Goal: Task Accomplishment & Management: Complete application form

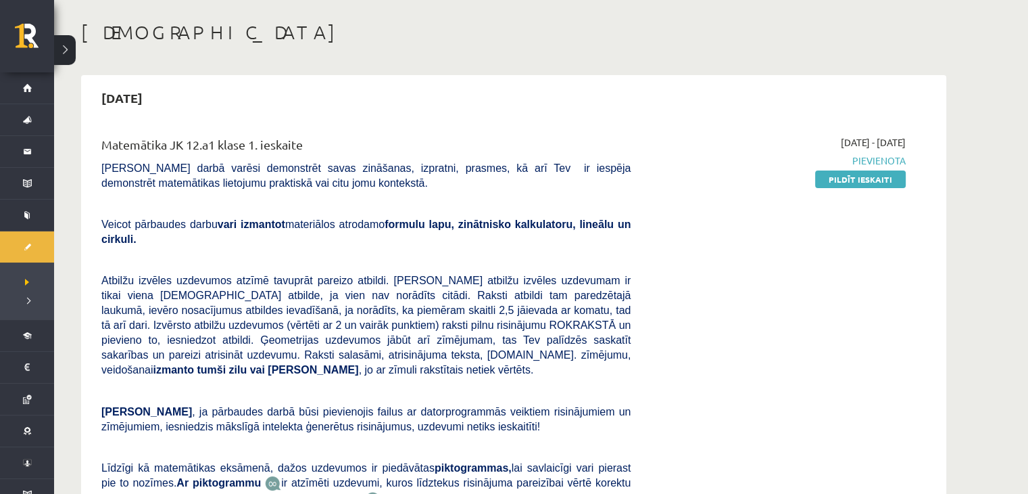
scroll to position [69, 0]
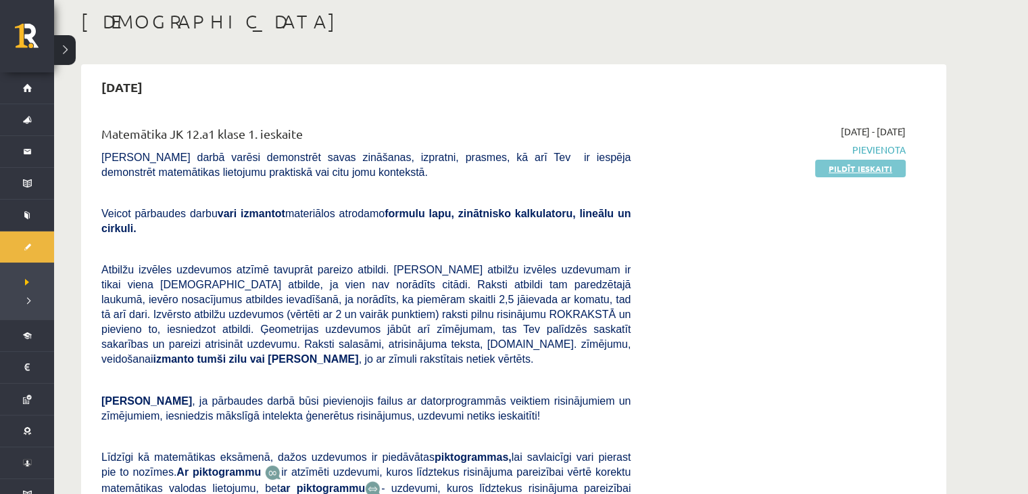
click at [819, 171] on link "Pildīt ieskaiti" at bounding box center [860, 169] width 91 height 18
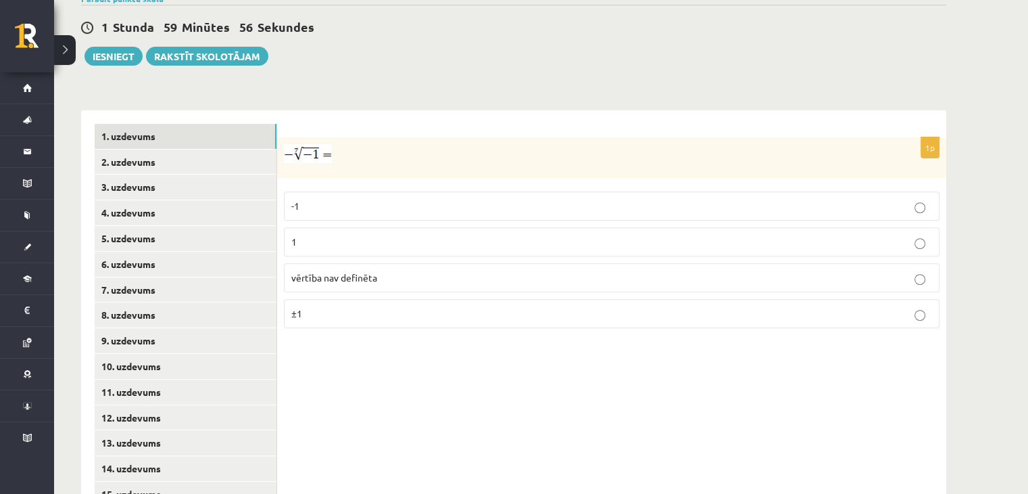
scroll to position [477, 0]
click at [479, 235] on p "1" at bounding box center [611, 242] width 641 height 14
click at [165, 149] on link "2. uzdevums" at bounding box center [186, 161] width 182 height 25
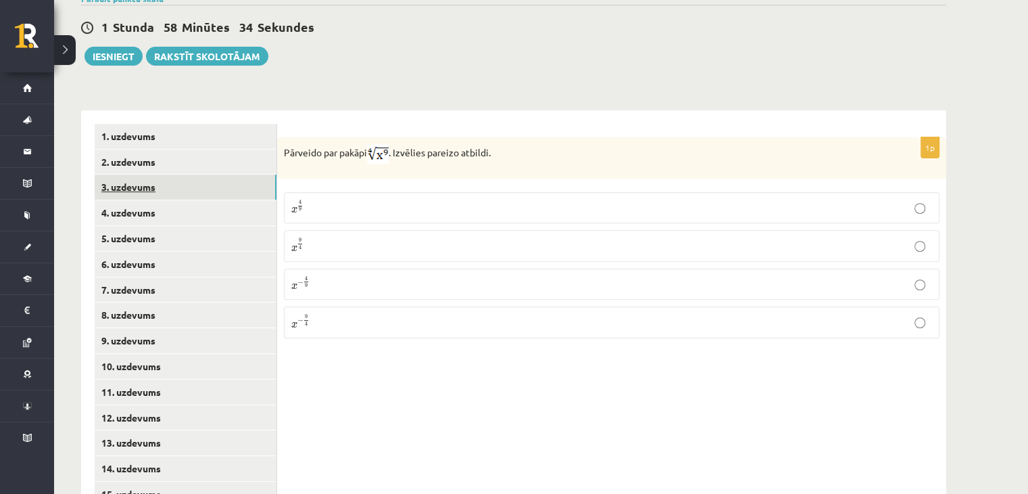
click at [262, 174] on link "3. uzdevums" at bounding box center [186, 186] width 182 height 25
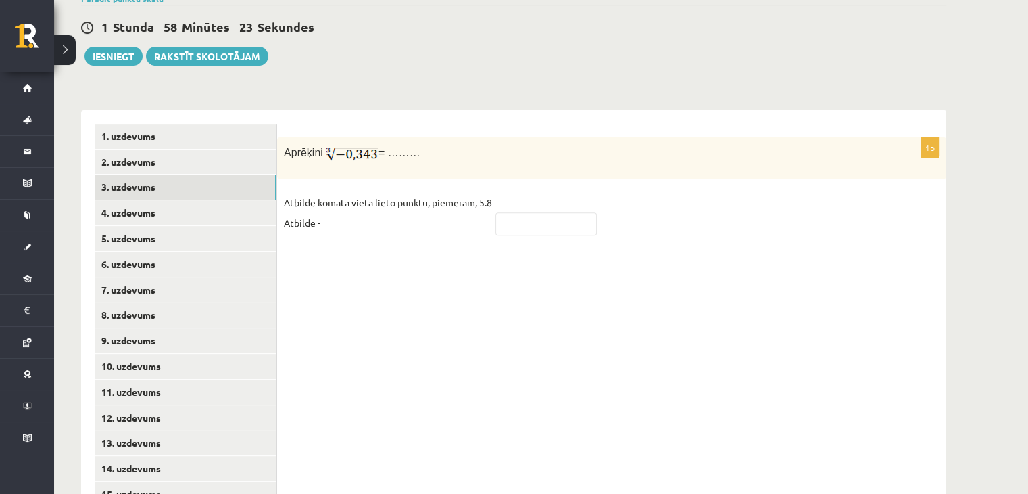
click at [556, 124] on form "1p Aprēķini = ……… Atbildē komata vietā lieto punktu, piemēram, 5.8 Atbilde -" at bounding box center [612, 186] width 642 height 124
click at [581, 212] on input "text" at bounding box center [546, 223] width 101 height 23
type input "****"
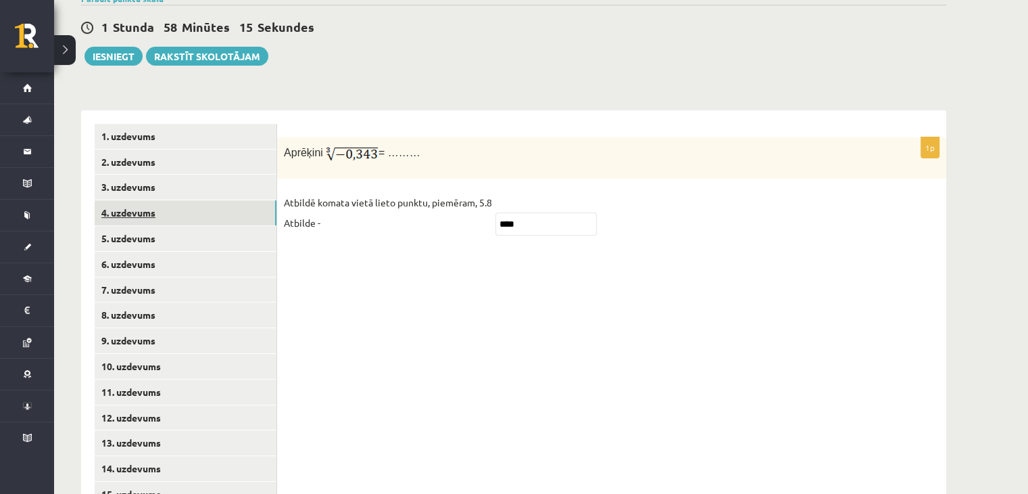
click at [239, 200] on link "4. uzdevums" at bounding box center [186, 212] width 182 height 25
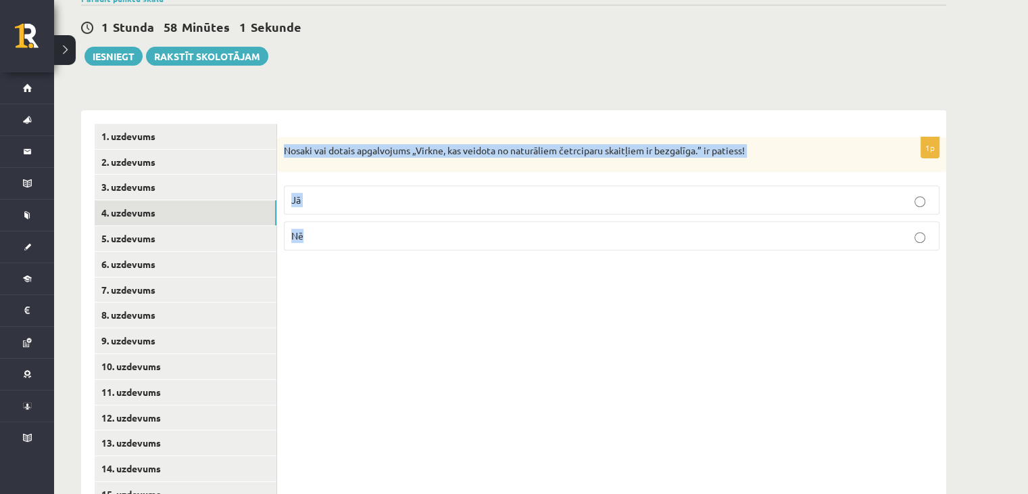
drag, startPoint x: 284, startPoint y: 119, endPoint x: 327, endPoint y: 224, distance: 113.4
click at [327, 224] on div "1p Nosaki vai dotais apgalvojums „Virkne, kas veidota no naturāliem četrciparu …" at bounding box center [611, 199] width 669 height 124
copy div "Nosaki vai dotais apgalvojums „Virkne, kas veidota no naturāliem četrciparu ska…"
click at [306, 229] on p "Nē" at bounding box center [611, 236] width 641 height 14
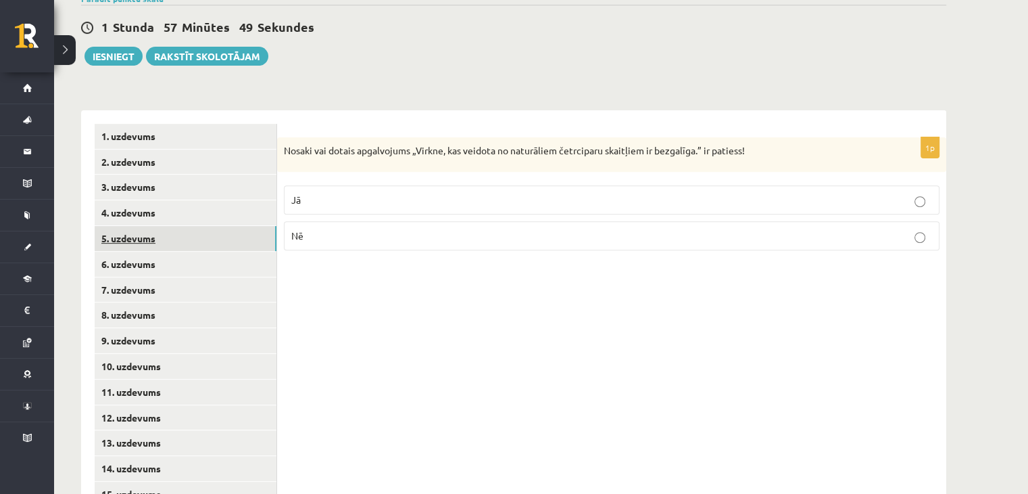
click at [233, 226] on link "5. uzdevums" at bounding box center [186, 238] width 182 height 25
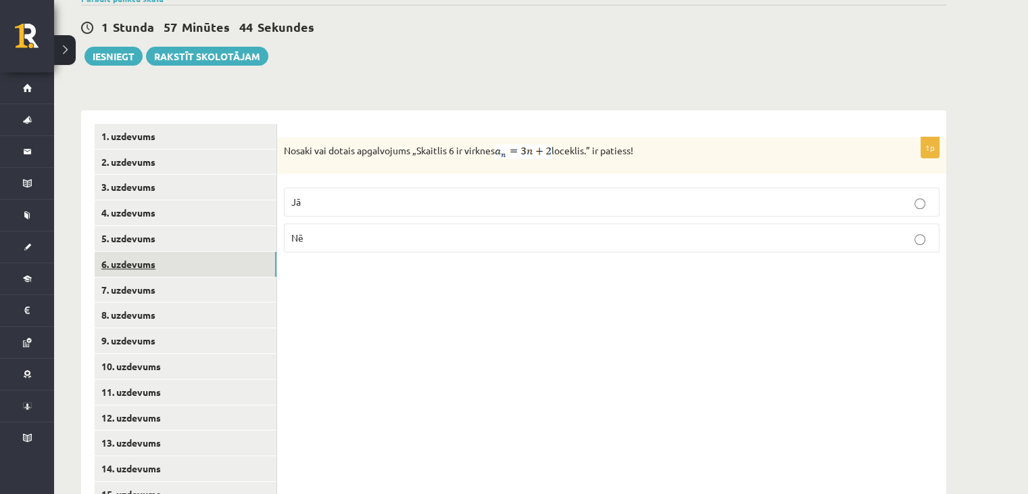
click at [204, 252] on link "6. uzdevums" at bounding box center [186, 264] width 182 height 25
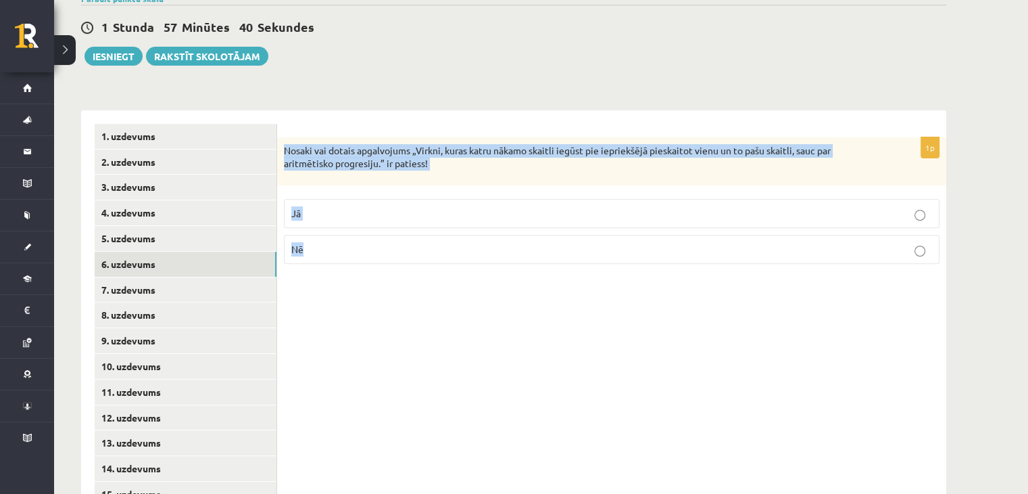
drag, startPoint x: 283, startPoint y: 121, endPoint x: 310, endPoint y: 209, distance: 92.0
click at [310, 209] on div "1p Nosaki vai dotais apgalvojums „Virkni, kuras katru nākamo skaitli iegūst pie…" at bounding box center [611, 205] width 669 height 137
copy div "Nosaki vai dotais apgalvojums „Virkni, kuras katru nākamo skaitli iegūst pie ie…"
click at [297, 192] on fieldset "Jā Nē" at bounding box center [612, 230] width 656 height 76
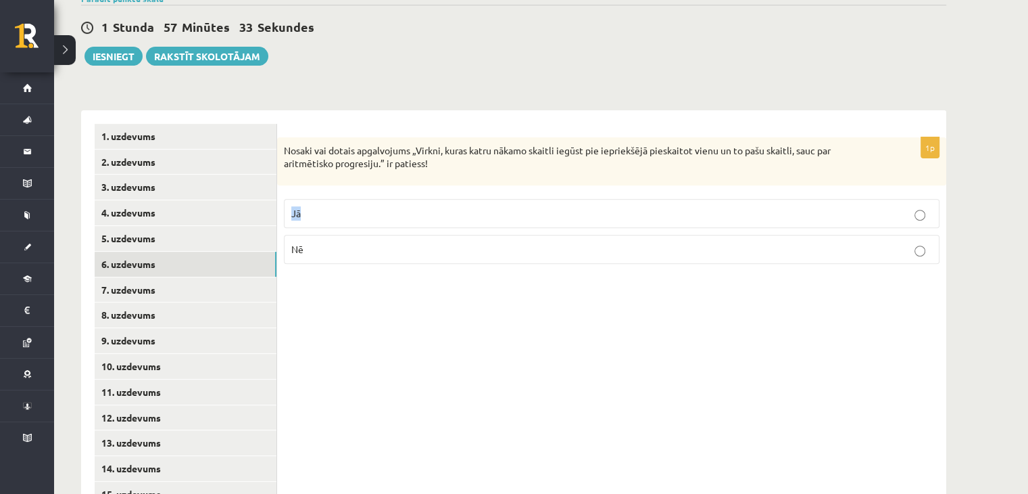
click at [297, 192] on fieldset "Jā Nē" at bounding box center [612, 230] width 656 height 76
click at [302, 206] on p "Jā" at bounding box center [611, 213] width 641 height 14
click at [248, 277] on link "7. uzdevums" at bounding box center [186, 289] width 182 height 25
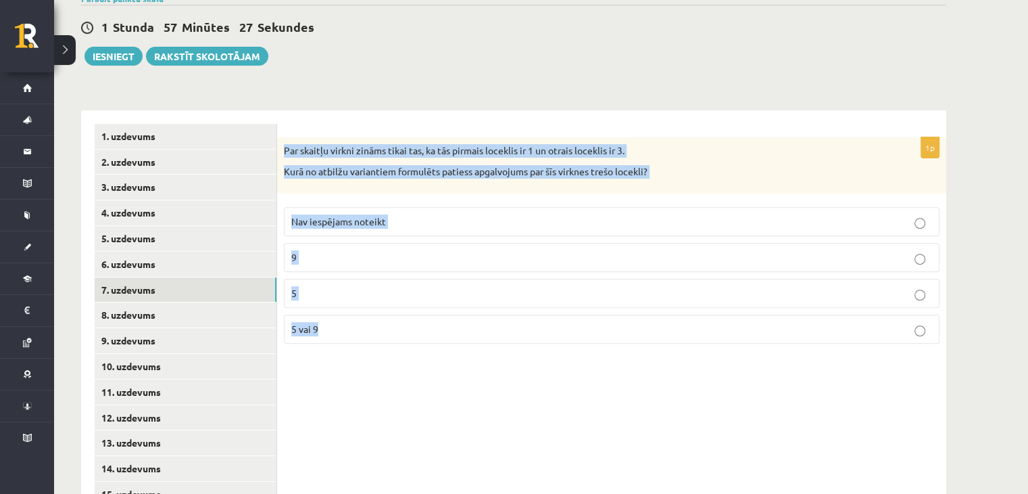
drag, startPoint x: 286, startPoint y: 119, endPoint x: 341, endPoint y: 283, distance: 172.6
click at [341, 283] on div "1p Par skaitļu virkni zināms tikai tas, ka tās pirmais loceklis ir 1 un otrais …" at bounding box center [611, 245] width 669 height 217
click at [352, 215] on span "Nav iespējams noteikt" at bounding box center [338, 221] width 95 height 12
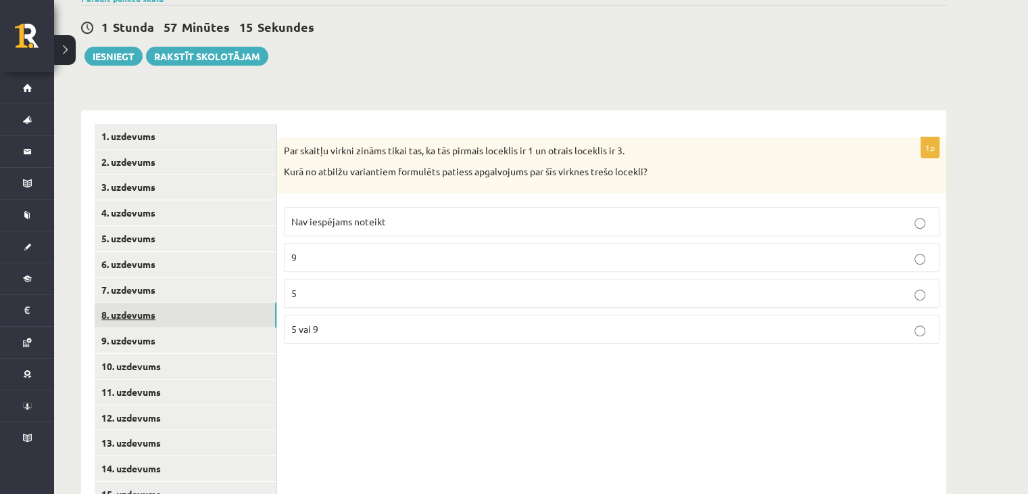
click at [249, 302] on link "8. uzdevums" at bounding box center [186, 314] width 182 height 25
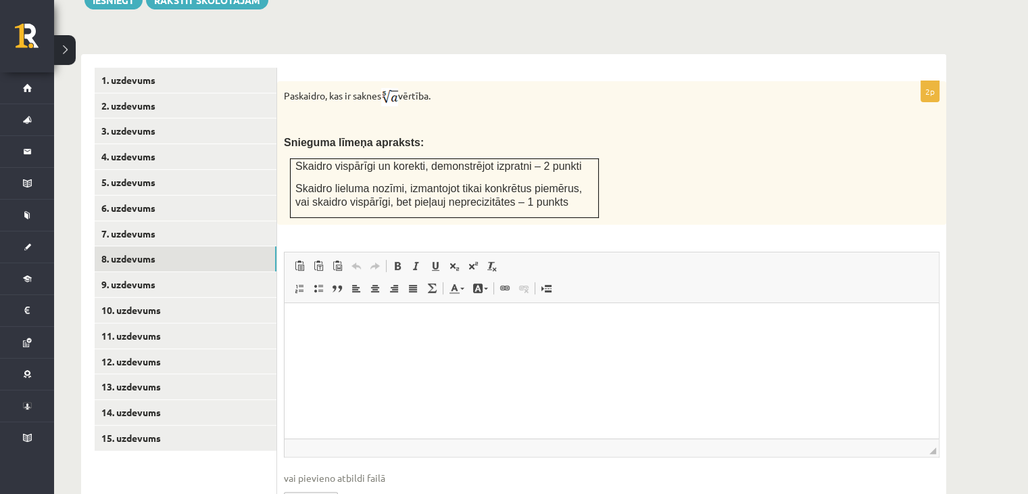
scroll to position [546, 0]
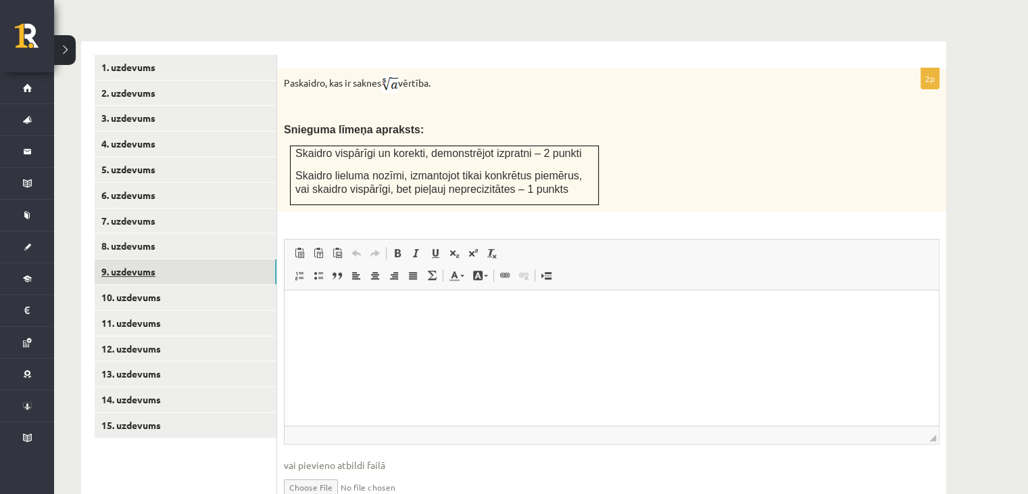
click at [254, 259] on link "9. uzdevums" at bounding box center [186, 271] width 182 height 25
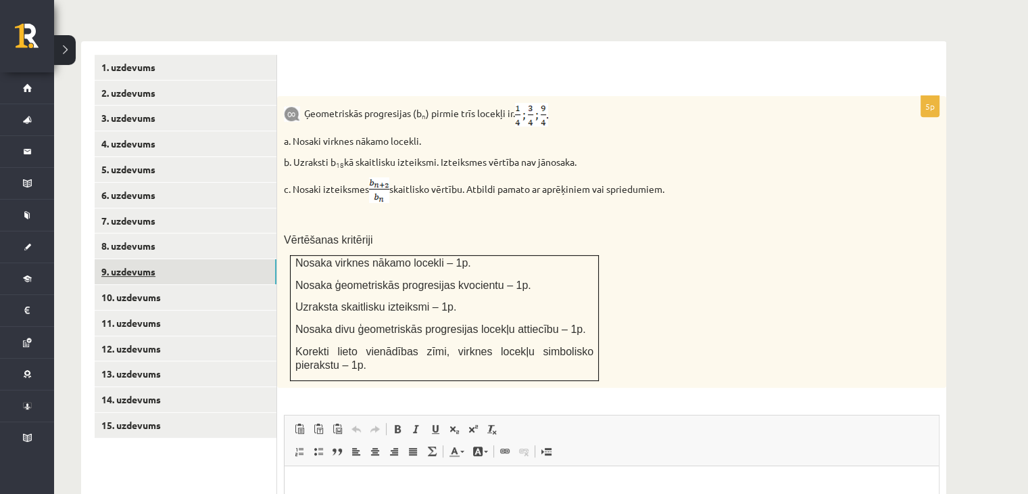
scroll to position [0, 0]
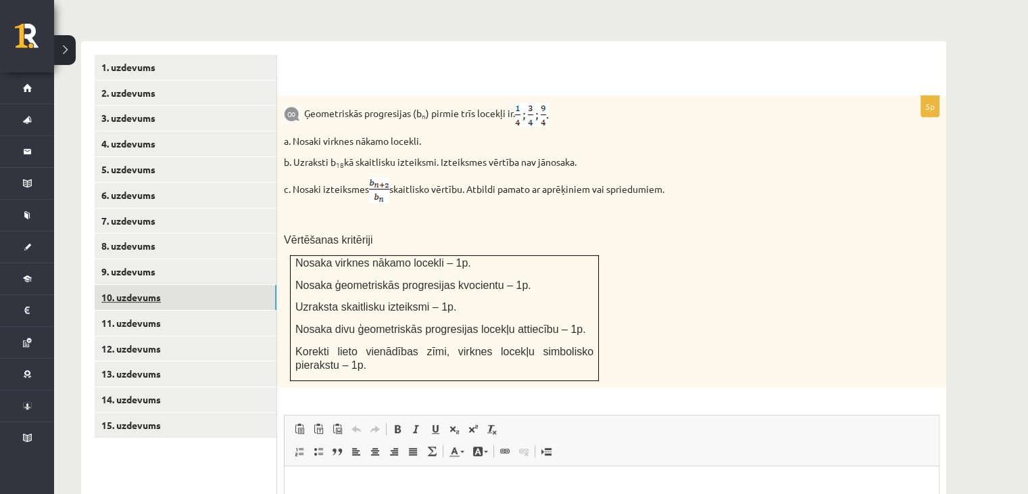
click at [246, 285] on link "10. uzdevums" at bounding box center [186, 297] width 182 height 25
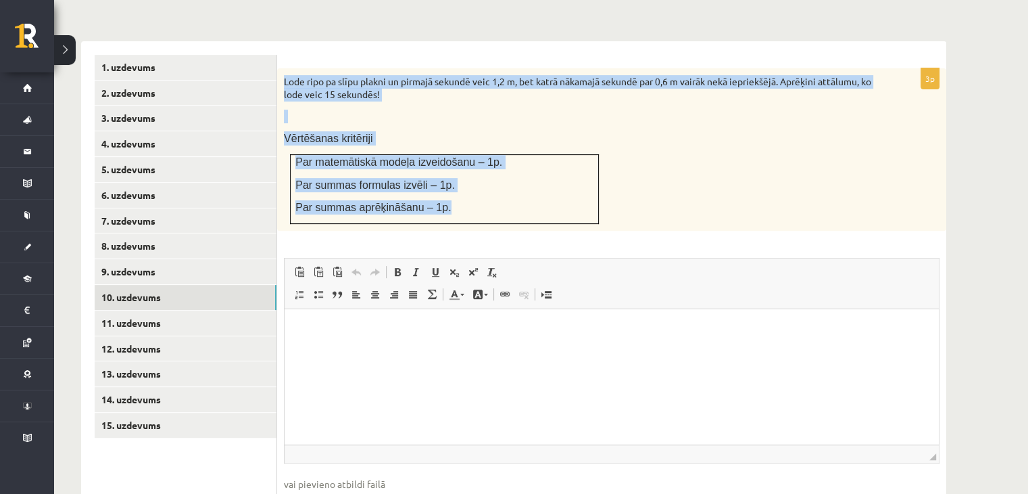
drag, startPoint x: 280, startPoint y: 51, endPoint x: 445, endPoint y: 166, distance: 200.7
click at [445, 166] on div "Lode ripo pa slīpu plakni un pirmajā sekundē veic 1,2 m, bet katrā nākamajā sek…" at bounding box center [611, 149] width 669 height 162
copy div "Lode ripo pa slīpu plakni un pirmajā sekundē veic 1,2 m, bet katrā nākamajā sek…"
click at [155, 310] on link "11. uzdevums" at bounding box center [186, 322] width 182 height 25
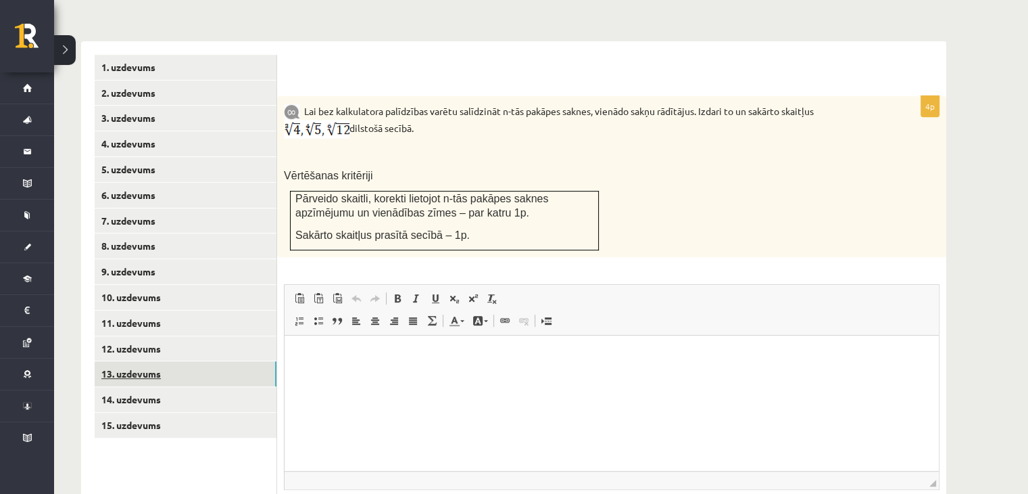
click at [147, 361] on link "13. uzdevums" at bounding box center [186, 373] width 182 height 25
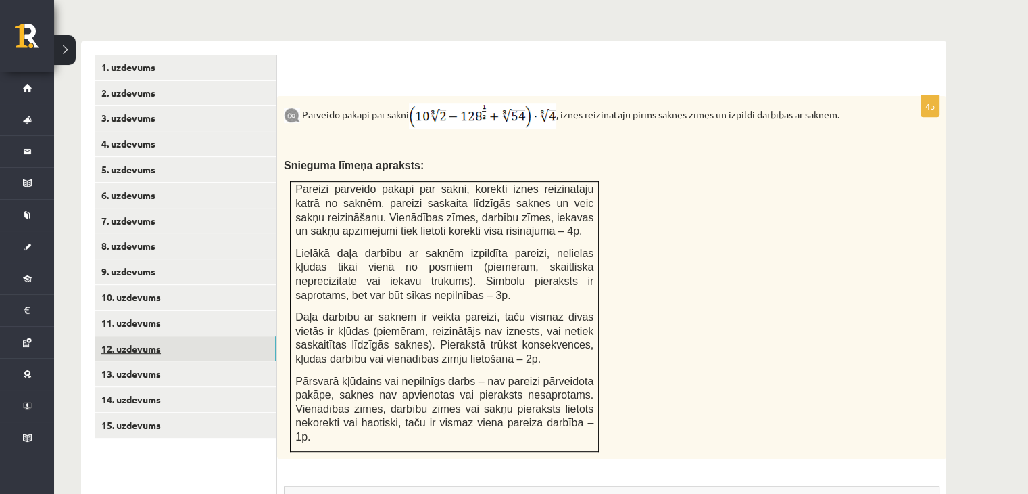
click at [151, 336] on link "12. uzdevums" at bounding box center [186, 348] width 182 height 25
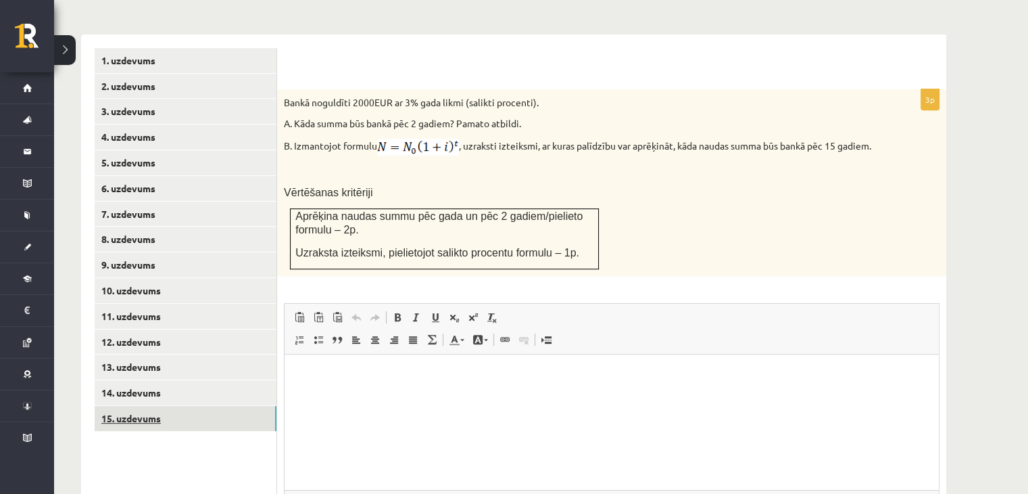
click at [153, 406] on link "15. uzdevums" at bounding box center [186, 418] width 182 height 25
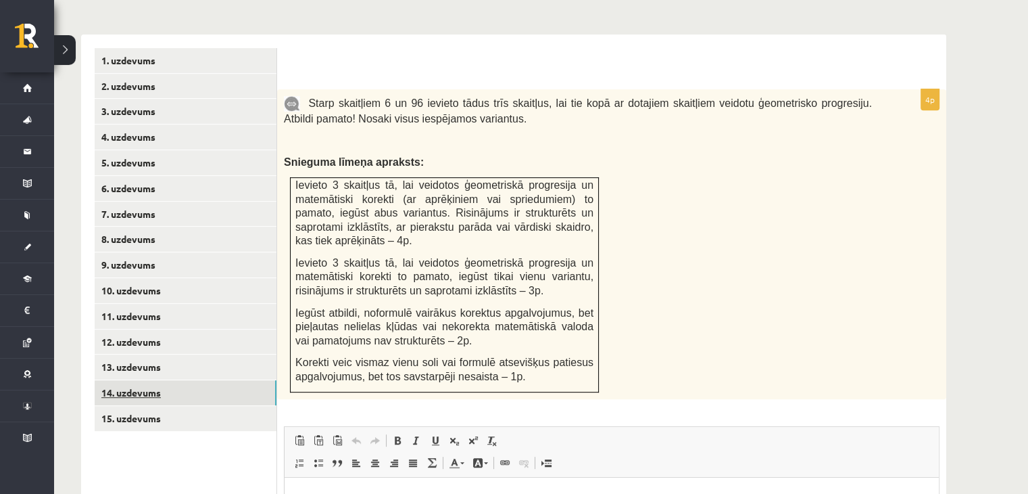
click at [195, 380] on link "14. uzdevums" at bounding box center [186, 392] width 182 height 25
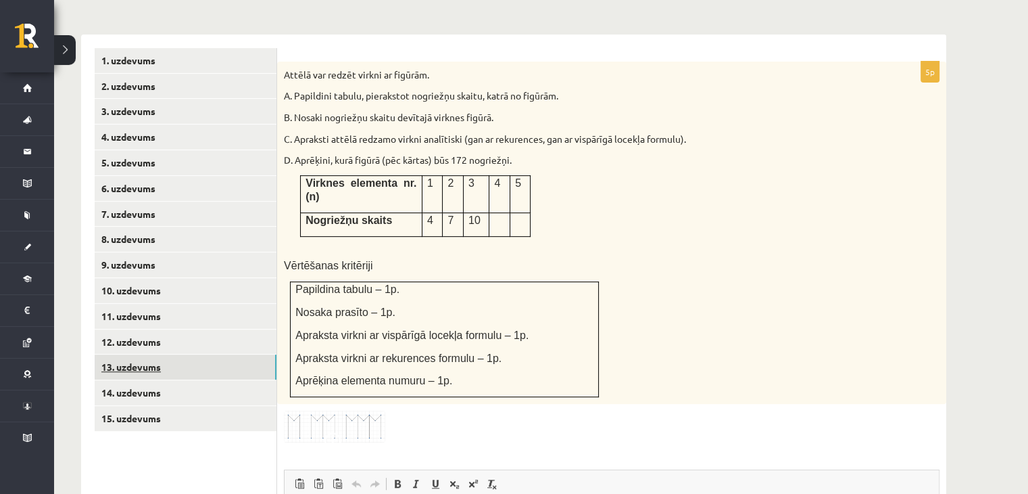
click at [192, 354] on link "13. uzdevums" at bounding box center [186, 366] width 182 height 25
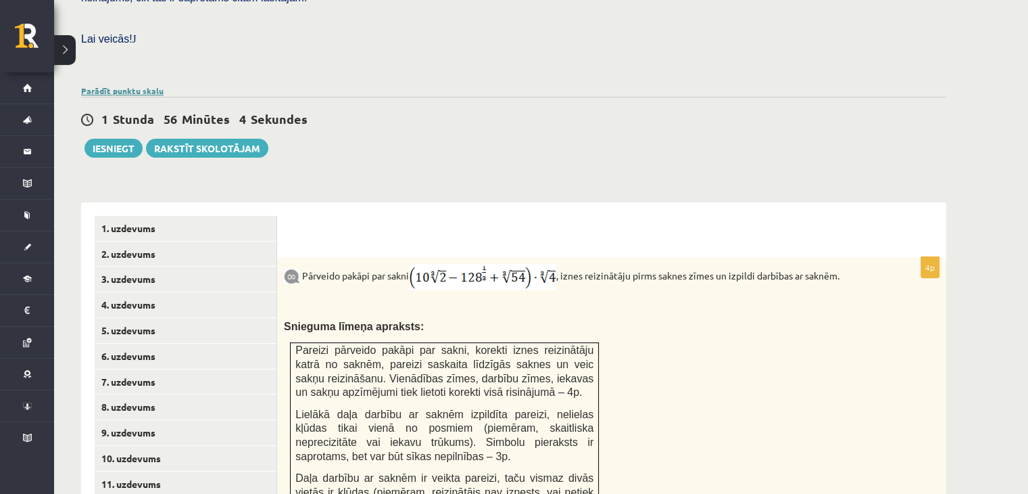
click at [130, 85] on link "Parādīt punktu skalu" at bounding box center [122, 90] width 82 height 11
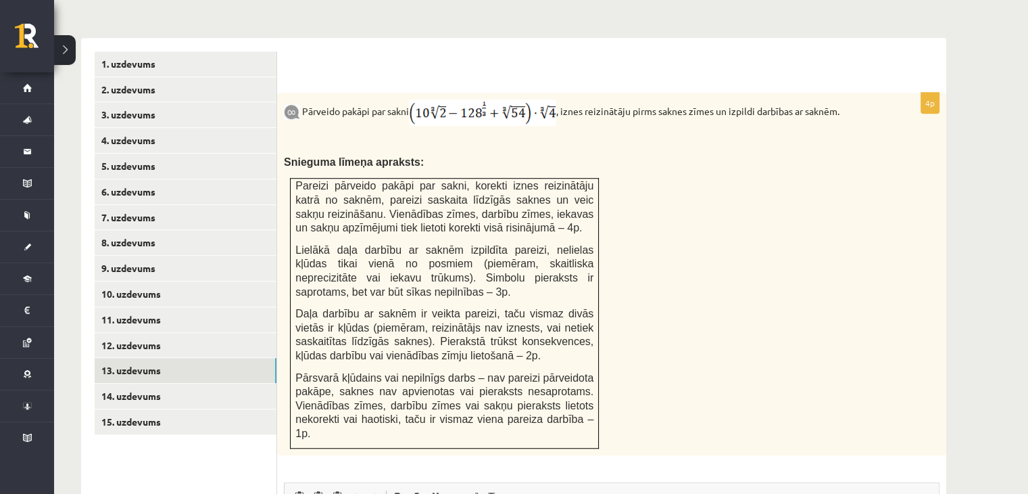
scroll to position [874, 0]
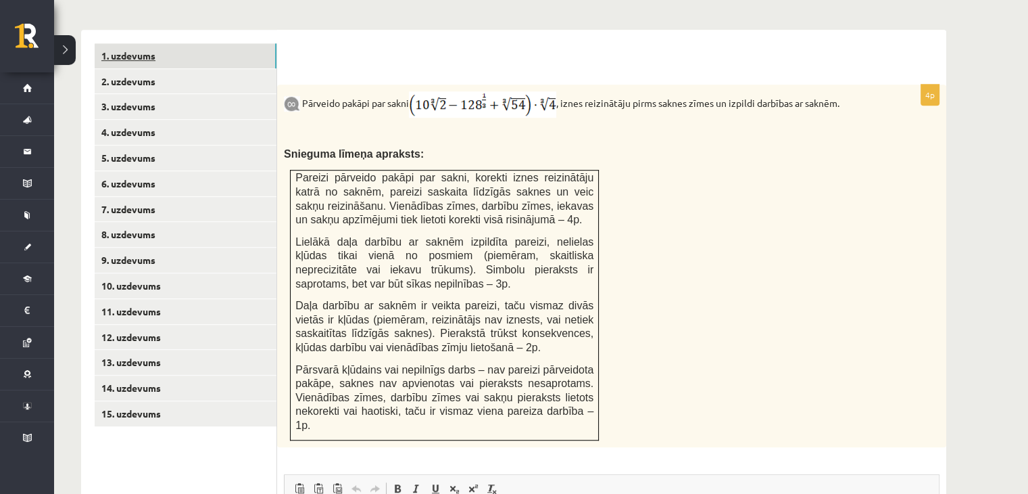
click at [173, 43] on link "1. uzdevums" at bounding box center [186, 55] width 182 height 25
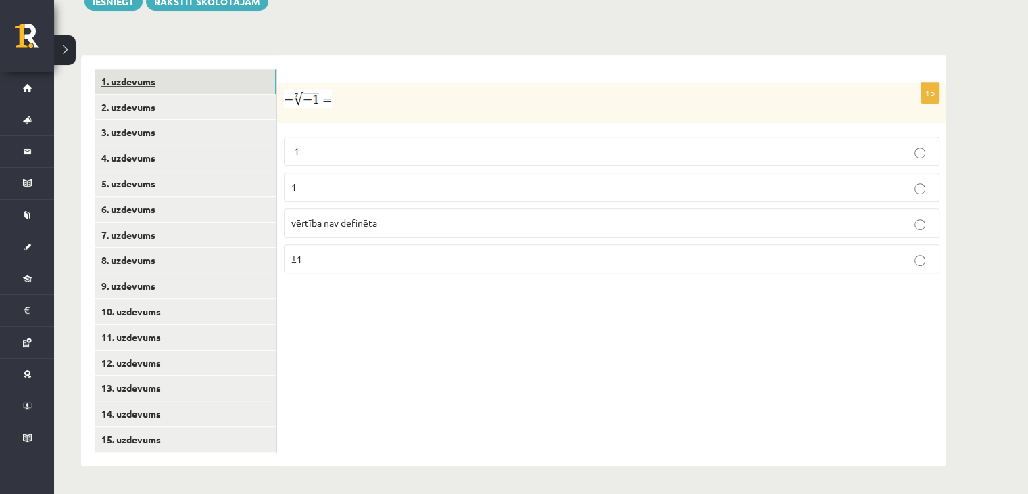
scroll to position [816, 0]
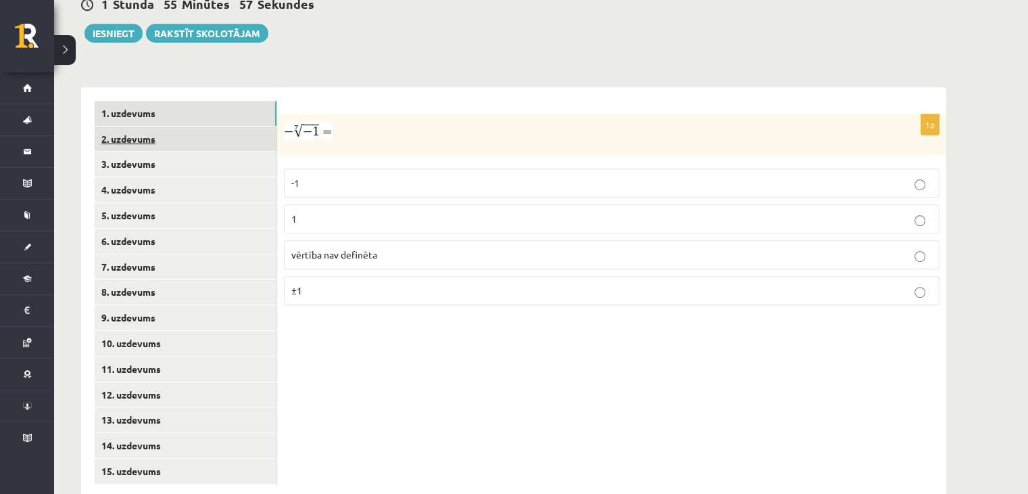
click at [176, 126] on link "2. uzdevums" at bounding box center [186, 138] width 182 height 25
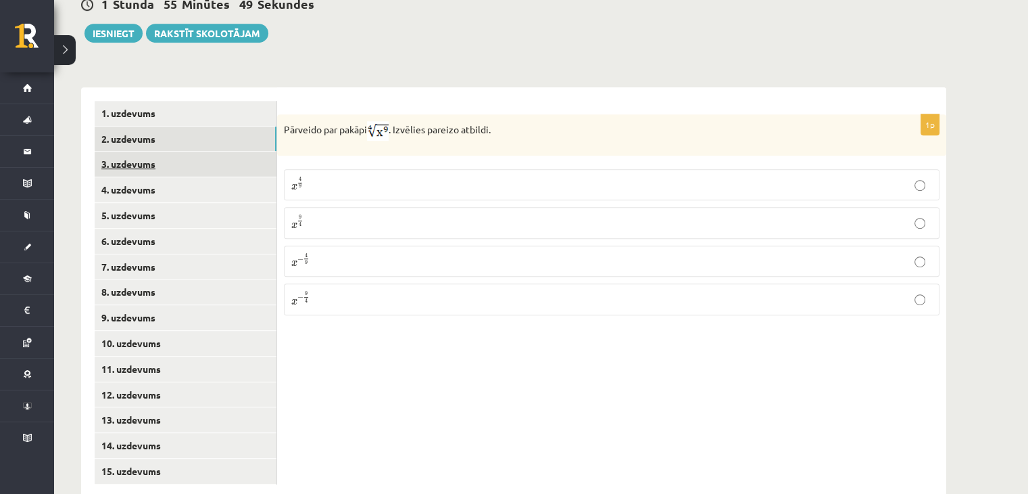
click at [168, 151] on link "3. uzdevums" at bounding box center [186, 163] width 182 height 25
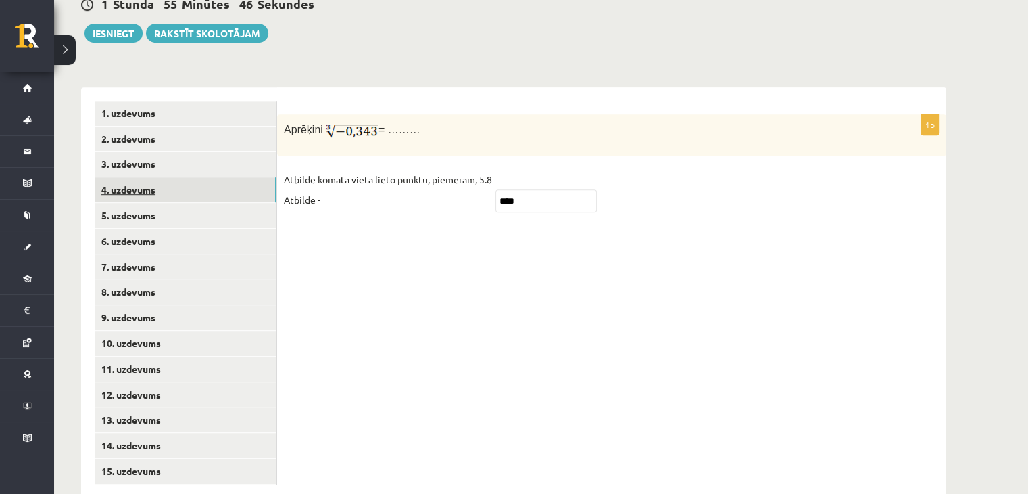
click at [157, 177] on link "4. uzdevums" at bounding box center [186, 189] width 182 height 25
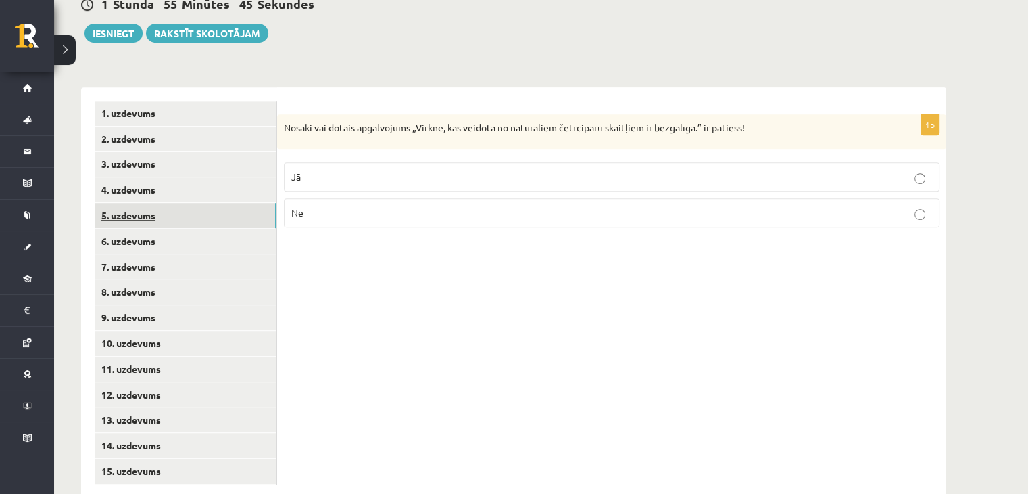
click at [156, 203] on link "5. uzdevums" at bounding box center [186, 215] width 182 height 25
click at [155, 229] on link "6. uzdevums" at bounding box center [186, 241] width 182 height 25
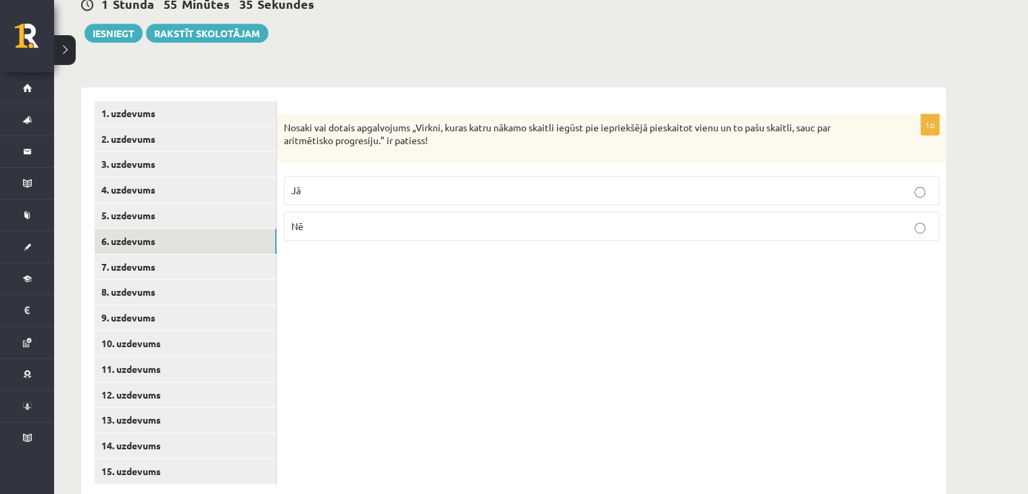
click at [151, 221] on ul "1. uzdevums 2. uzdevums 3. uzdevums 4. uzdevums 5. uzdevums 6. uzdevums 7. uzde…" at bounding box center [186, 292] width 183 height 383
click at [151, 254] on link "7. uzdevums" at bounding box center [186, 266] width 182 height 25
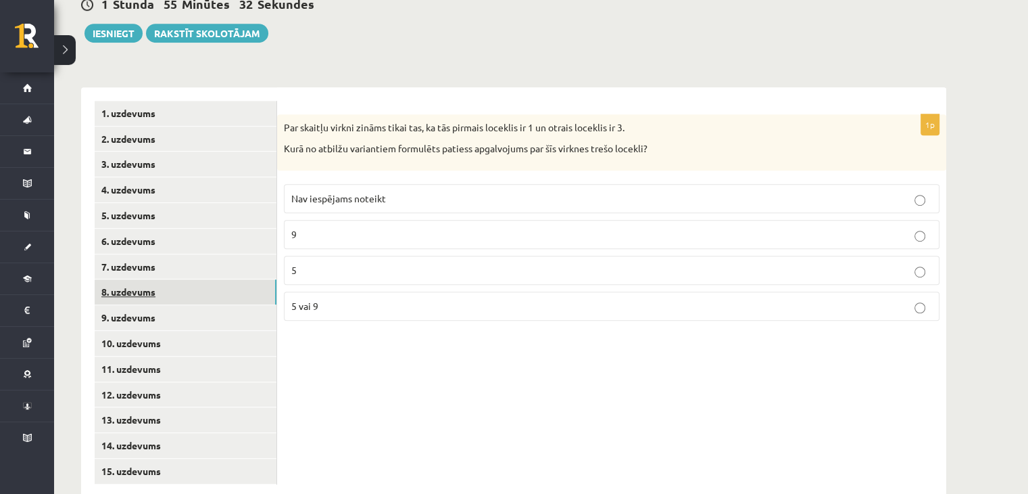
click at [144, 279] on link "8. uzdevums" at bounding box center [186, 291] width 182 height 25
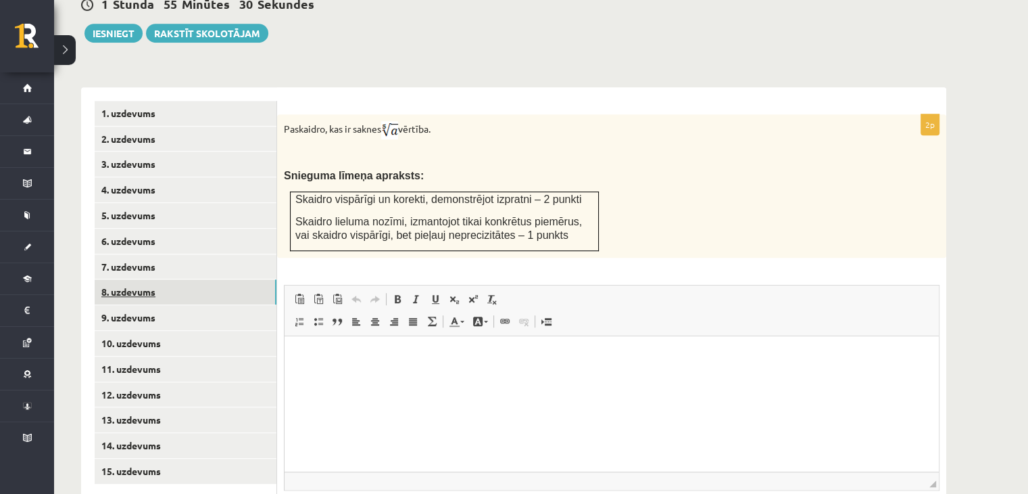
scroll to position [0, 0]
click at [522, 344] on html at bounding box center [612, 355] width 655 height 41
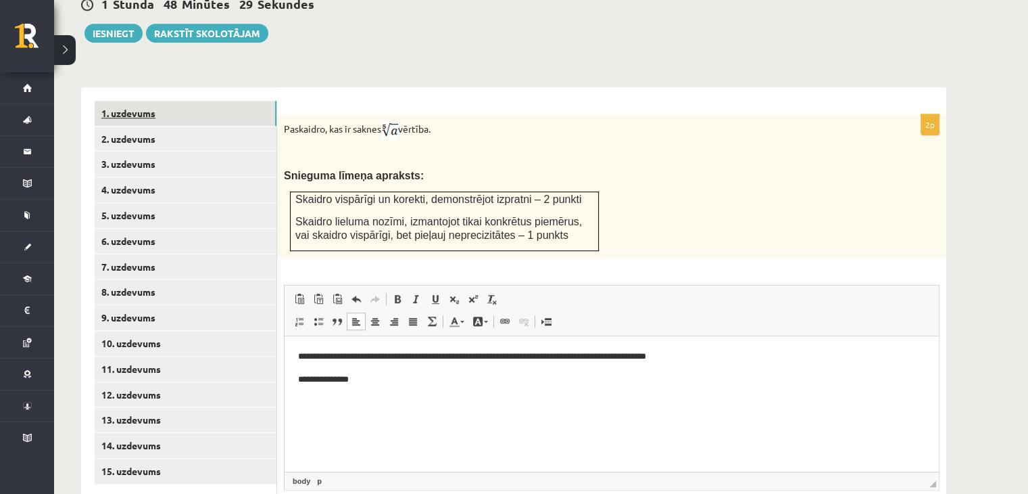
click at [176, 101] on link "1. uzdevums" at bounding box center [186, 113] width 182 height 25
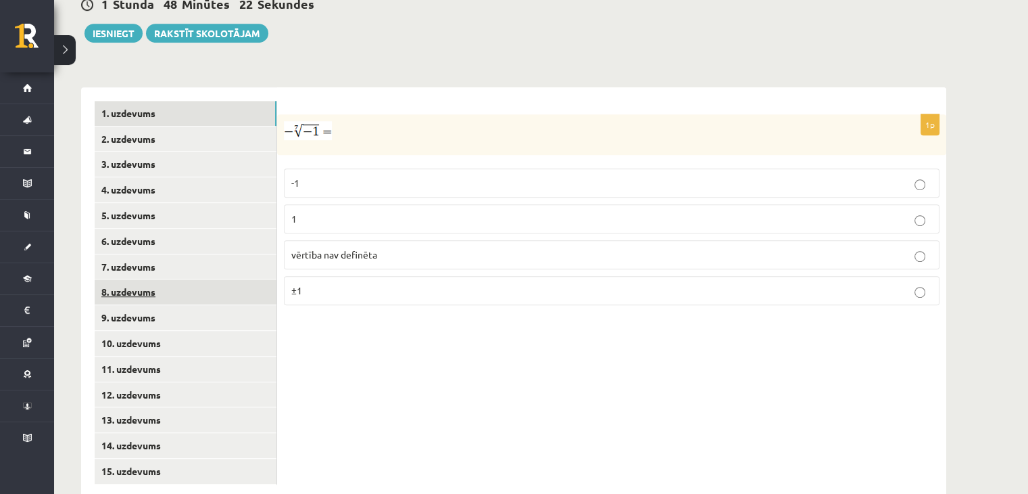
click at [170, 279] on link "8. uzdevums" at bounding box center [186, 291] width 182 height 25
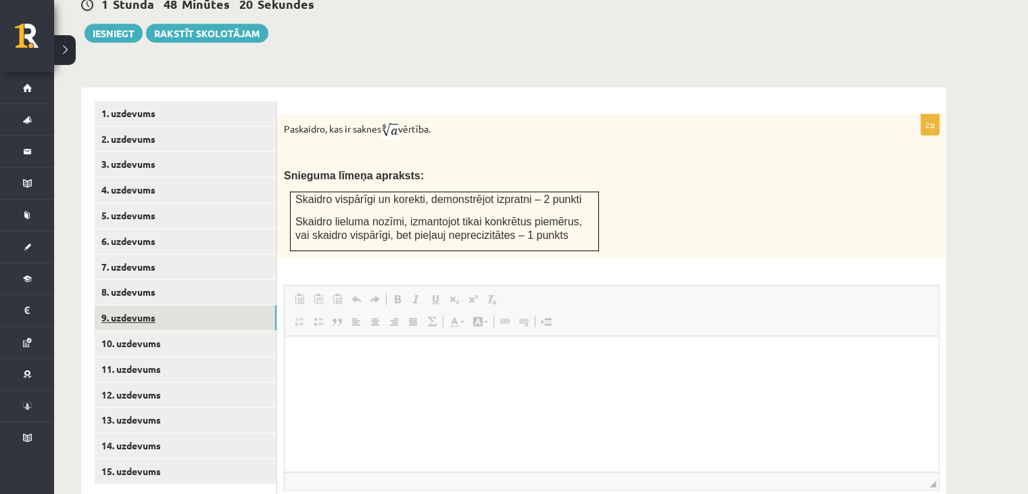
click at [162, 305] on link "9. uzdevums" at bounding box center [186, 317] width 182 height 25
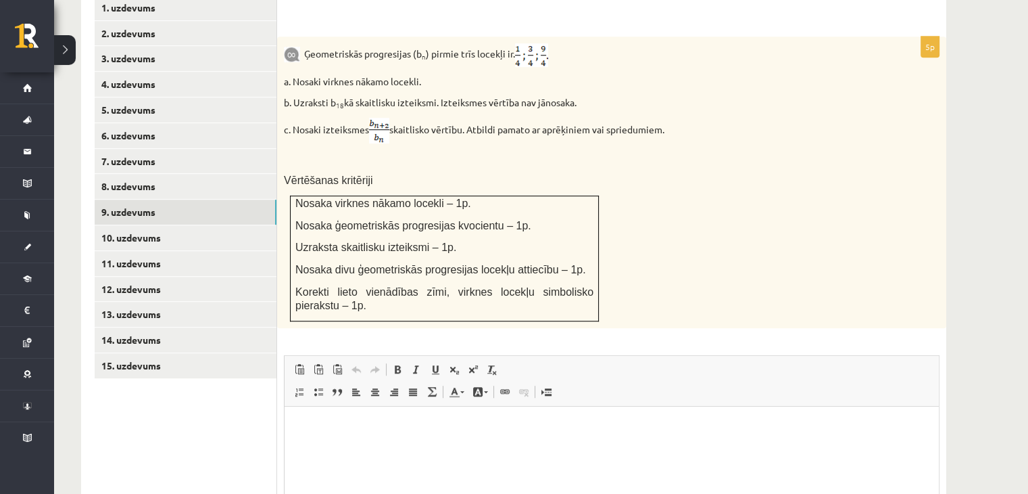
scroll to position [922, 0]
click at [411, 427] on p "Bagātinātā teksta redaktors, wiswyg-editor-user-answer-47433917664160" at bounding box center [611, 426] width 627 height 14
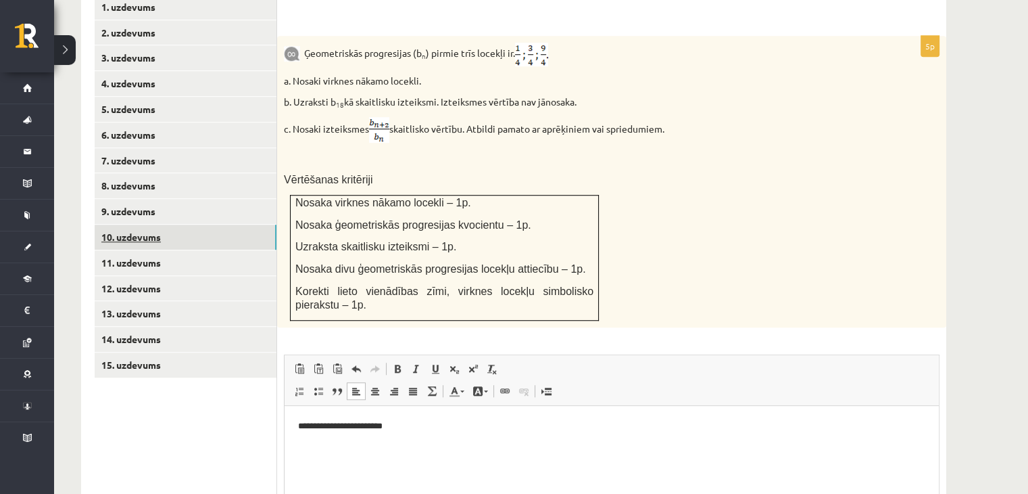
click at [216, 224] on link "10. uzdevums" at bounding box center [186, 236] width 182 height 25
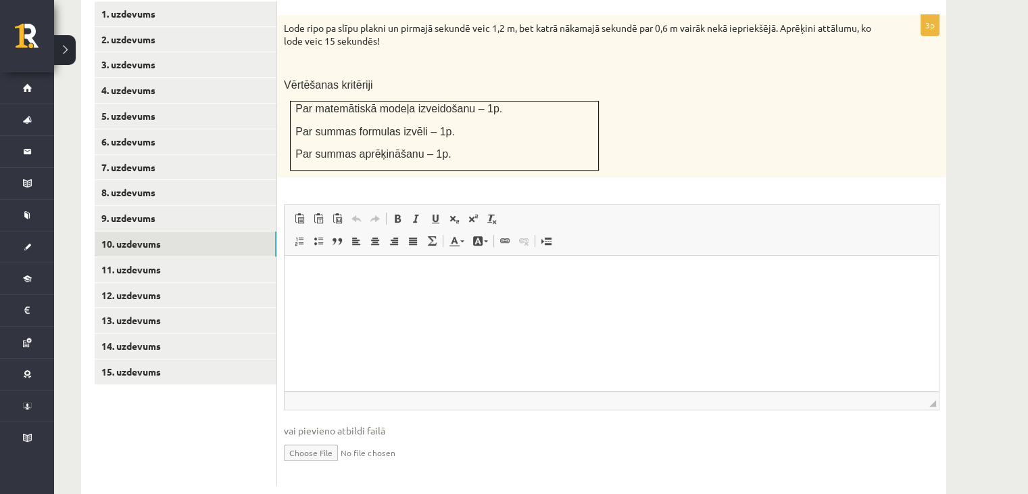
scroll to position [852, 0]
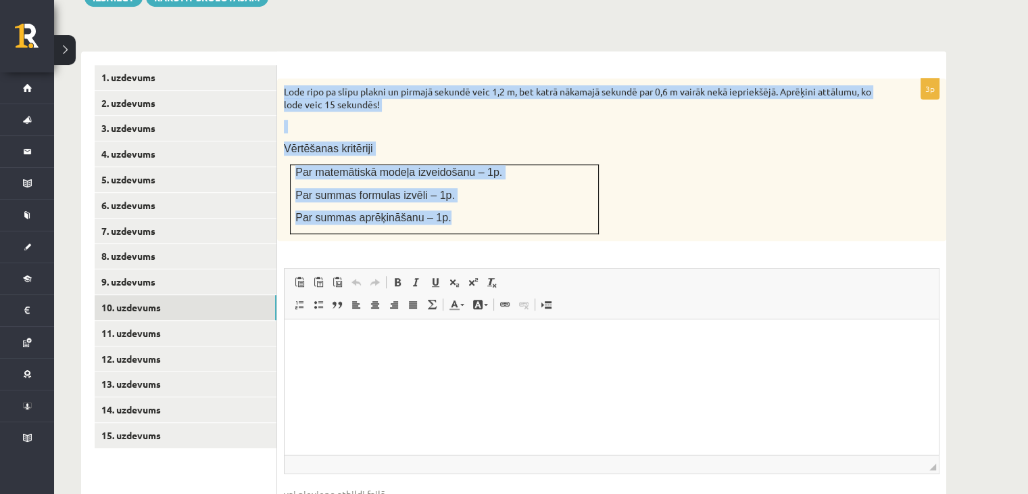
drag, startPoint x: 286, startPoint y: 55, endPoint x: 443, endPoint y: 184, distance: 203.2
click at [443, 184] on div "Lode ripo pa slīpu plakni un pirmajā sekundē veic 1,2 m, bet katrā nākamajā sek…" at bounding box center [611, 159] width 669 height 162
copy div "Lode ripo pa slīpu plakni un pirmajā sekundē veic 1,2 m, bet katrā nākamajā sek…"
click at [419, 124] on div "Lode ripo pa slīpu plakni un pirmajā sekundē veic 1,2 m, bet katrā nākamajā sek…" at bounding box center [611, 159] width 669 height 162
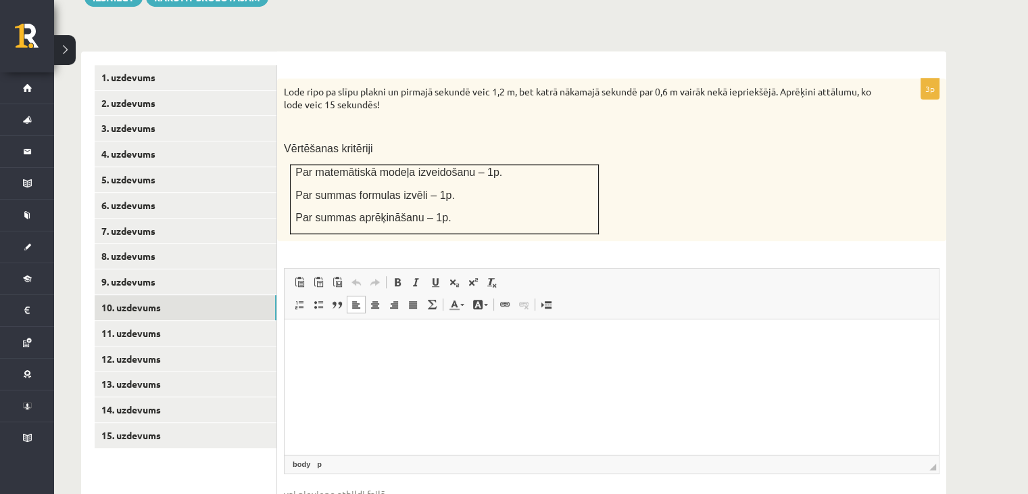
click at [334, 322] on html at bounding box center [612, 339] width 655 height 41
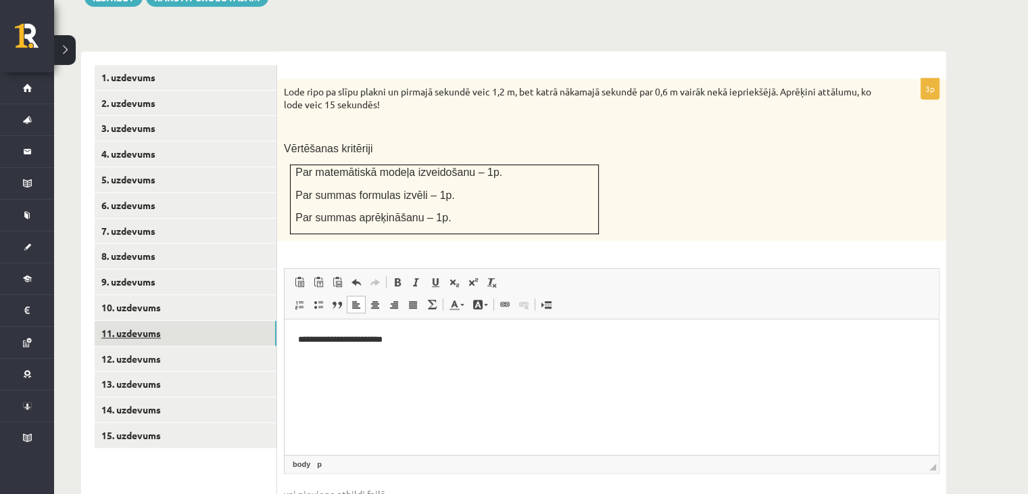
click at [229, 321] on link "11. uzdevums" at bounding box center [186, 333] width 182 height 25
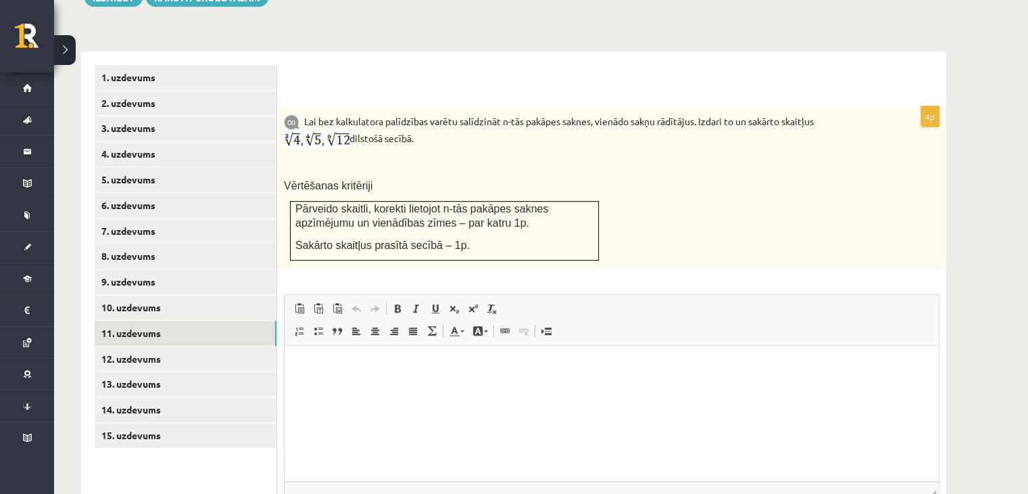
scroll to position [0, 0]
click at [227, 65] on link "1. uzdevums" at bounding box center [186, 77] width 182 height 25
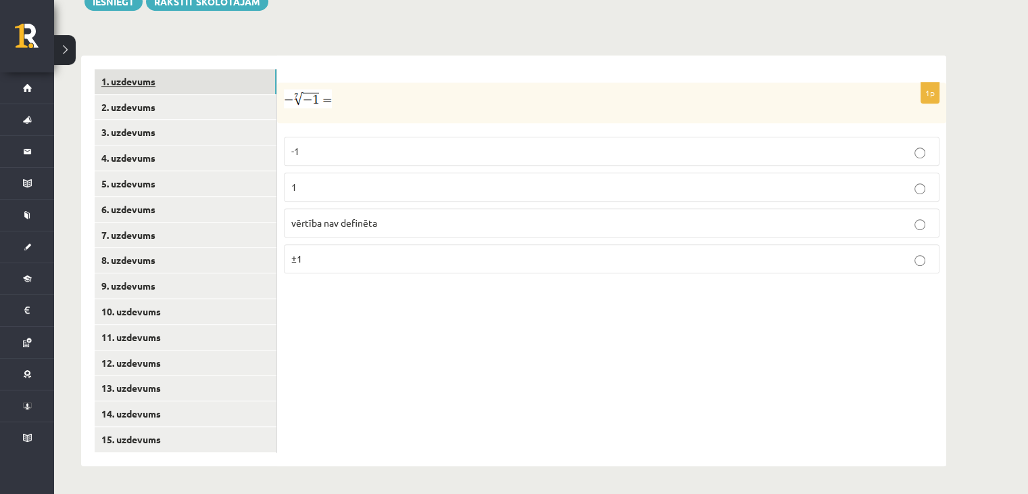
scroll to position [816, 0]
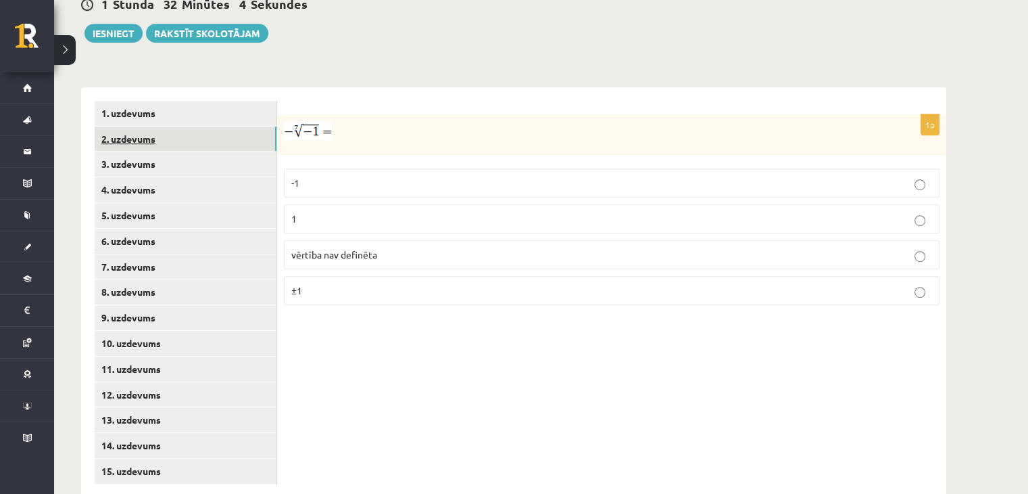
click at [219, 126] on link "2. uzdevums" at bounding box center [186, 138] width 182 height 25
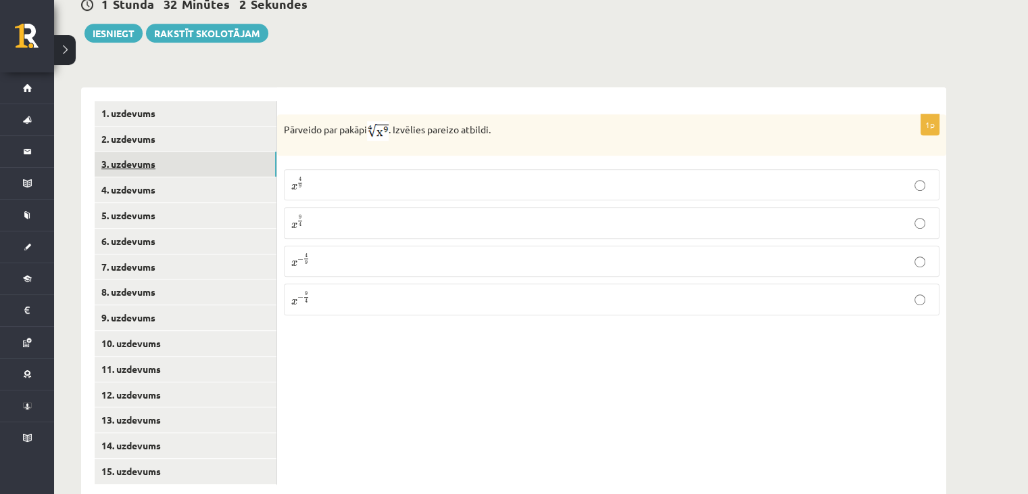
click at [213, 151] on link "3. uzdevums" at bounding box center [186, 163] width 182 height 25
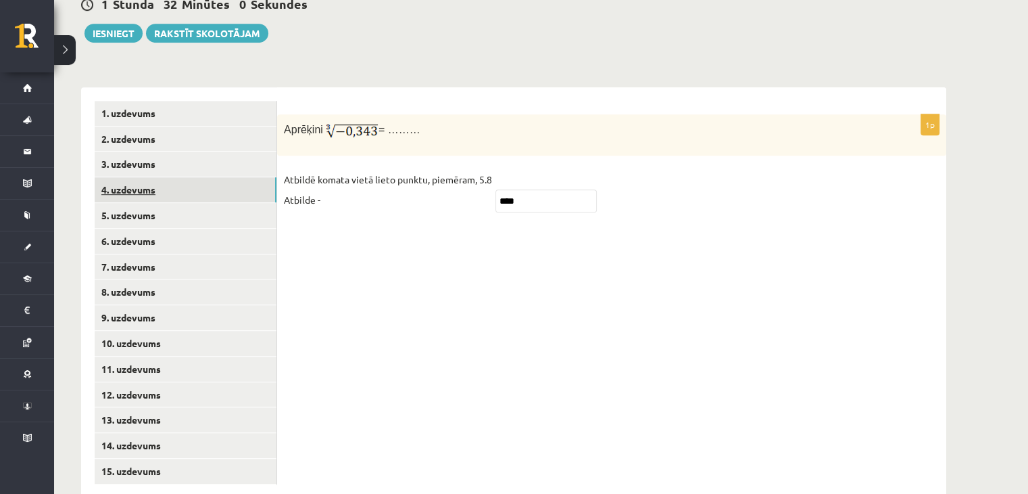
click at [206, 177] on link "4. uzdevums" at bounding box center [186, 189] width 182 height 25
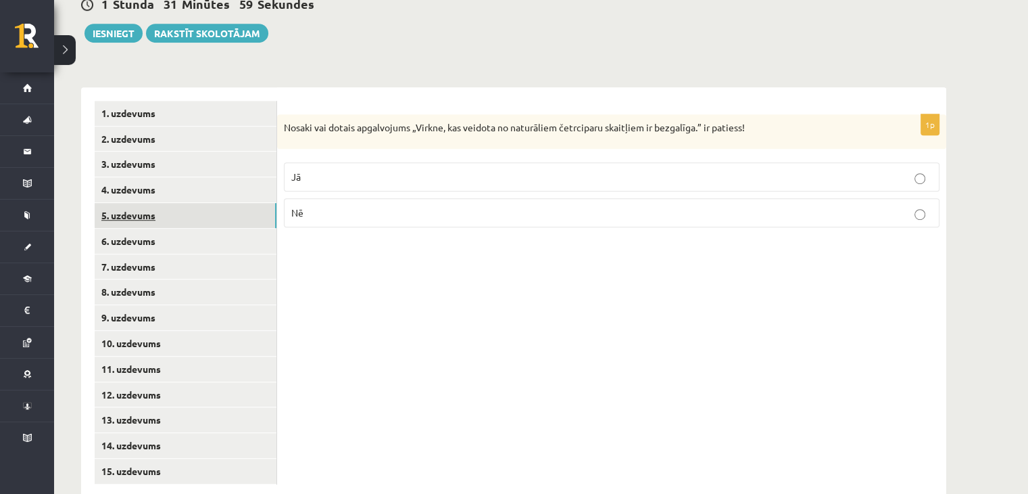
click at [204, 203] on link "5. uzdevums" at bounding box center [186, 215] width 182 height 25
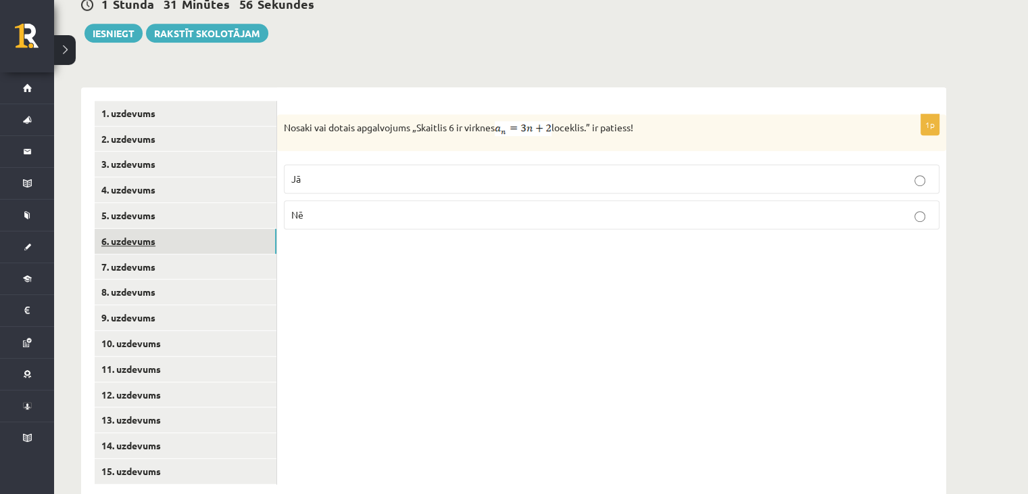
click at [195, 229] on link "6. uzdevums" at bounding box center [186, 241] width 182 height 25
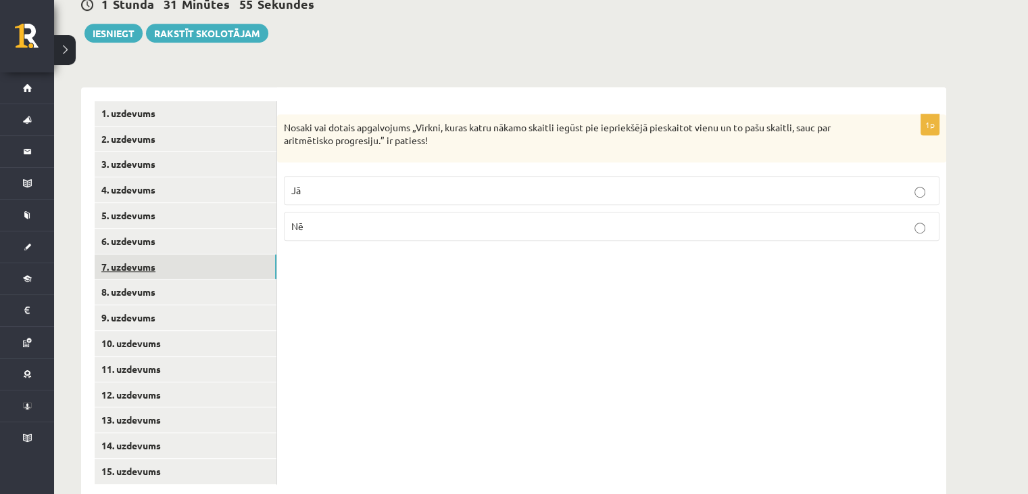
click at [185, 254] on link "7. uzdevums" at bounding box center [186, 266] width 182 height 25
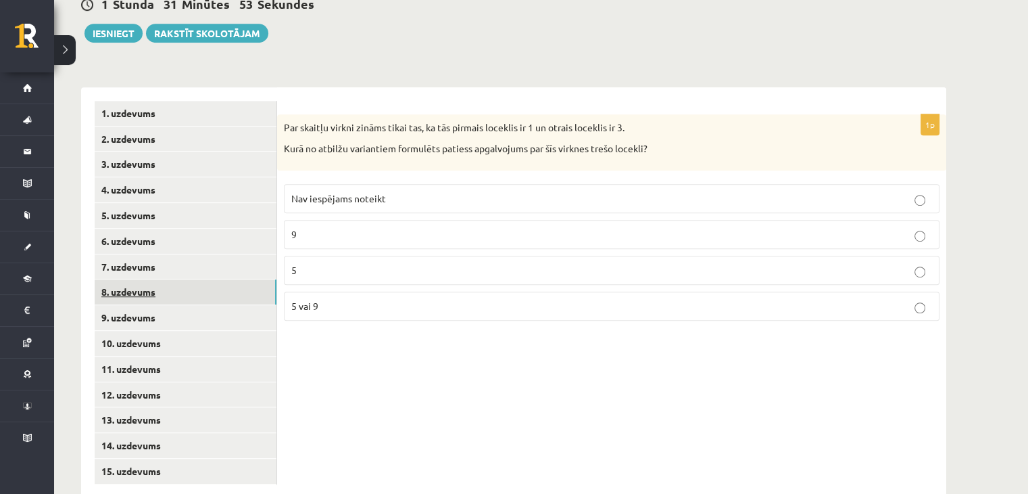
click at [174, 279] on link "8. uzdevums" at bounding box center [186, 291] width 182 height 25
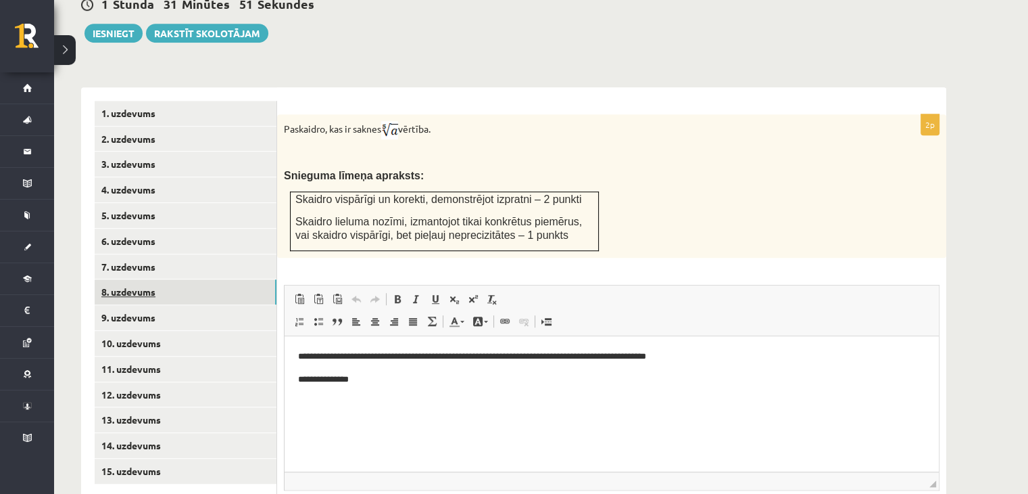
scroll to position [0, 0]
click at [170, 279] on link "8. uzdevums" at bounding box center [186, 291] width 182 height 25
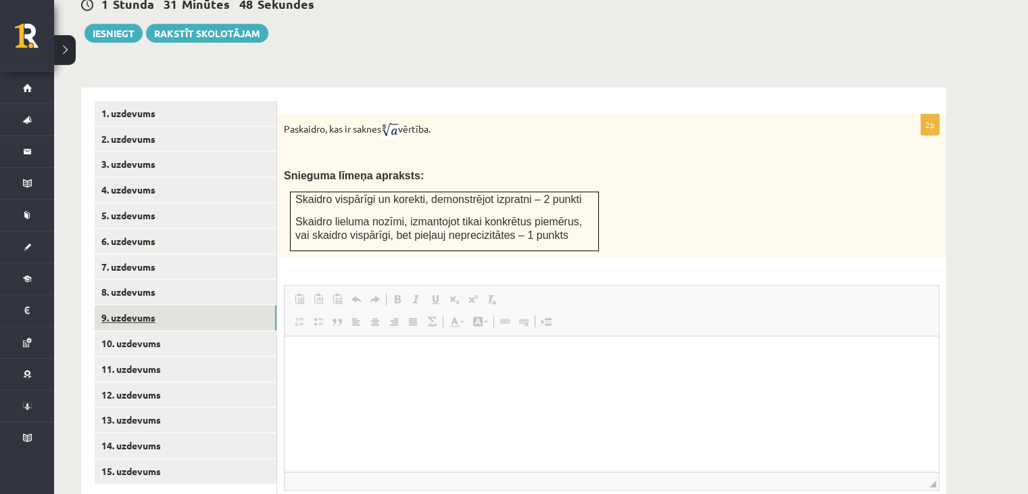
click at [166, 305] on link "9. uzdevums" at bounding box center [186, 317] width 182 height 25
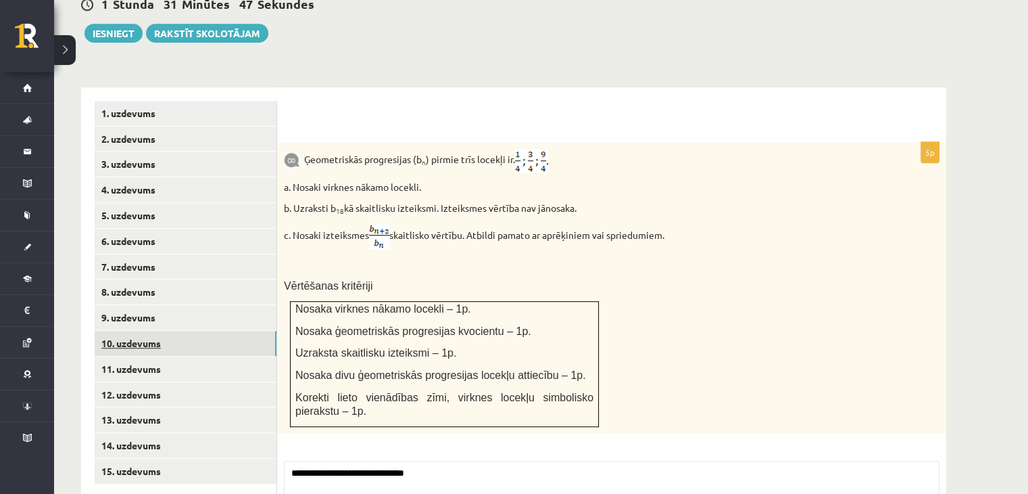
click at [162, 331] on link "10. uzdevums" at bounding box center [186, 343] width 182 height 25
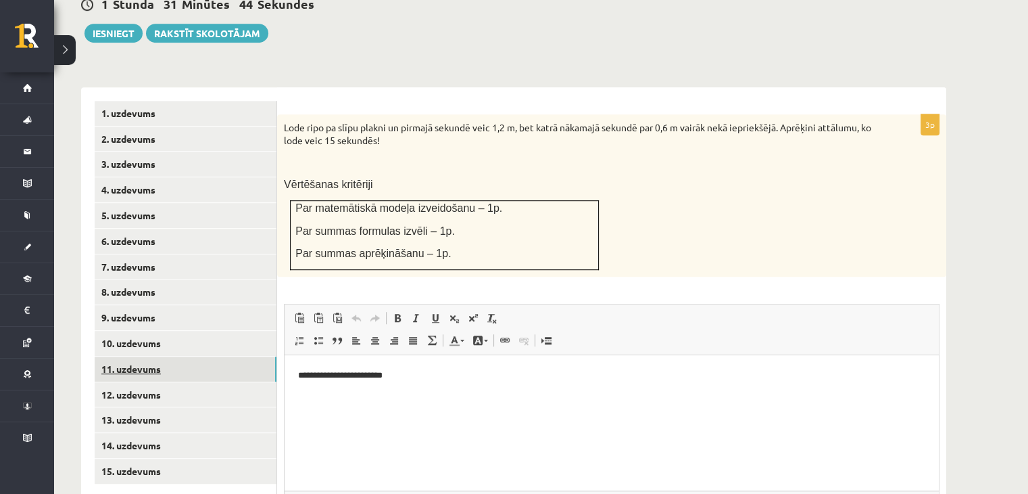
click at [151, 356] on link "11. uzdevums" at bounding box center [186, 368] width 182 height 25
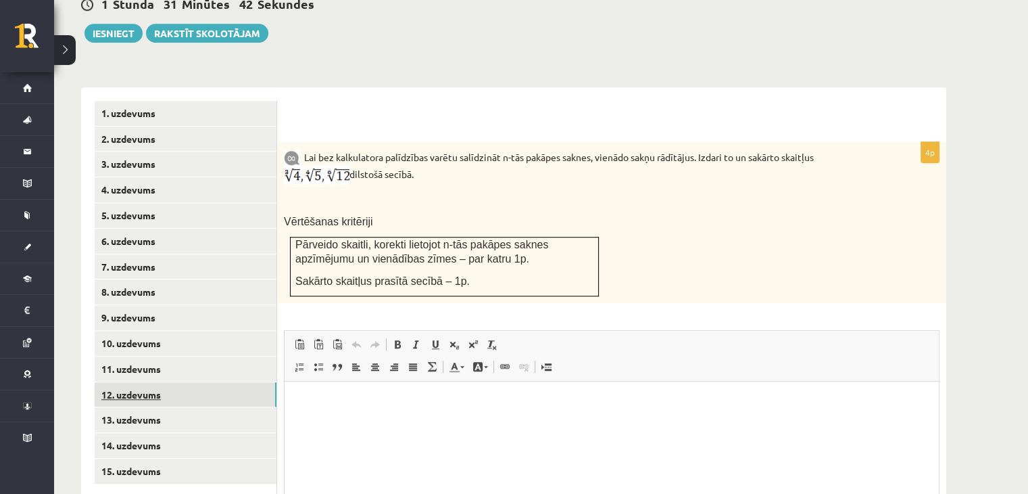
click at [141, 382] on link "12. uzdevums" at bounding box center [186, 394] width 182 height 25
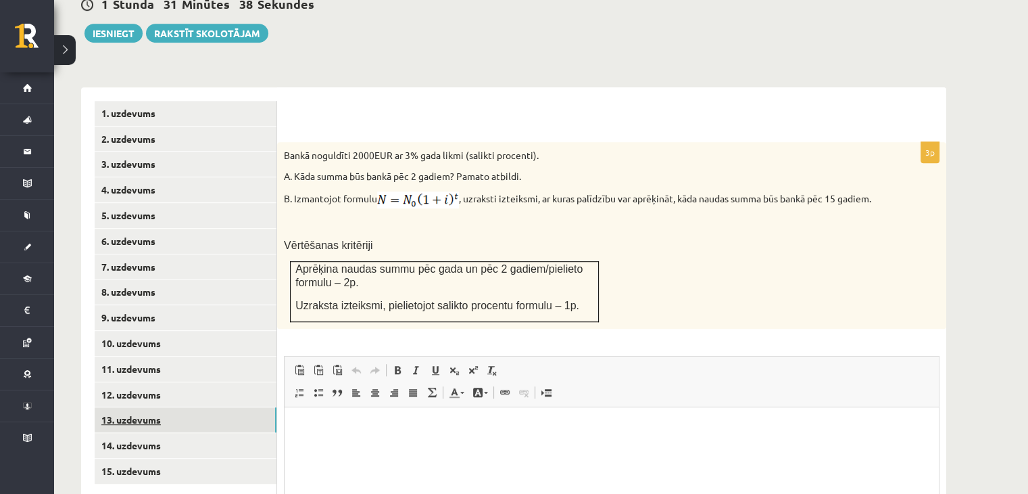
click at [224, 407] on link "13. uzdevums" at bounding box center [186, 419] width 182 height 25
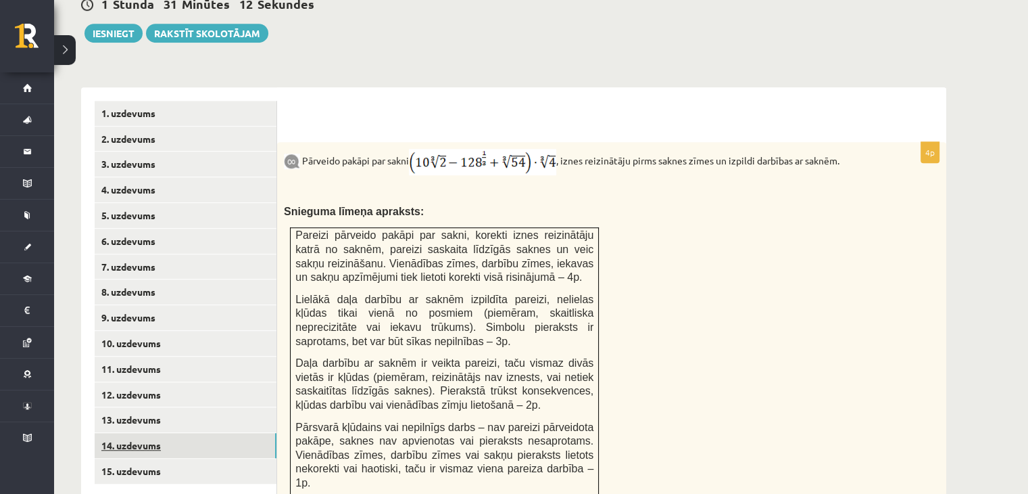
click at [201, 433] on link "14. uzdevums" at bounding box center [186, 445] width 182 height 25
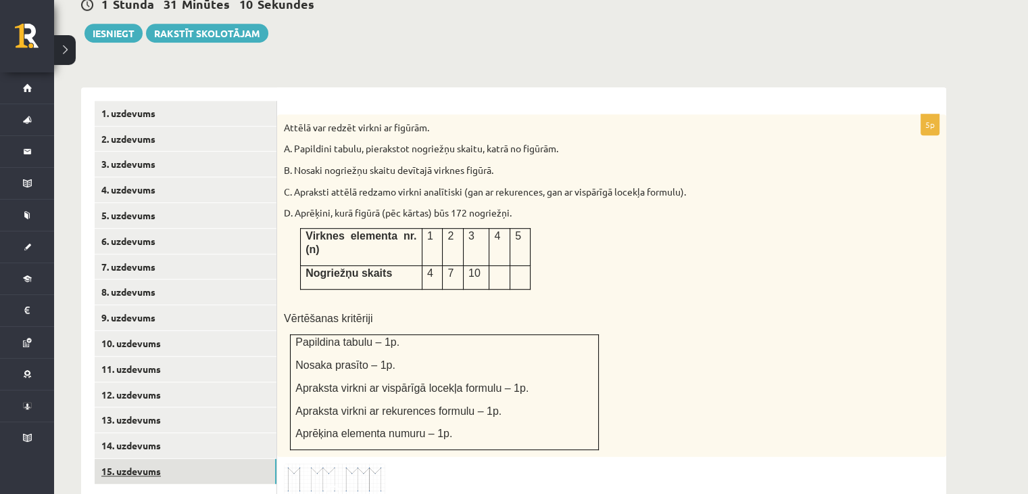
click at [189, 458] on link "15. uzdevums" at bounding box center [186, 470] width 182 height 25
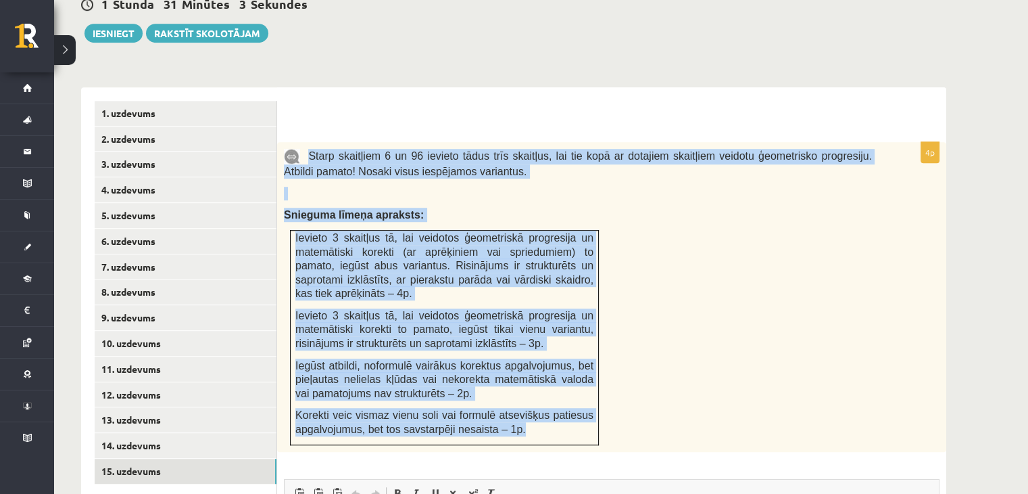
drag, startPoint x: 306, startPoint y: 122, endPoint x: 546, endPoint y: 400, distance: 366.7
click at [546, 400] on div "Starp skaitļiem 6 un 96 ievieto tādus trīs skaitļus, lai tie kopā ar dotajiem s…" at bounding box center [611, 297] width 669 height 310
copy div "Starp skaitļiem 6 un 96 ievieto tādus trīs skaitļus, lai tie kopā ar dotajiem s…"
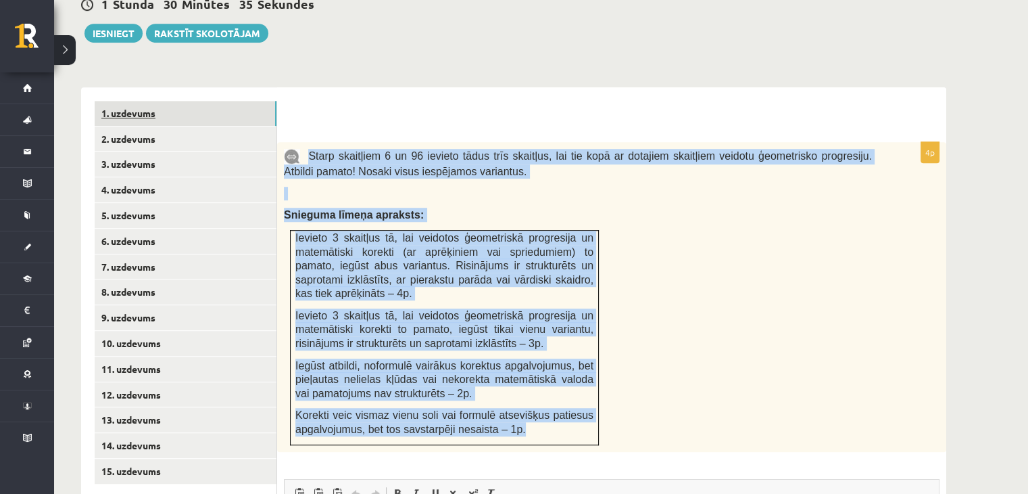
click at [176, 101] on link "1. uzdevums" at bounding box center [186, 113] width 182 height 25
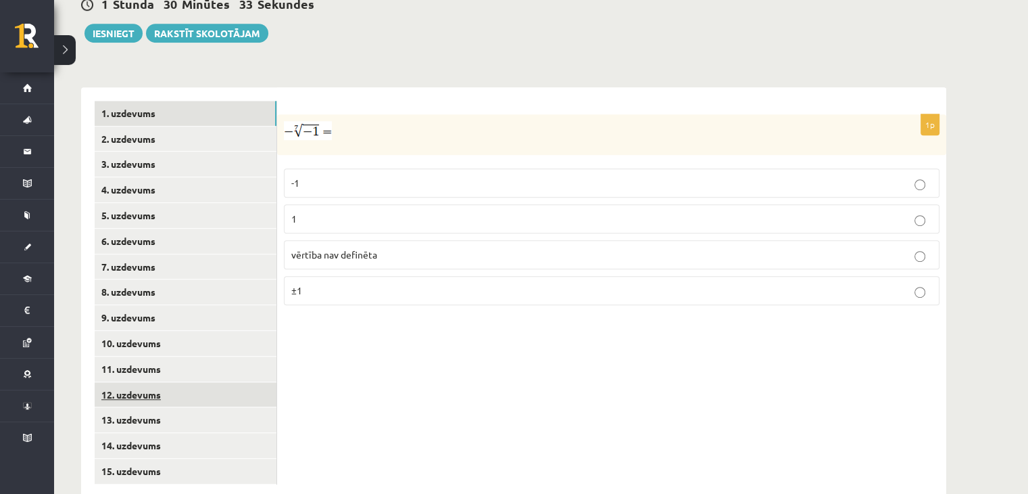
click at [126, 382] on link "12. uzdevums" at bounding box center [186, 394] width 182 height 25
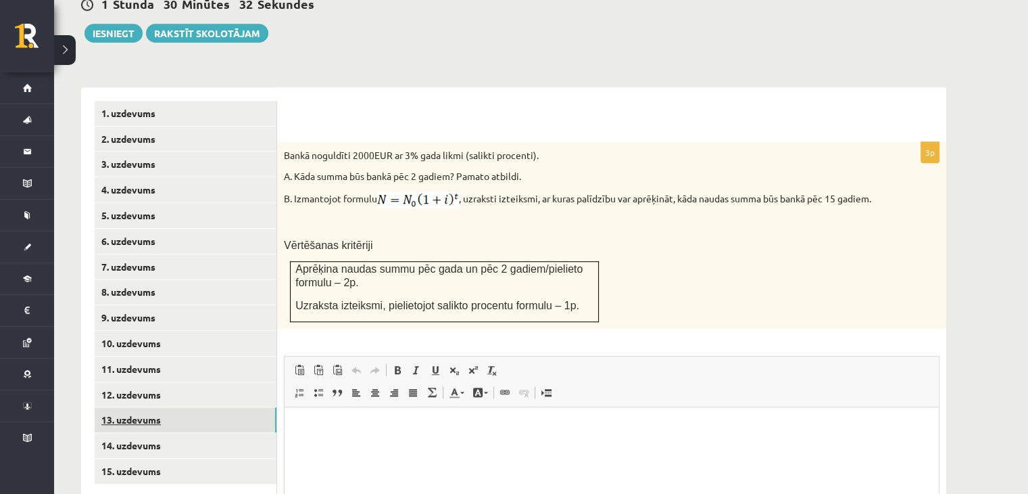
click at [127, 407] on link "13. uzdevums" at bounding box center [186, 419] width 182 height 25
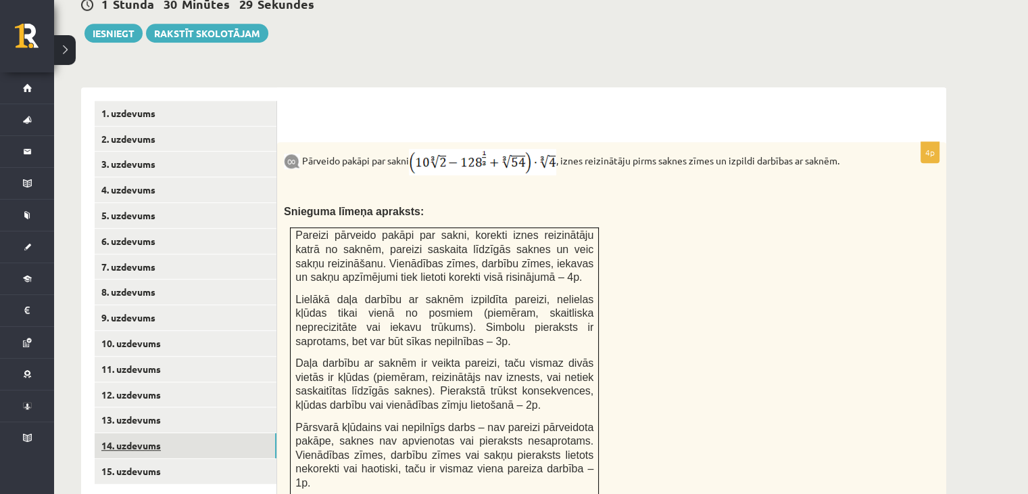
click at [126, 433] on link "14. uzdevums" at bounding box center [186, 445] width 182 height 25
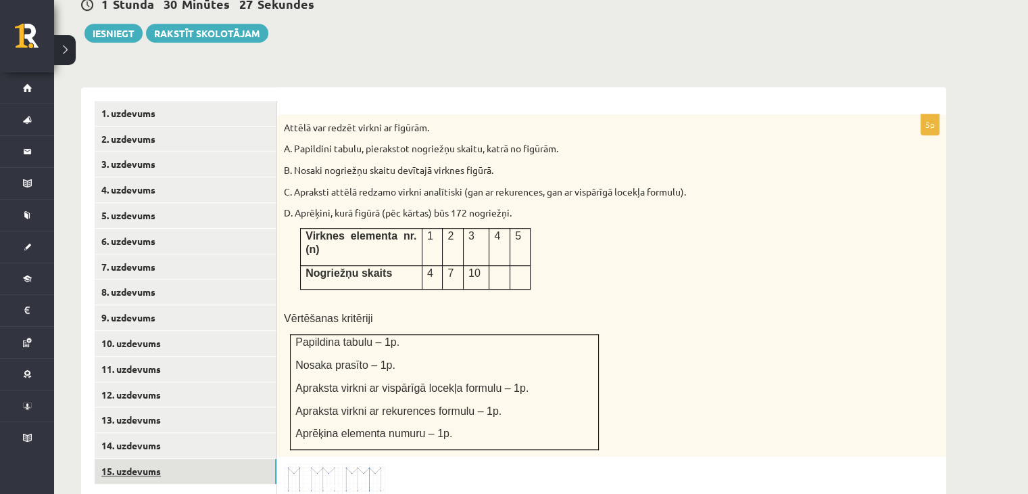
click at [121, 458] on link "15. uzdevums" at bounding box center [186, 470] width 182 height 25
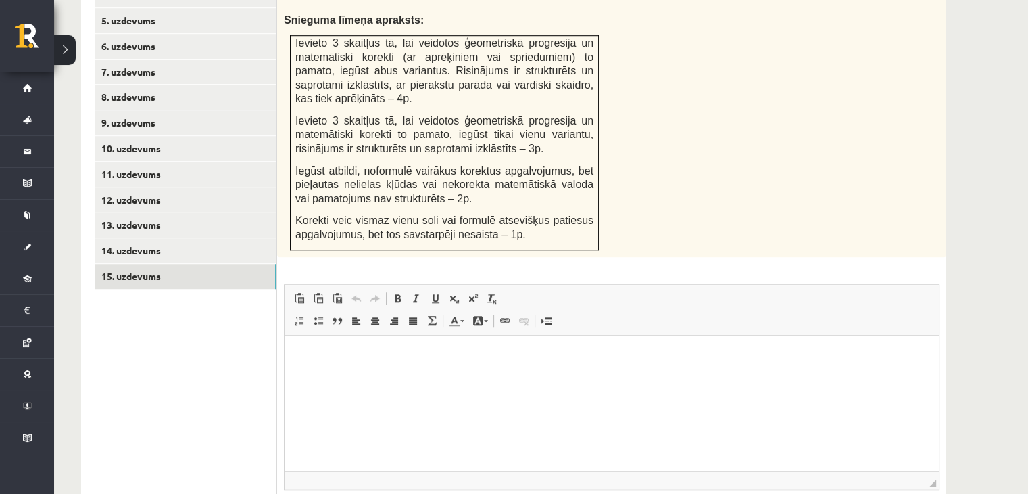
scroll to position [1013, 0]
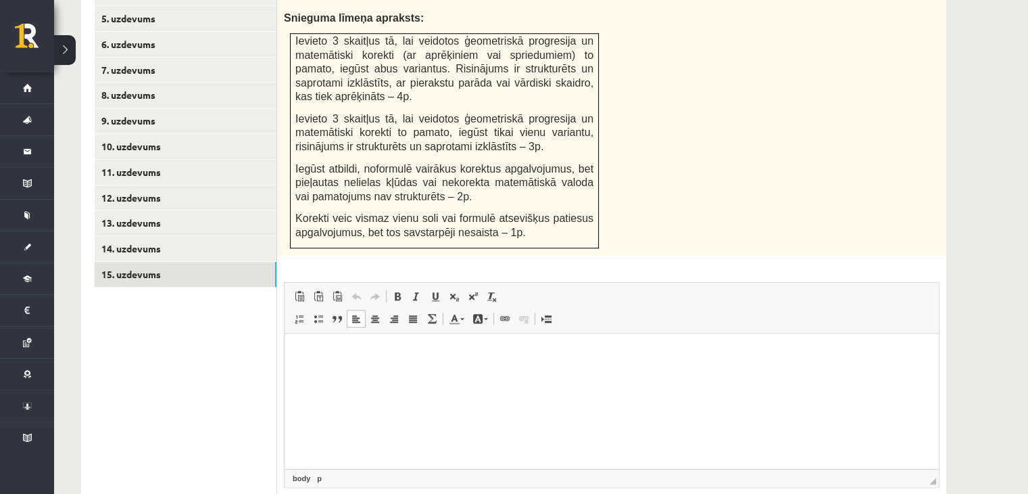
click at [314, 354] on p "Bagātinātā teksta redaktors, wiswyg-editor-user-answer-47433834404200" at bounding box center [611, 353] width 627 height 14
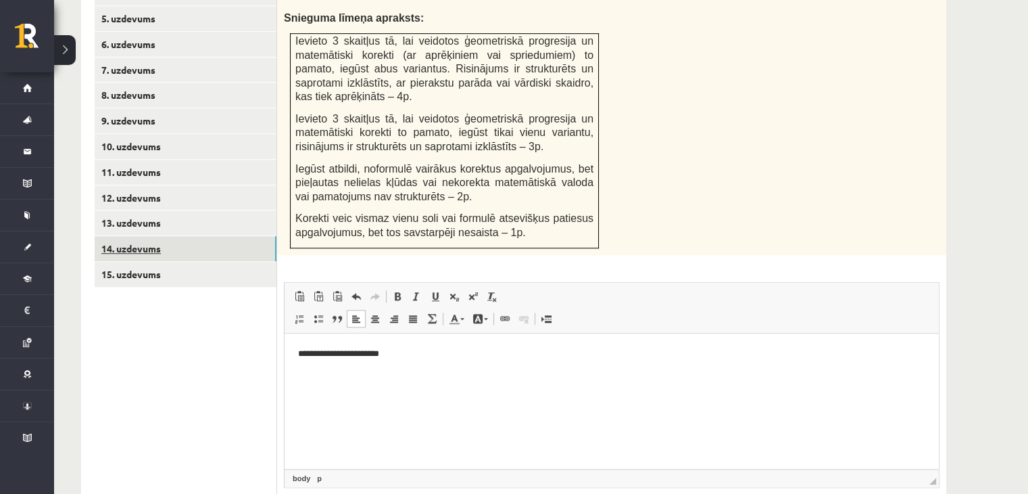
click at [137, 236] on link "14. uzdevums" at bounding box center [186, 248] width 182 height 25
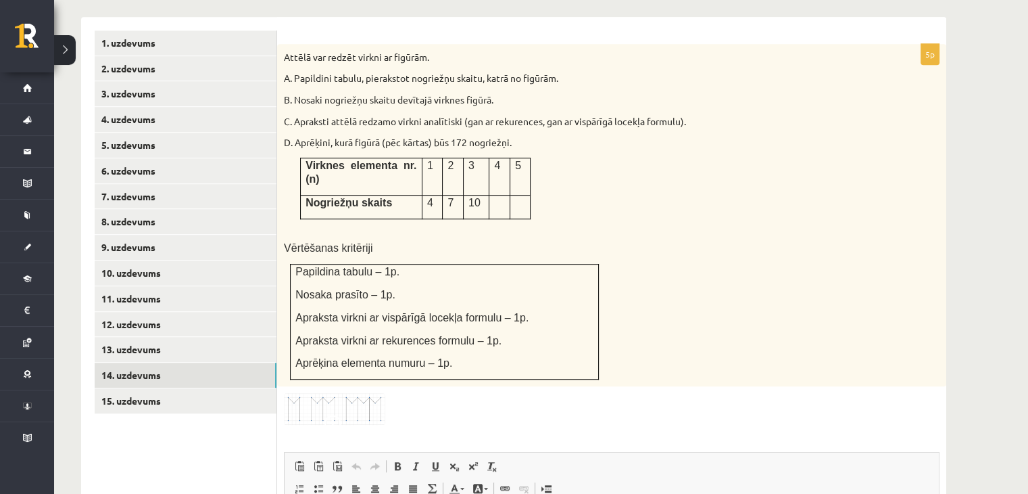
scroll to position [881, 0]
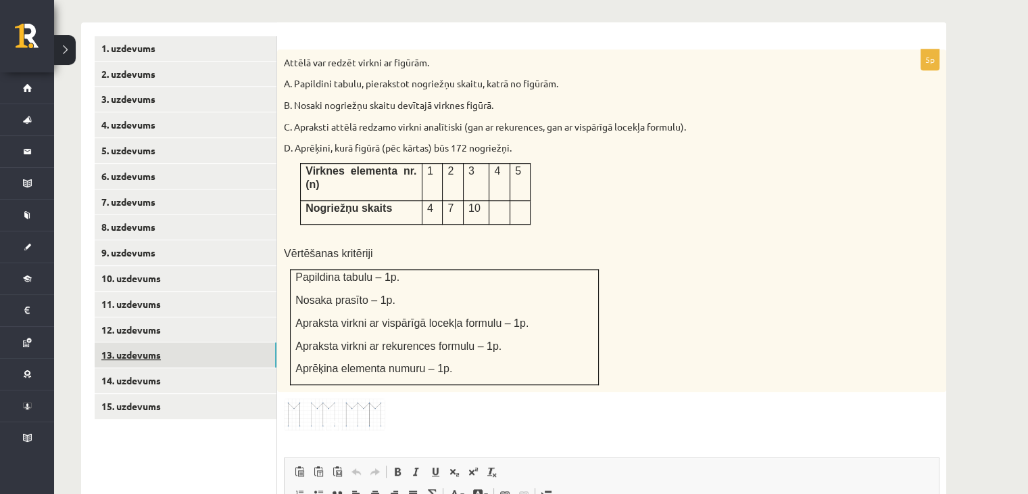
click at [193, 342] on link "13. uzdevums" at bounding box center [186, 354] width 182 height 25
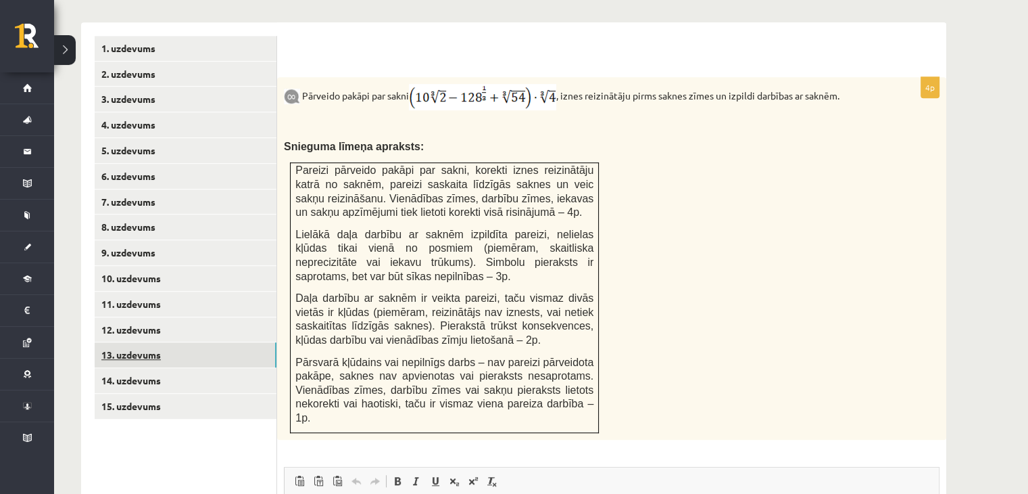
scroll to position [0, 0]
click at [229, 317] on link "12. uzdevums" at bounding box center [186, 329] width 182 height 25
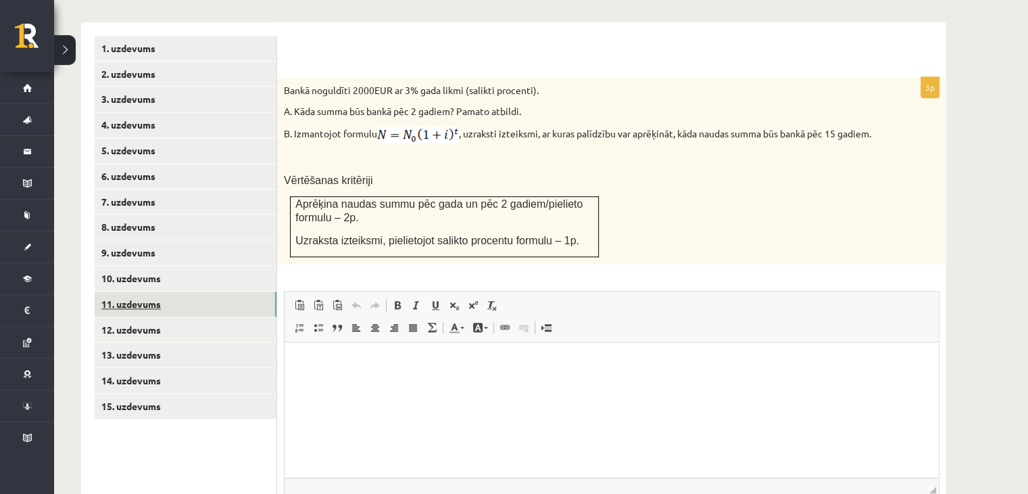
click at [238, 291] on link "11. uzdevums" at bounding box center [186, 303] width 182 height 25
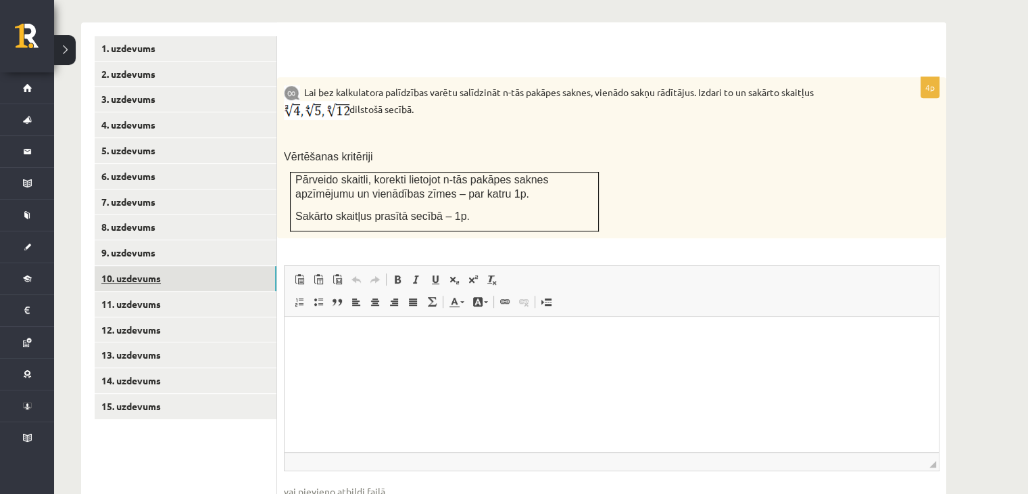
click at [224, 266] on link "10. uzdevums" at bounding box center [186, 278] width 182 height 25
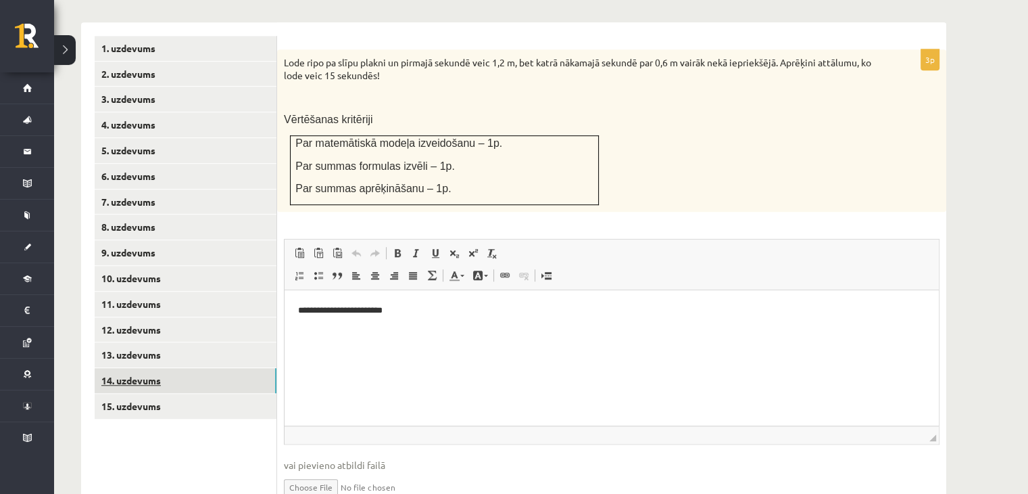
click at [240, 368] on link "14. uzdevums" at bounding box center [186, 380] width 182 height 25
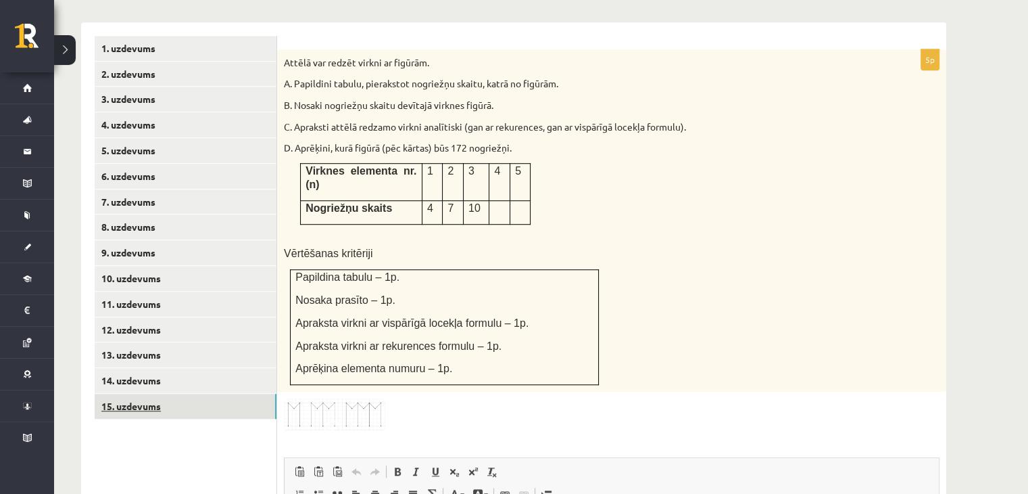
click at [230, 394] on link "15. uzdevums" at bounding box center [186, 406] width 182 height 25
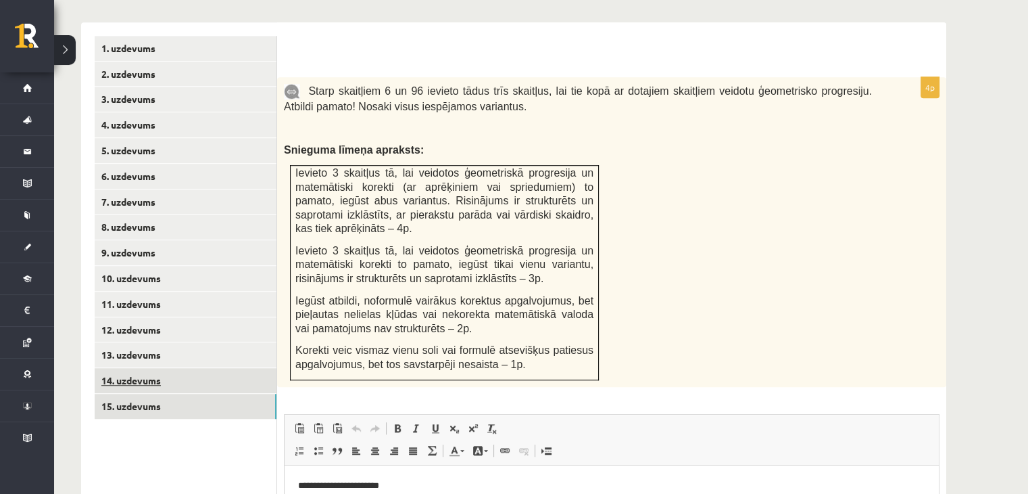
click at [228, 368] on link "14. uzdevums" at bounding box center [186, 380] width 182 height 25
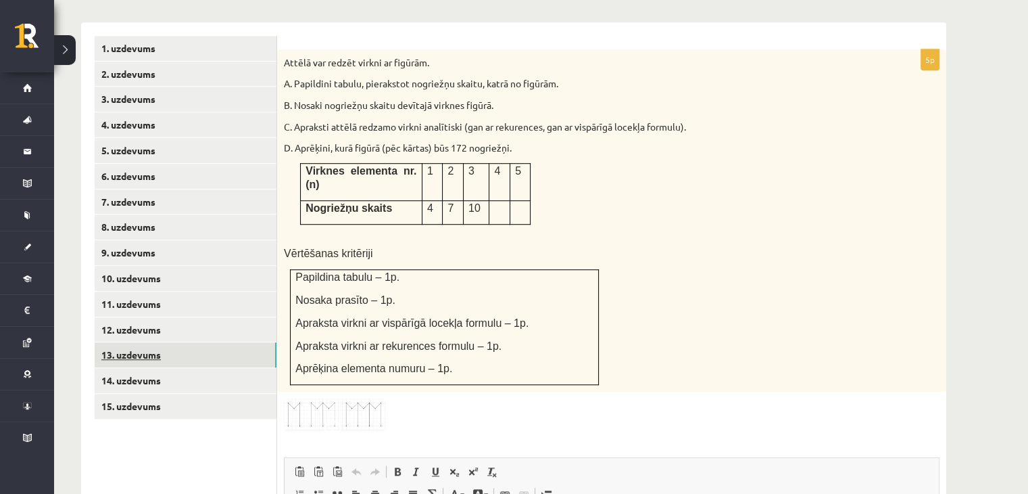
click at [219, 342] on link "13. uzdevums" at bounding box center [186, 354] width 182 height 25
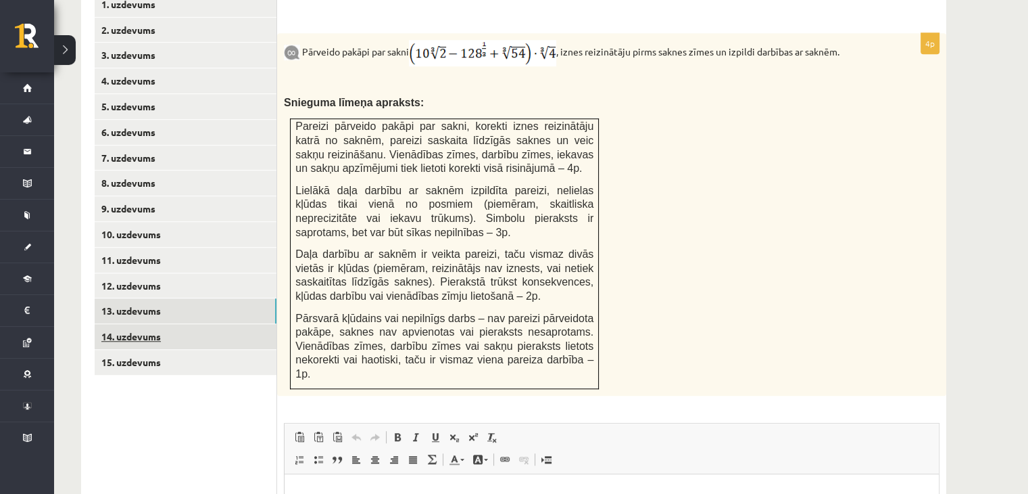
scroll to position [926, 0]
click at [332, 493] on p "Bagātinātā teksta redaktors, wiswyg-editor-user-answer-47433908892360" at bounding box center [611, 494] width 627 height 14
click at [227, 323] on link "14. uzdevums" at bounding box center [186, 335] width 182 height 25
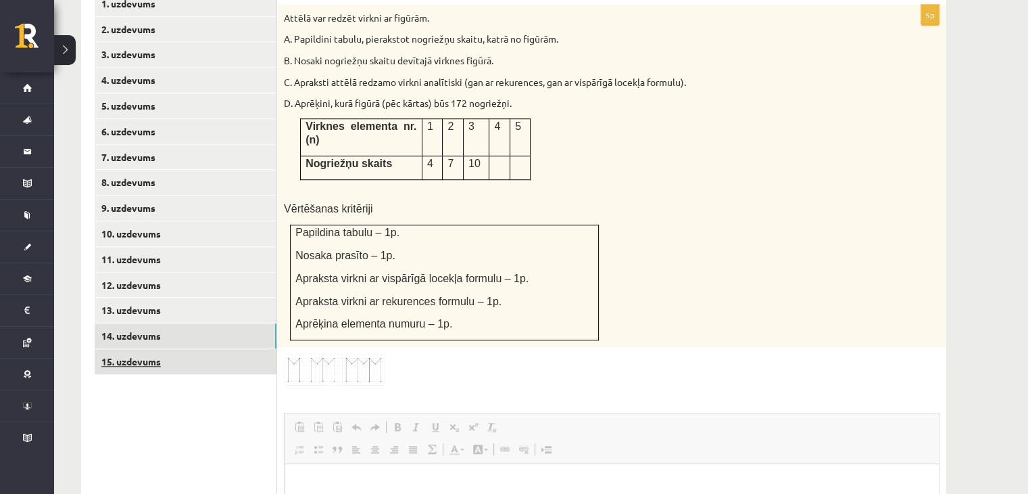
scroll to position [0, 0]
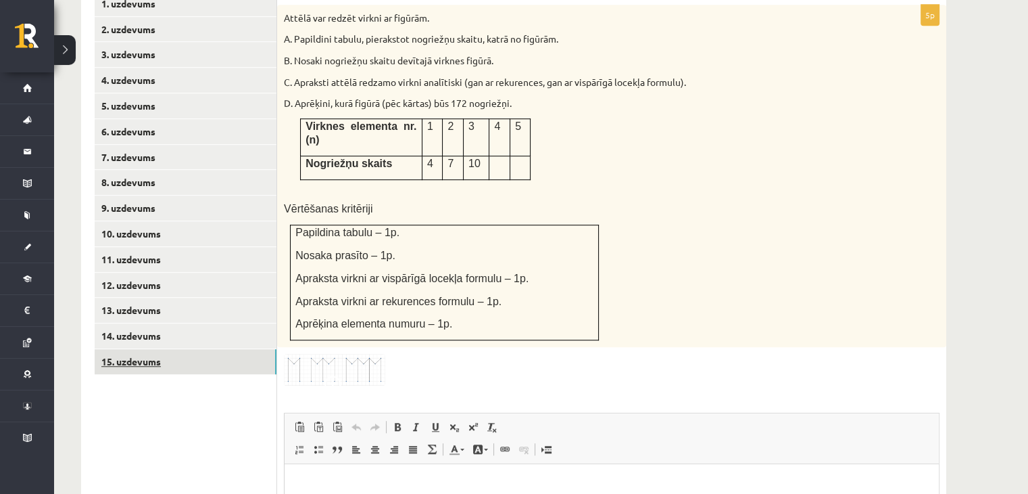
click at [227, 349] on link "15. uzdevums" at bounding box center [186, 361] width 182 height 25
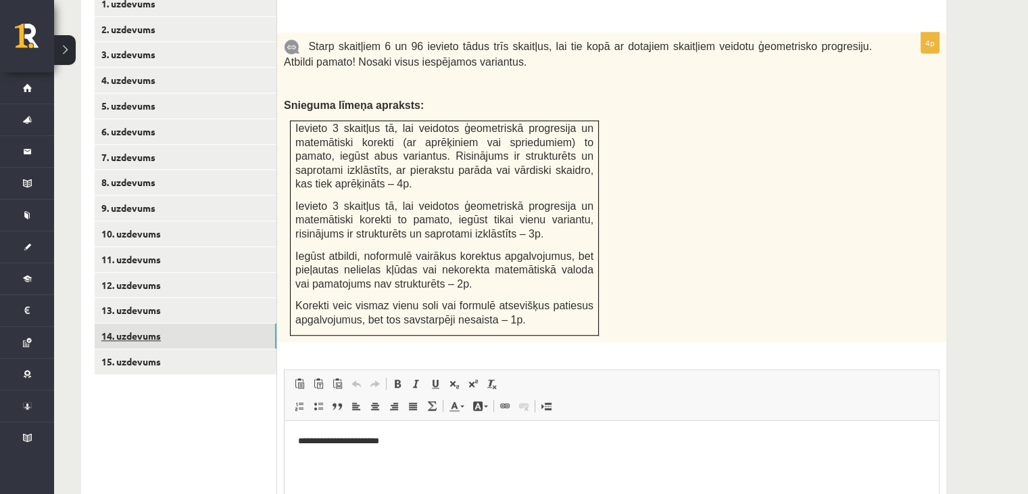
click at [219, 323] on link "14. uzdevums" at bounding box center [186, 335] width 182 height 25
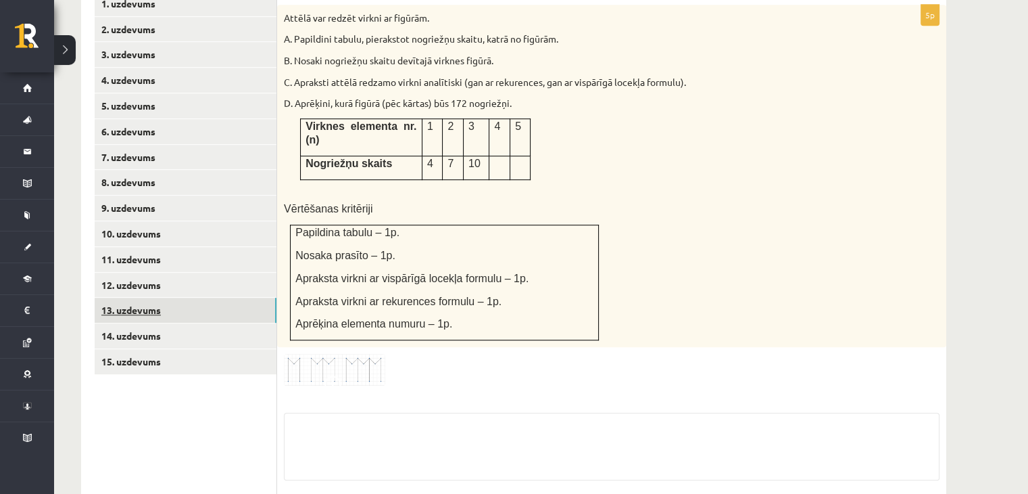
click at [214, 298] on link "13. uzdevums" at bounding box center [186, 310] width 182 height 25
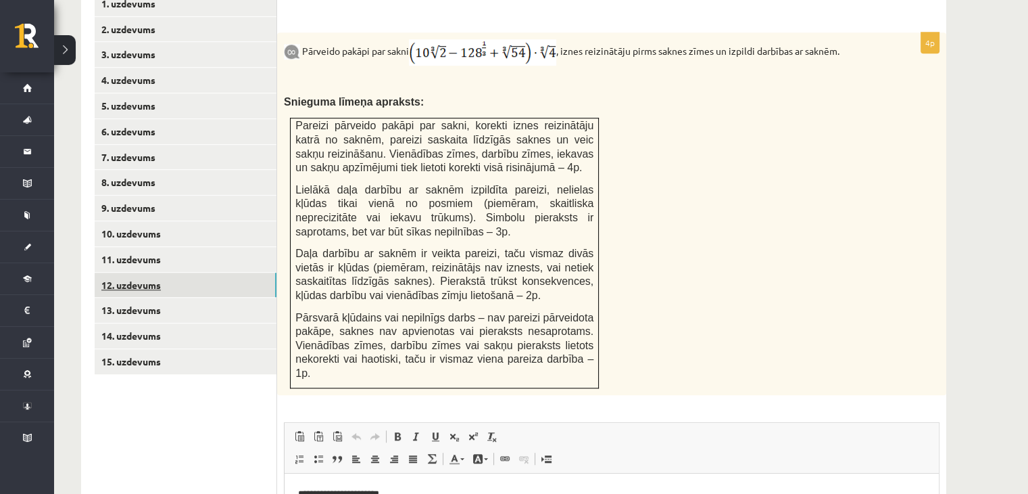
click at [204, 272] on link "12. uzdevums" at bounding box center [186, 284] width 182 height 25
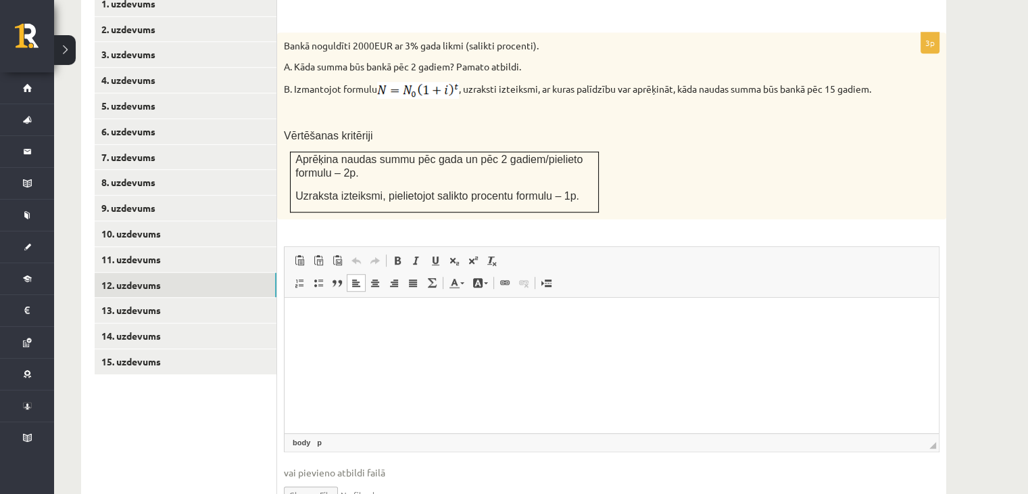
click at [389, 327] on html at bounding box center [612, 318] width 655 height 41
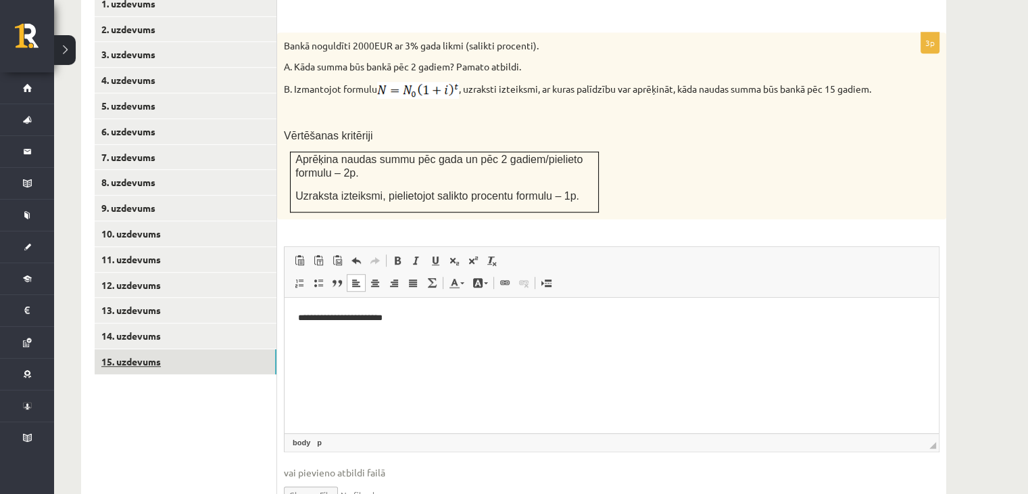
click at [200, 349] on link "15. uzdevums" at bounding box center [186, 361] width 182 height 25
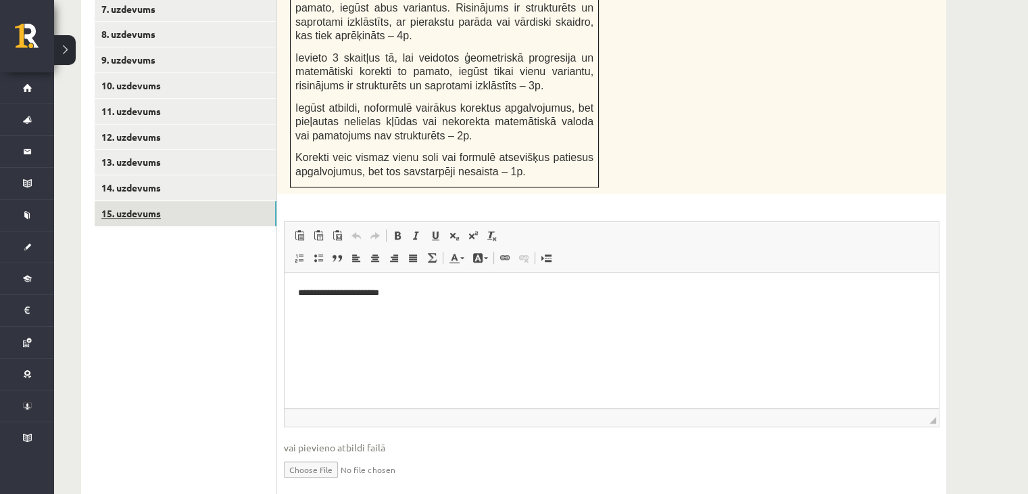
scroll to position [1089, 0]
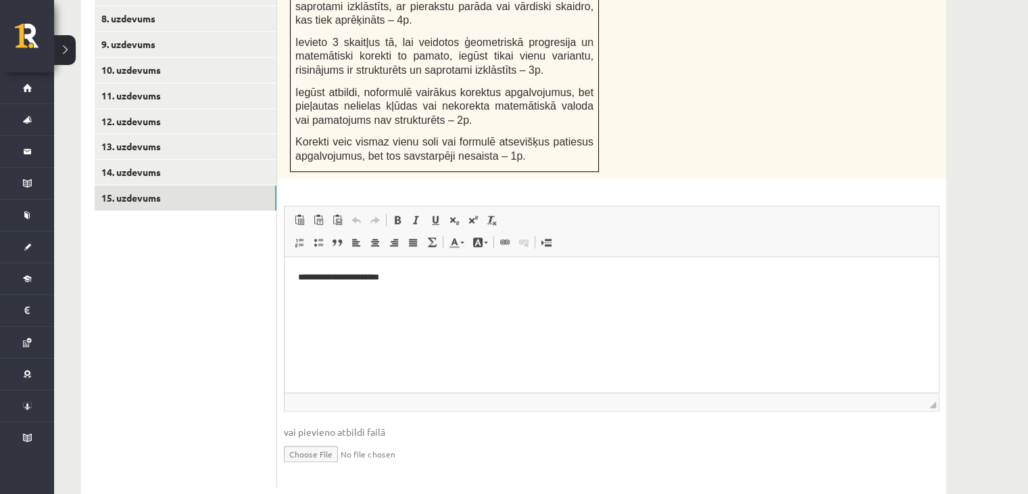
click at [306, 439] on input "file" at bounding box center [612, 453] width 656 height 28
click at [319, 439] on input "file" at bounding box center [612, 453] width 656 height 28
click at [316, 467] on link "Iesniegtā atbilde" at bounding box center [320, 474] width 72 height 14
click at [295, 439] on input "file" at bounding box center [612, 453] width 656 height 28
click at [321, 467] on link "Iesniegtā atbilde" at bounding box center [320, 474] width 72 height 14
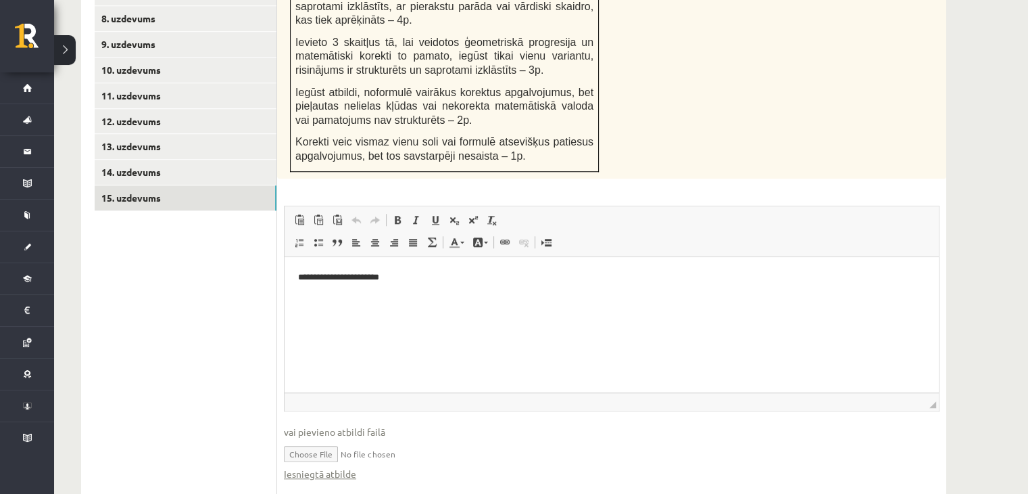
click at [324, 439] on input "file" at bounding box center [612, 453] width 656 height 28
click at [299, 467] on link "Iesniegtā atbilde" at bounding box center [320, 474] width 72 height 14
click at [295, 439] on input "file" at bounding box center [612, 453] width 656 height 28
type input "**********"
click at [329, 439] on input "file" at bounding box center [612, 453] width 656 height 28
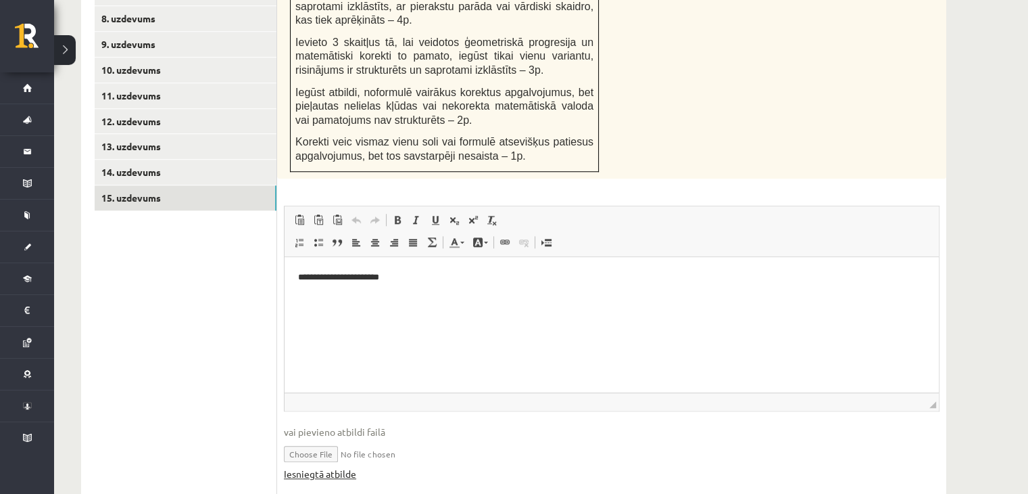
click at [327, 467] on link "Iesniegtā atbilde" at bounding box center [320, 474] width 72 height 14
click at [289, 439] on input "file" at bounding box center [612, 453] width 656 height 28
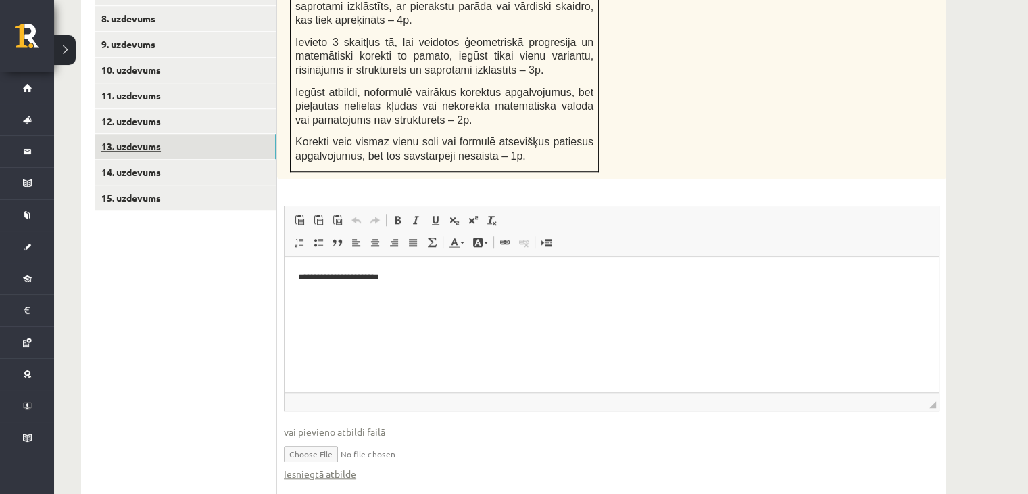
click at [227, 134] on link "13. uzdevums" at bounding box center [186, 146] width 182 height 25
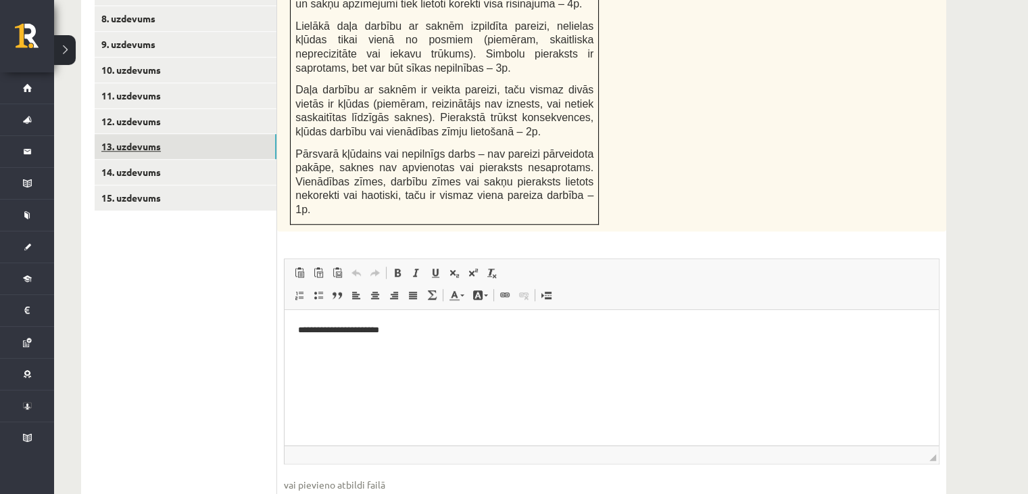
scroll to position [0, 0]
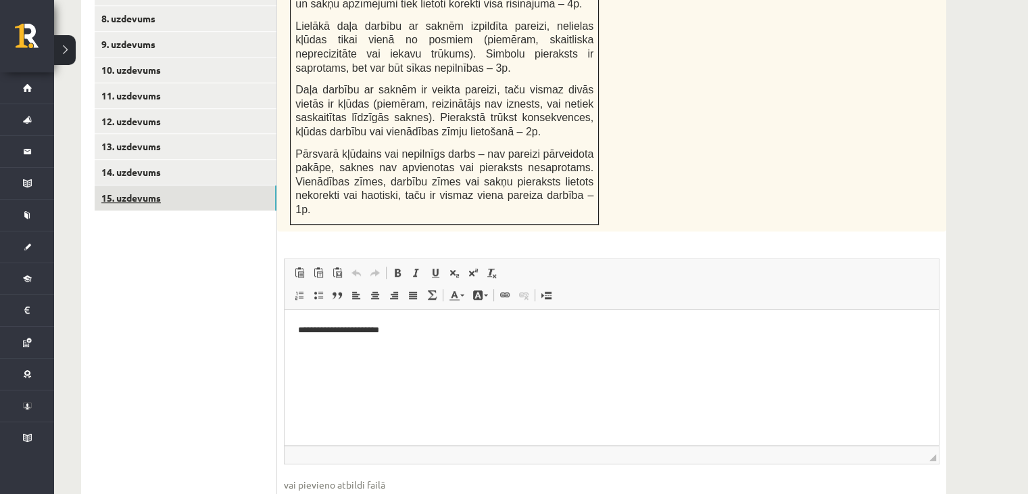
click at [216, 185] on link "15. uzdevums" at bounding box center [186, 197] width 182 height 25
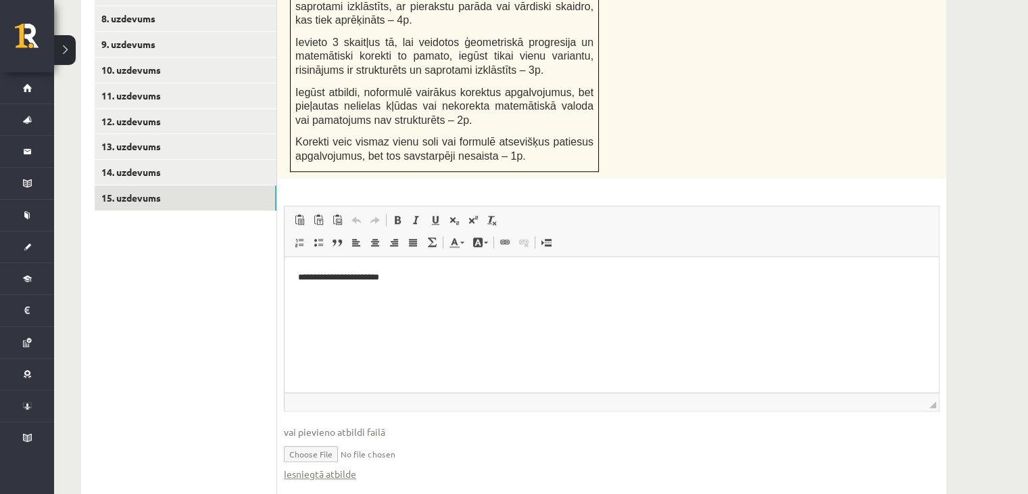
click at [316, 439] on input "file" at bounding box center [612, 453] width 656 height 28
type input "**********"
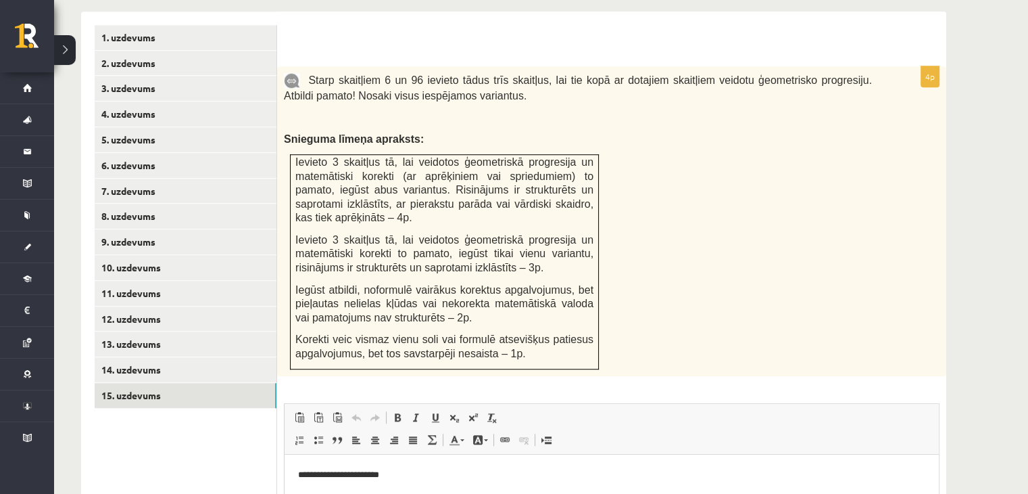
scroll to position [1104, 0]
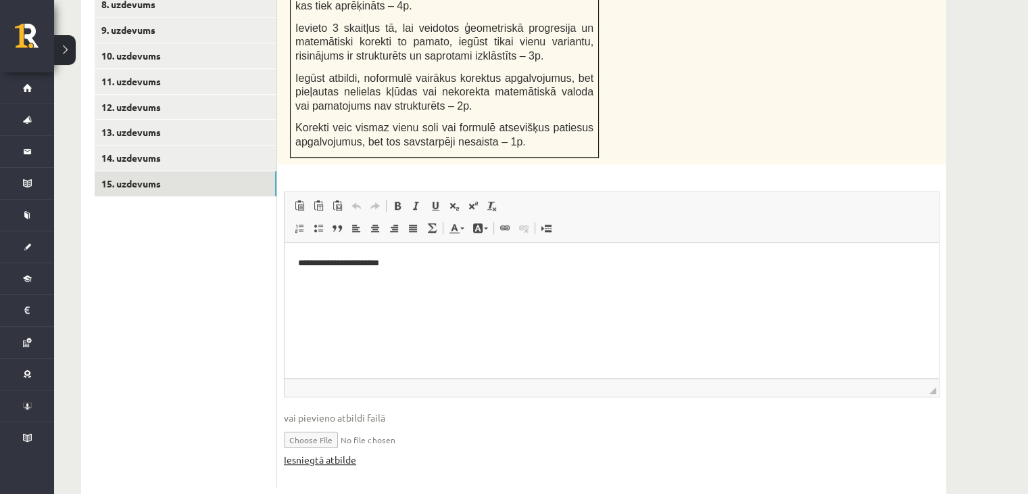
click at [325, 452] on link "Iesniegtā atbilde" at bounding box center [320, 459] width 72 height 14
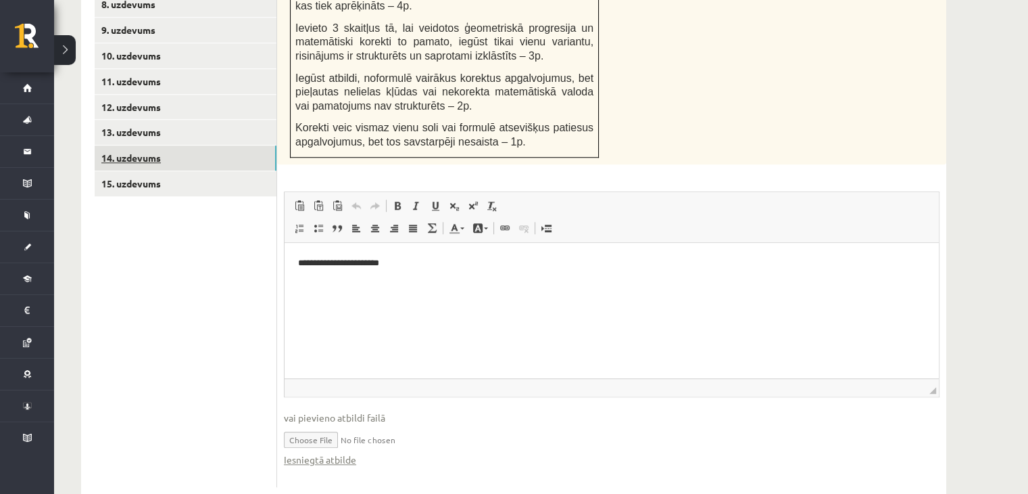
click at [207, 145] on link "14. uzdevums" at bounding box center [186, 157] width 182 height 25
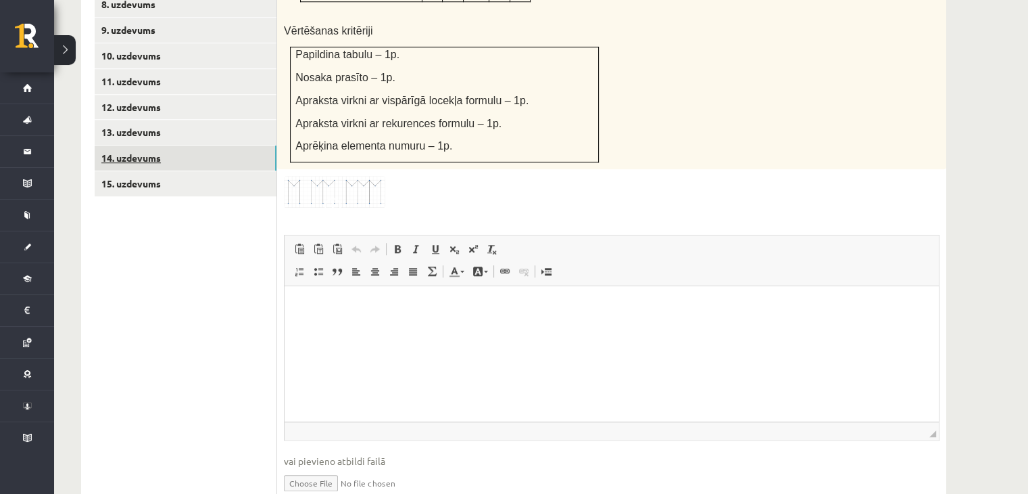
scroll to position [0, 0]
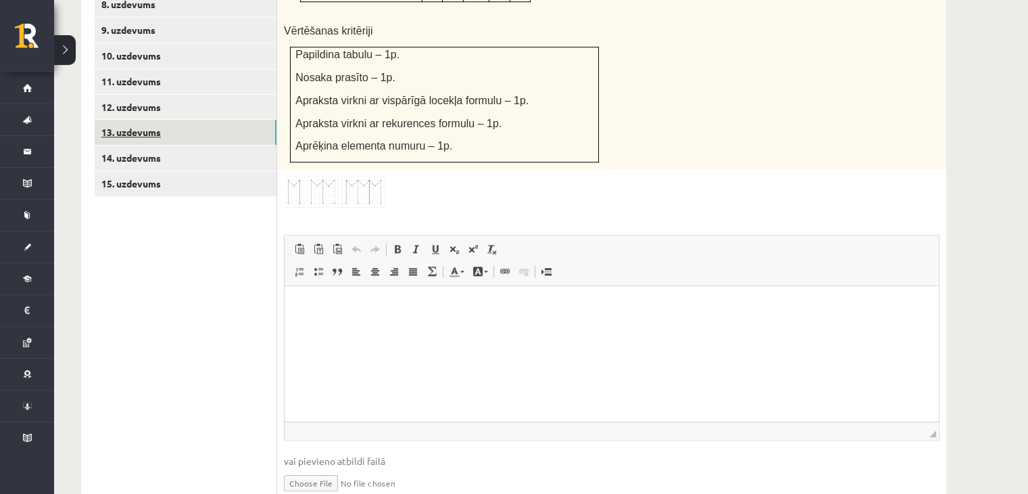
click at [190, 120] on link "13. uzdevums" at bounding box center [186, 132] width 182 height 25
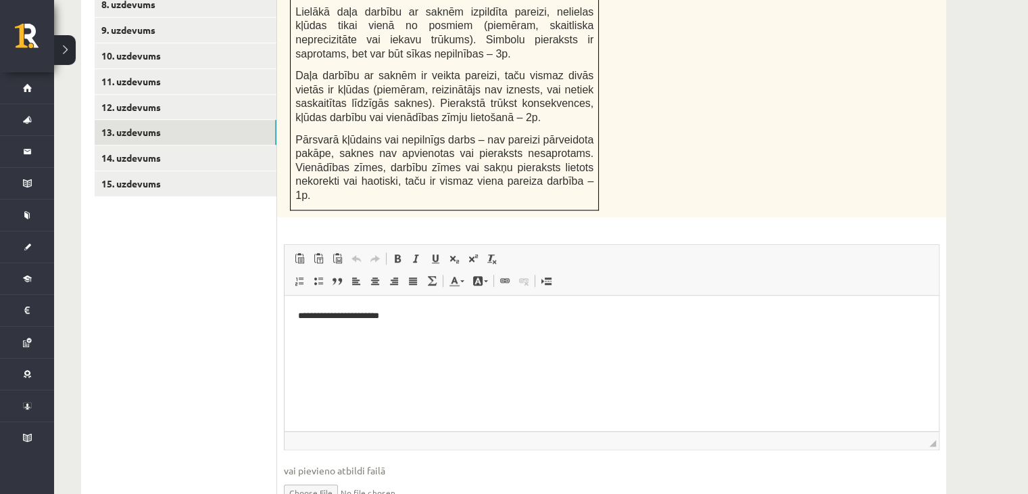
click at [341, 477] on input "file" at bounding box center [612, 491] width 656 height 28
click at [334, 477] on input "file" at bounding box center [612, 491] width 656 height 28
type input "**********"
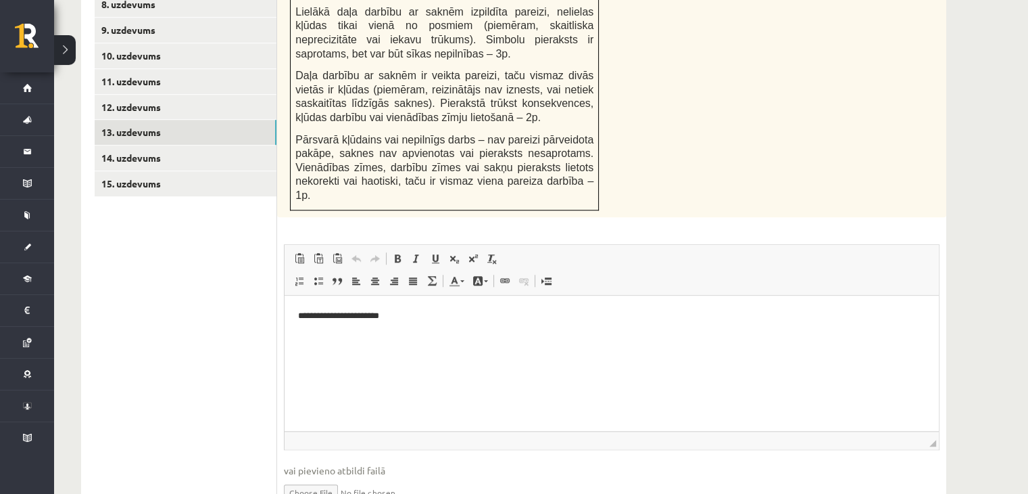
click at [187, 95] on link "12. uzdevums" at bounding box center [186, 107] width 182 height 25
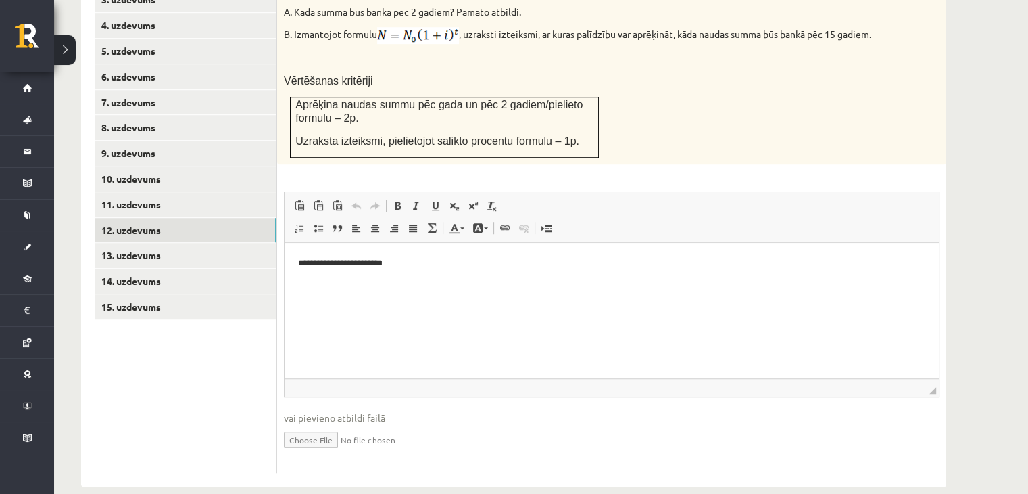
click at [292, 425] on input "file" at bounding box center [612, 439] width 656 height 28
type input "**********"
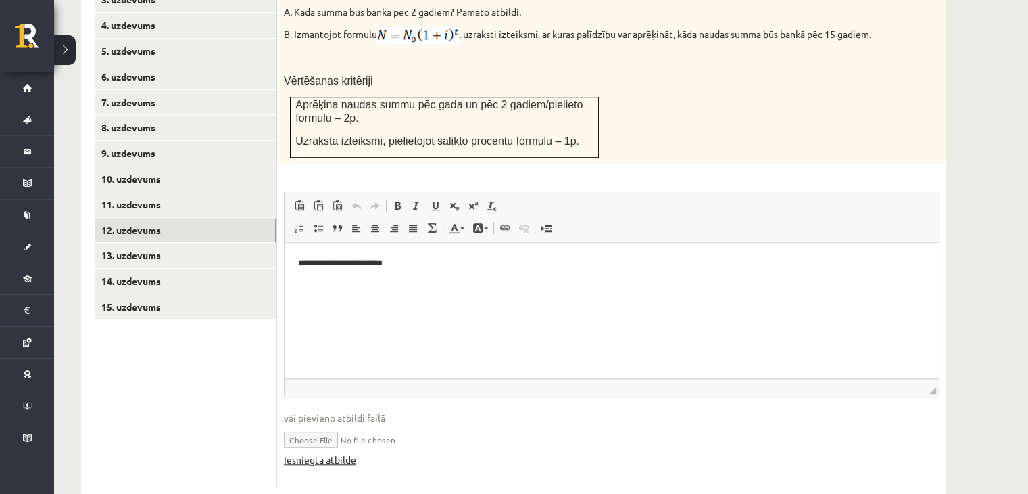
click at [318, 452] on link "Iesniegtā atbilde" at bounding box center [320, 459] width 72 height 14
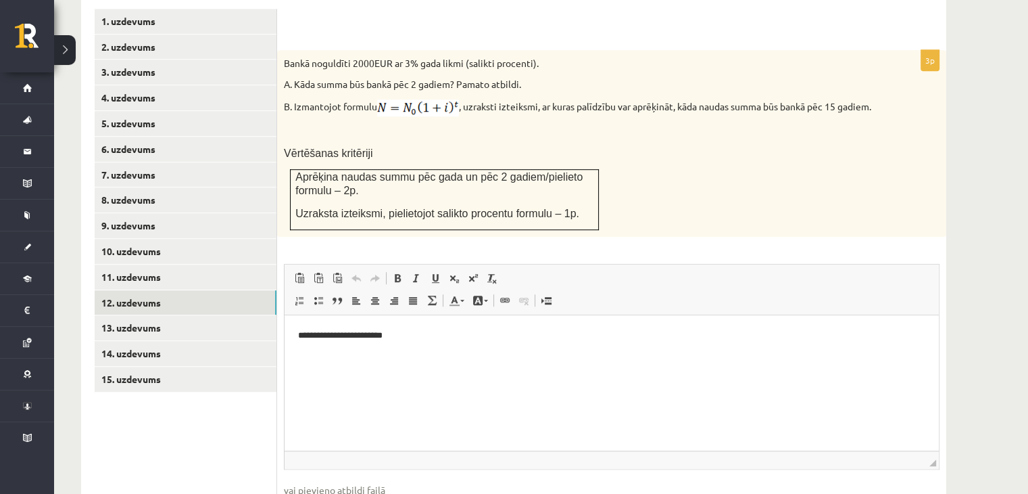
scroll to position [936, 0]
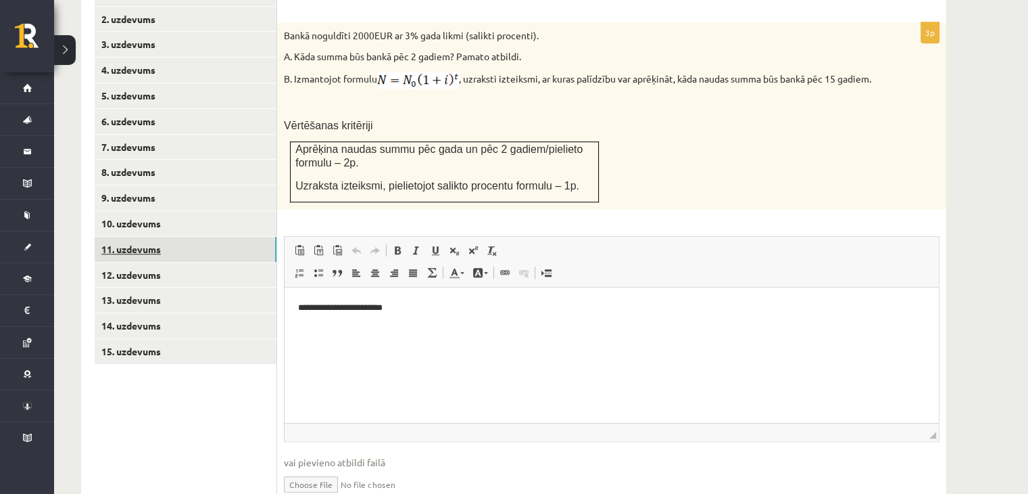
click at [220, 237] on link "11. uzdevums" at bounding box center [186, 249] width 182 height 25
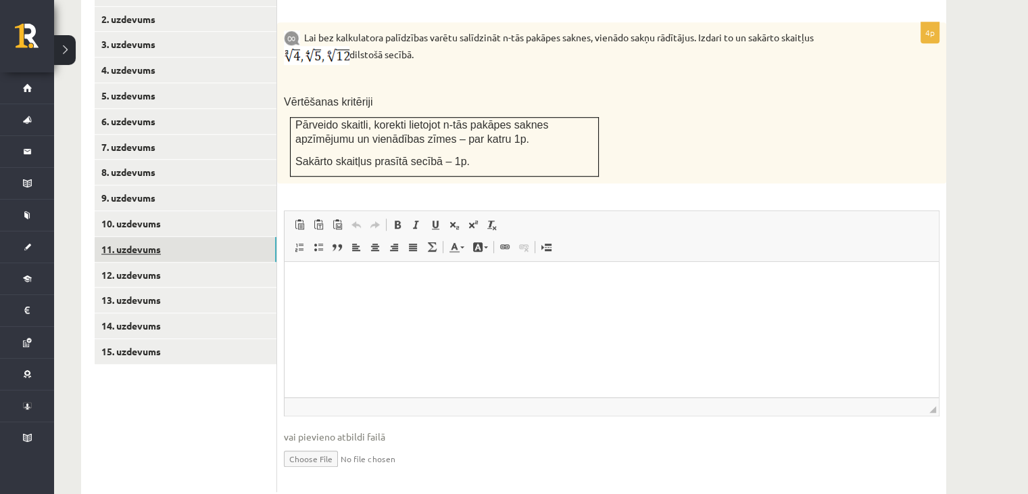
scroll to position [0, 0]
click at [193, 211] on link "10. uzdevums" at bounding box center [186, 223] width 182 height 25
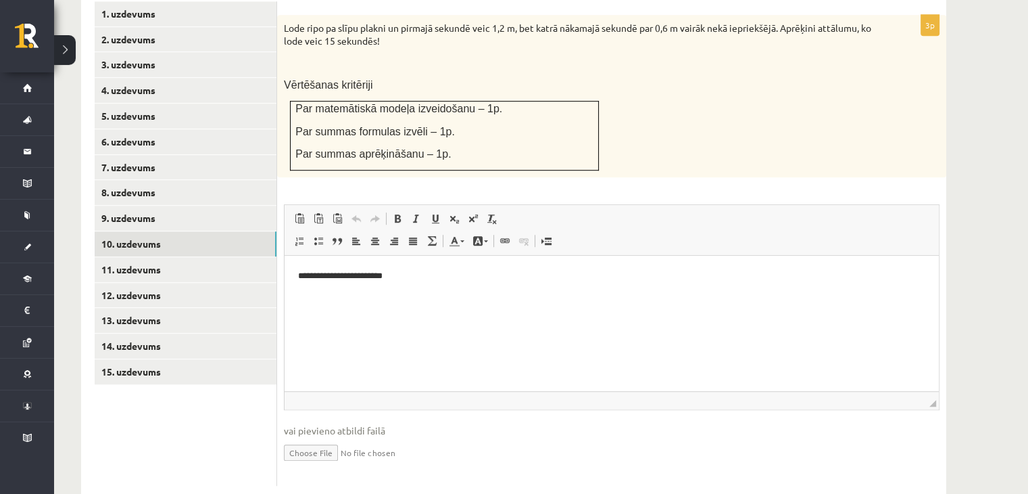
click at [338, 437] on input "file" at bounding box center [612, 451] width 656 height 28
type input "**********"
click at [317, 465] on link "Iesniegtā atbilde" at bounding box center [320, 472] width 72 height 14
click at [242, 206] on link "9. uzdevums" at bounding box center [186, 218] width 182 height 25
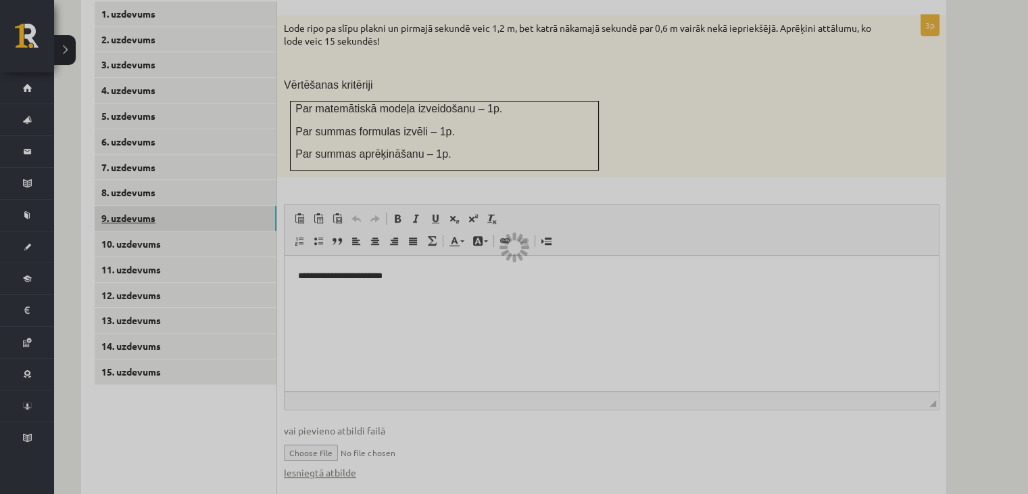
click at [242, 182] on div at bounding box center [514, 247] width 1028 height 494
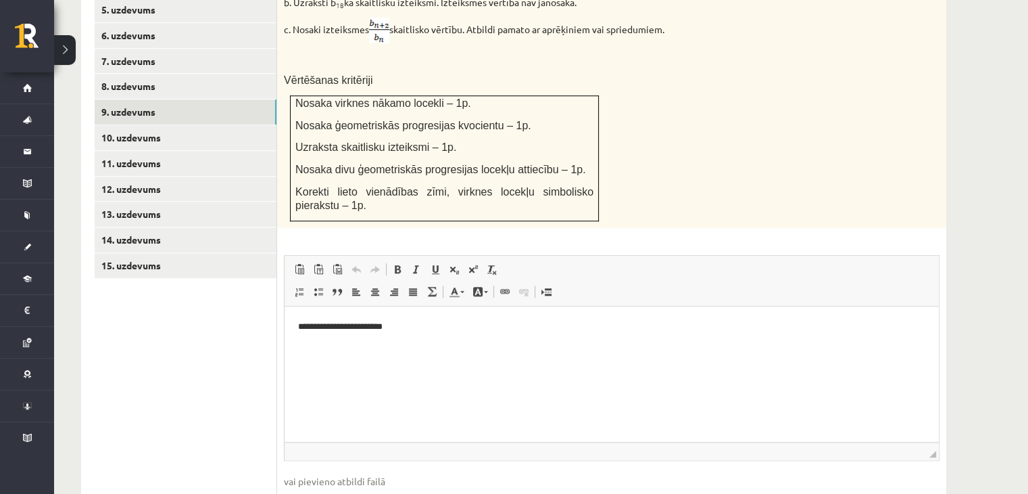
scroll to position [1022, 0]
click at [324, 488] on input "file" at bounding box center [612, 502] width 656 height 28
type input "**********"
click at [236, 73] on link "8. uzdevums" at bounding box center [186, 85] width 182 height 25
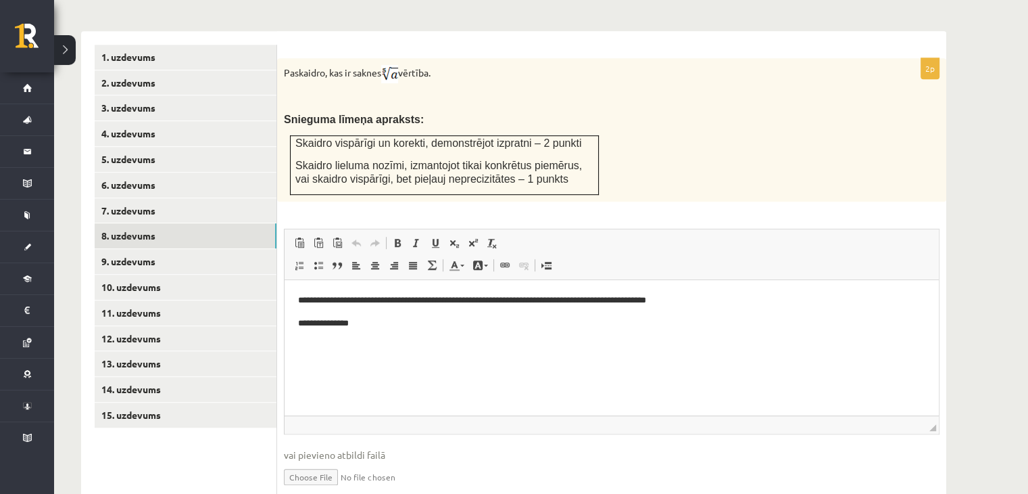
scroll to position [896, 0]
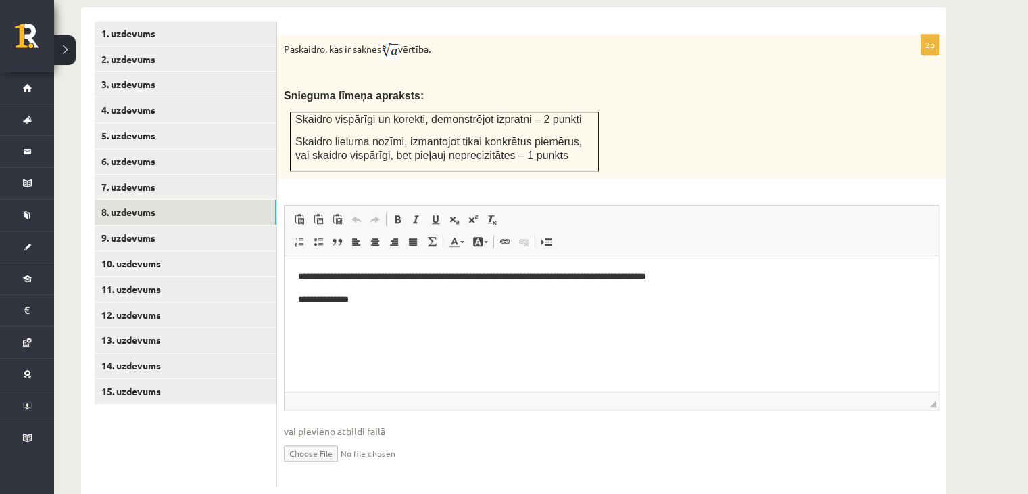
click at [308, 438] on input "file" at bounding box center [612, 452] width 656 height 28
type input "**********"
click at [302, 466] on link "Iesniegtā atbilde" at bounding box center [320, 473] width 72 height 14
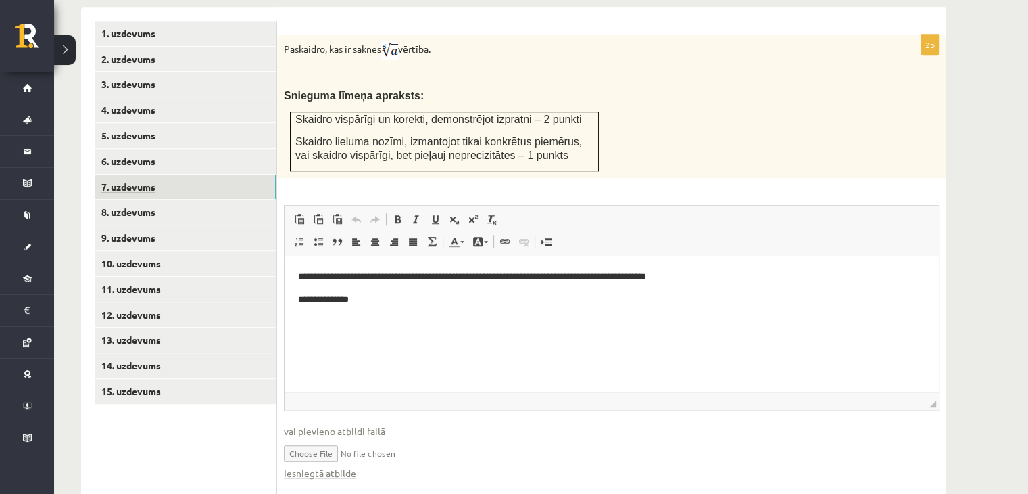
click at [208, 174] on link "7. uzdevums" at bounding box center [186, 186] width 182 height 25
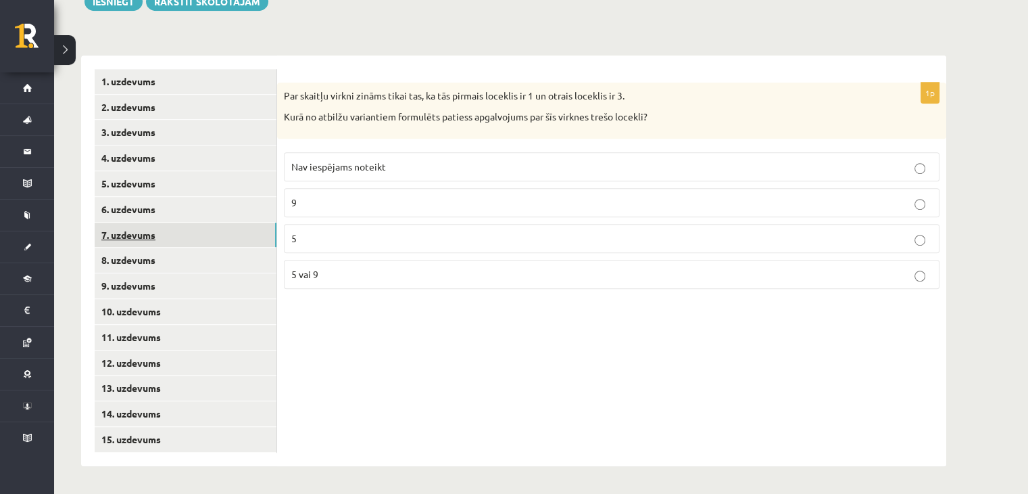
scroll to position [816, 0]
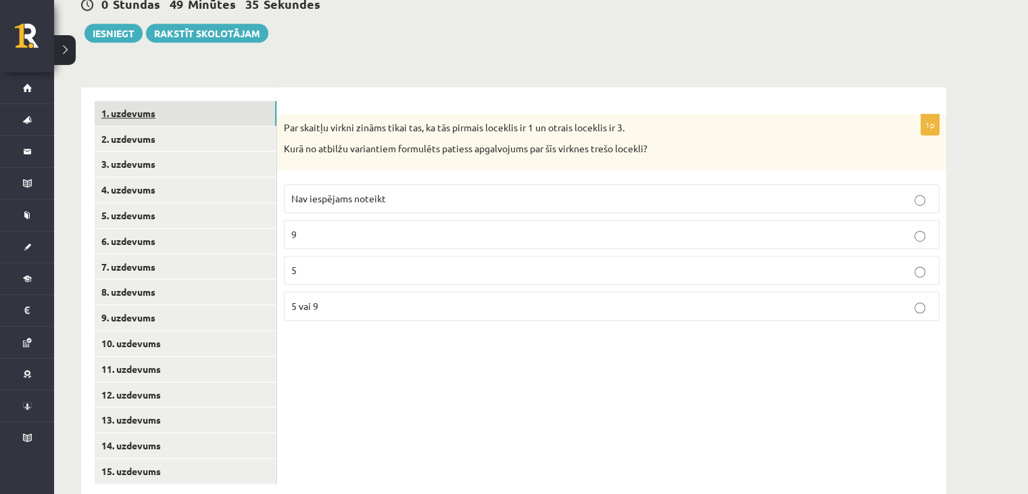
click at [164, 101] on link "1. uzdevums" at bounding box center [186, 113] width 182 height 25
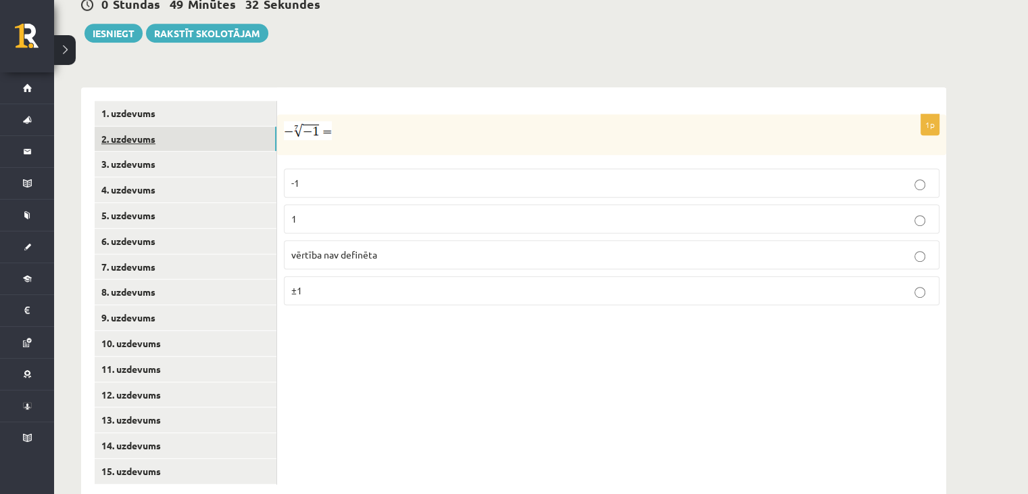
click at [173, 126] on link "2. uzdevums" at bounding box center [186, 138] width 182 height 25
click at [314, 176] on p "x 4 9 x 4 9" at bounding box center [611, 184] width 641 height 16
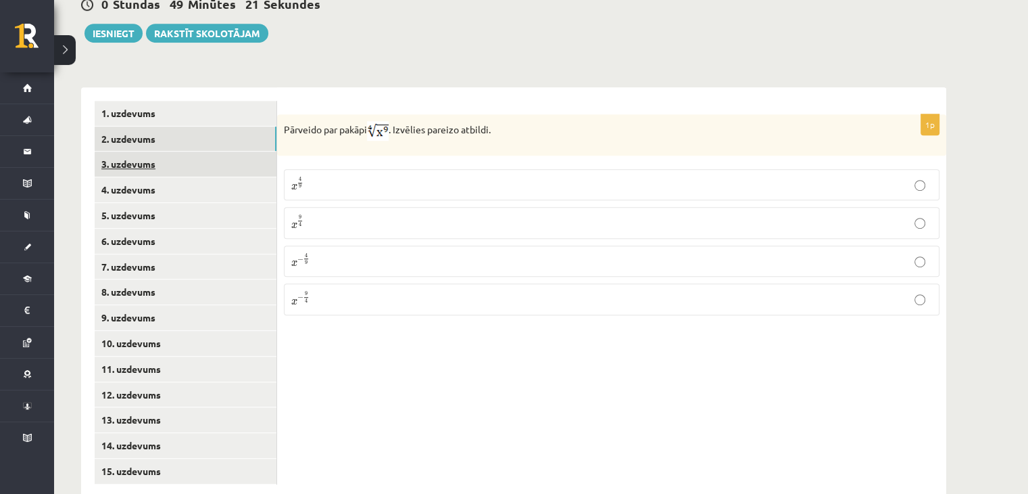
click at [220, 151] on link "3. uzdevums" at bounding box center [186, 163] width 182 height 25
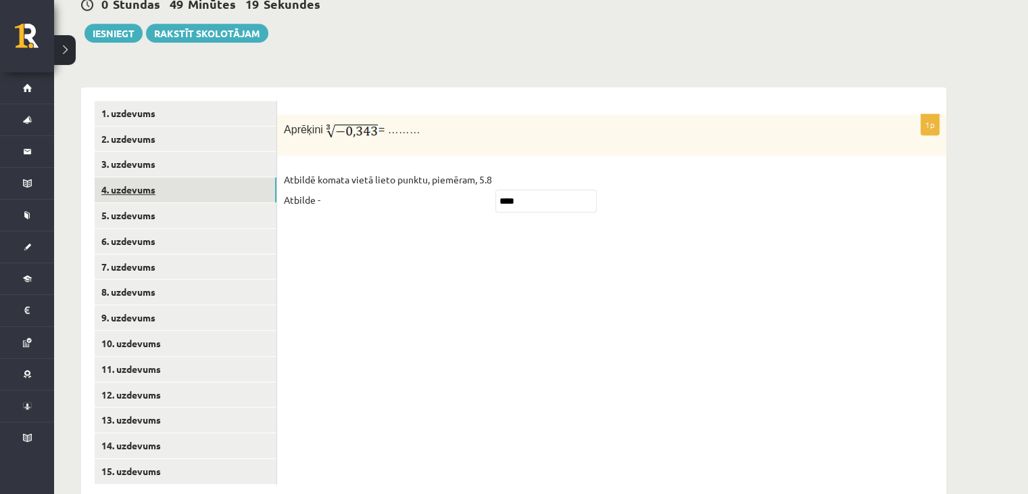
click at [216, 177] on link "4. uzdevums" at bounding box center [186, 189] width 182 height 25
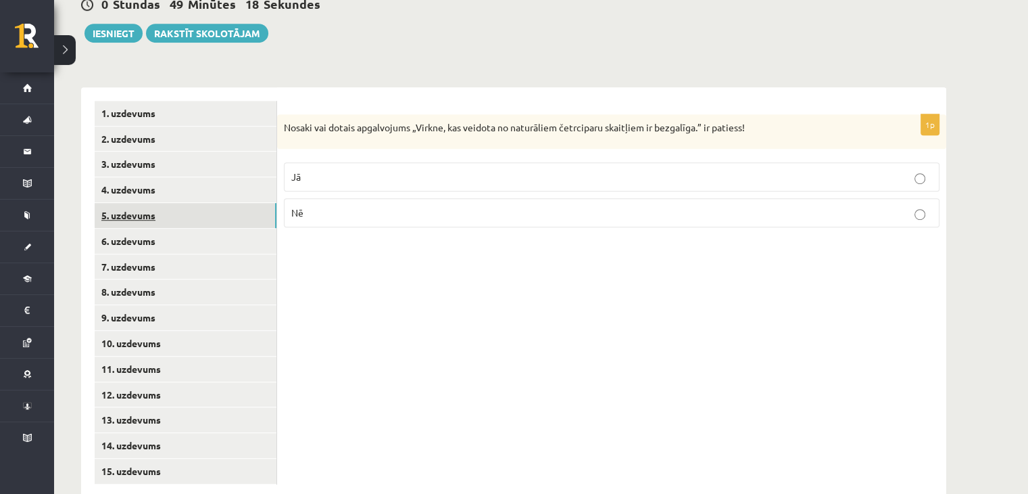
click at [212, 203] on link "5. uzdevums" at bounding box center [186, 215] width 182 height 25
click at [295, 172] on p "Jā" at bounding box center [611, 179] width 641 height 14
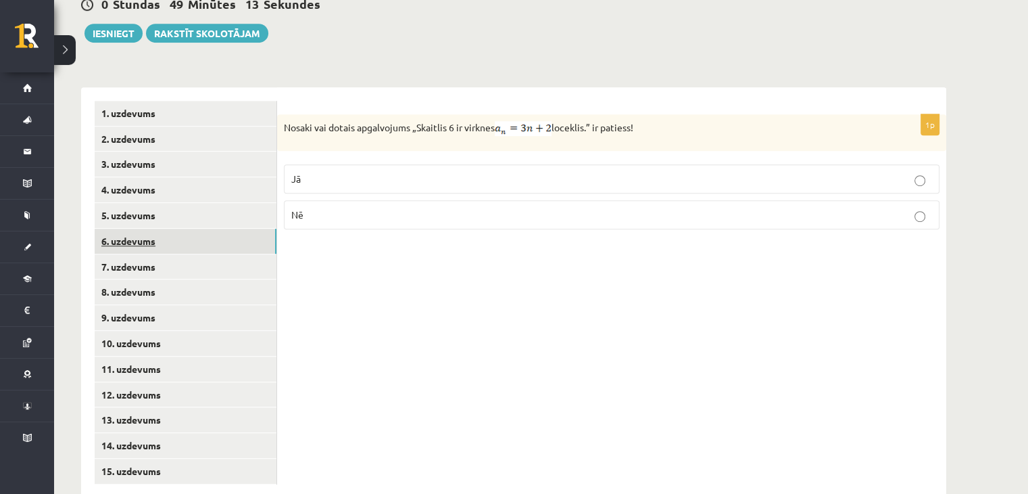
click at [251, 229] on link "6. uzdevums" at bounding box center [186, 241] width 182 height 25
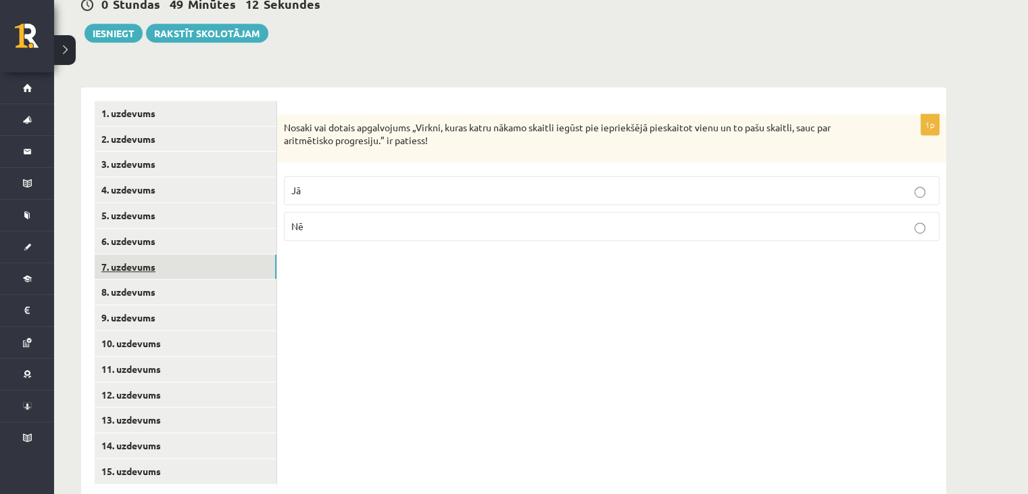
click at [250, 254] on link "7. uzdevums" at bounding box center [186, 266] width 182 height 25
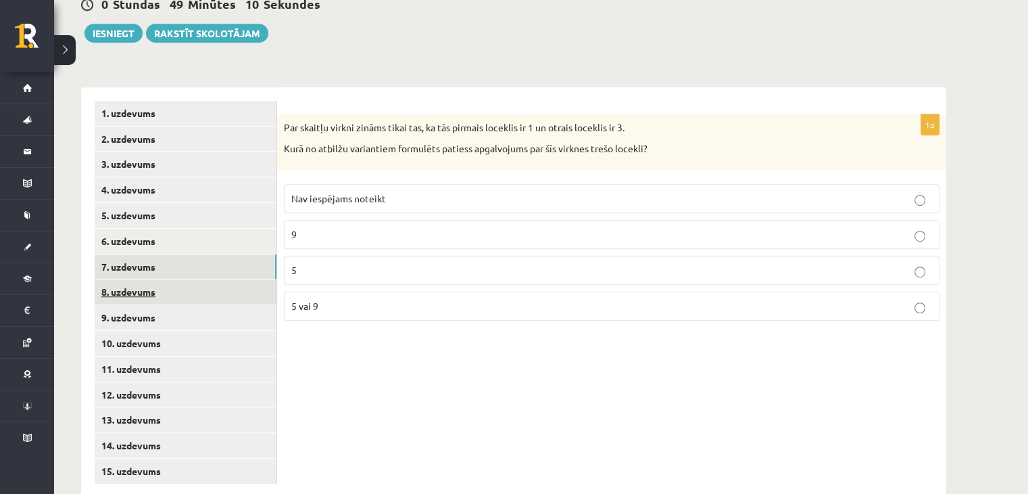
click at [238, 279] on link "8. uzdevums" at bounding box center [186, 291] width 182 height 25
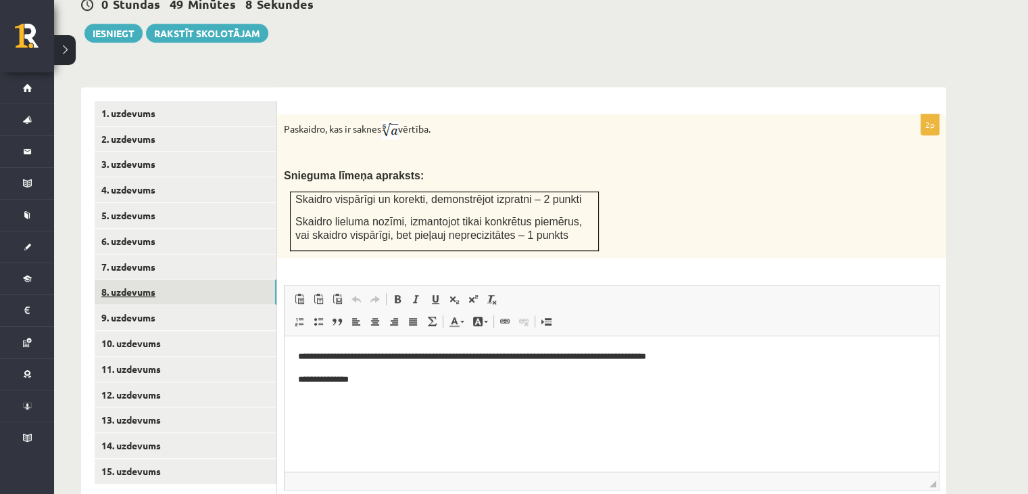
scroll to position [0, 0]
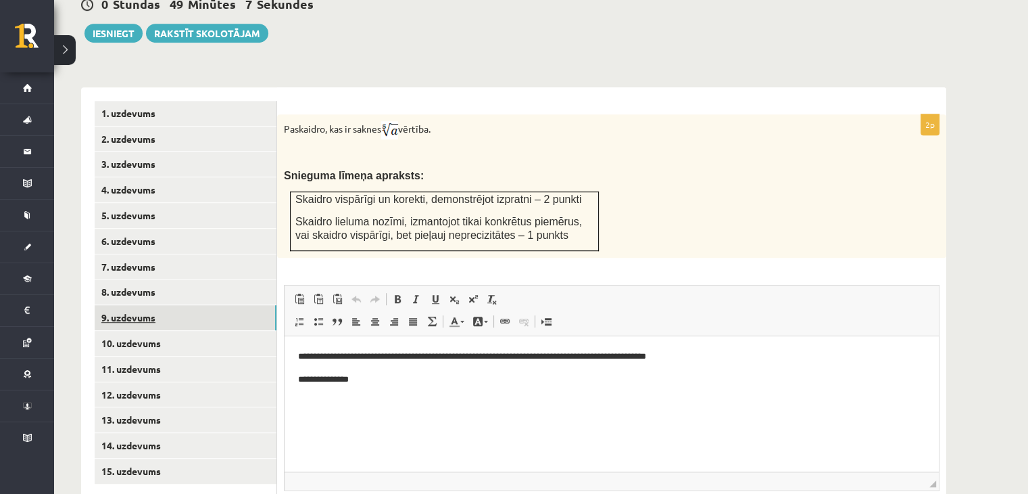
click at [236, 305] on link "9. uzdevums" at bounding box center [186, 317] width 182 height 25
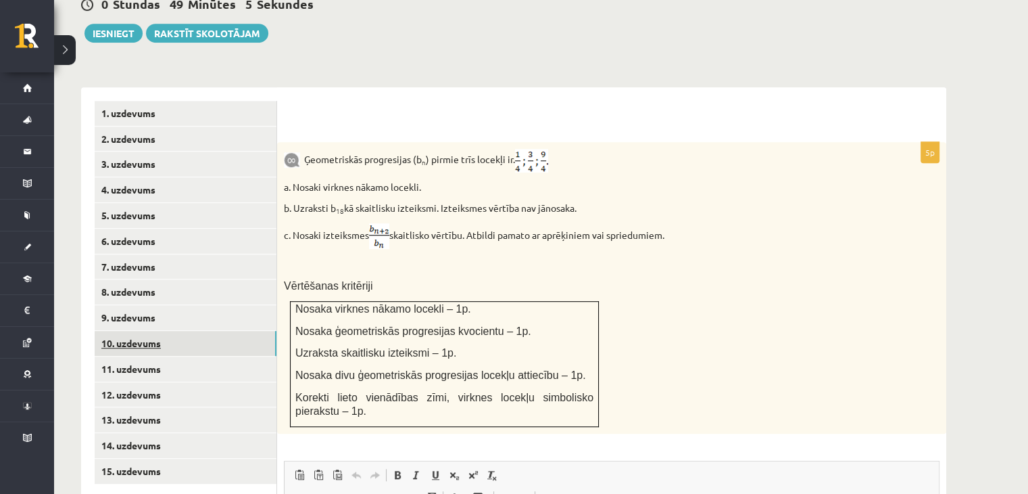
click at [233, 331] on link "10. uzdevums" at bounding box center [186, 343] width 182 height 25
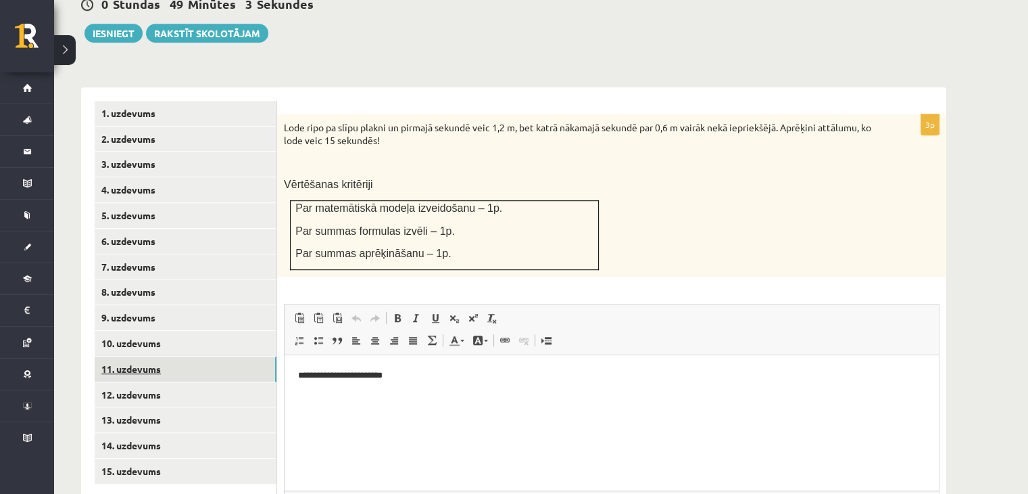
click at [229, 356] on link "11. uzdevums" at bounding box center [186, 368] width 182 height 25
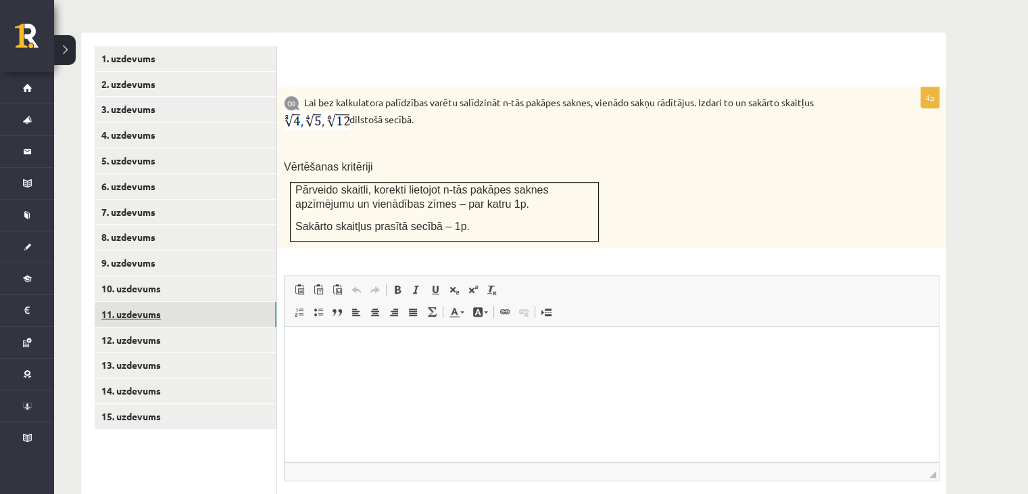
scroll to position [872, 0]
click at [218, 326] on link "12. uzdevums" at bounding box center [186, 338] width 182 height 25
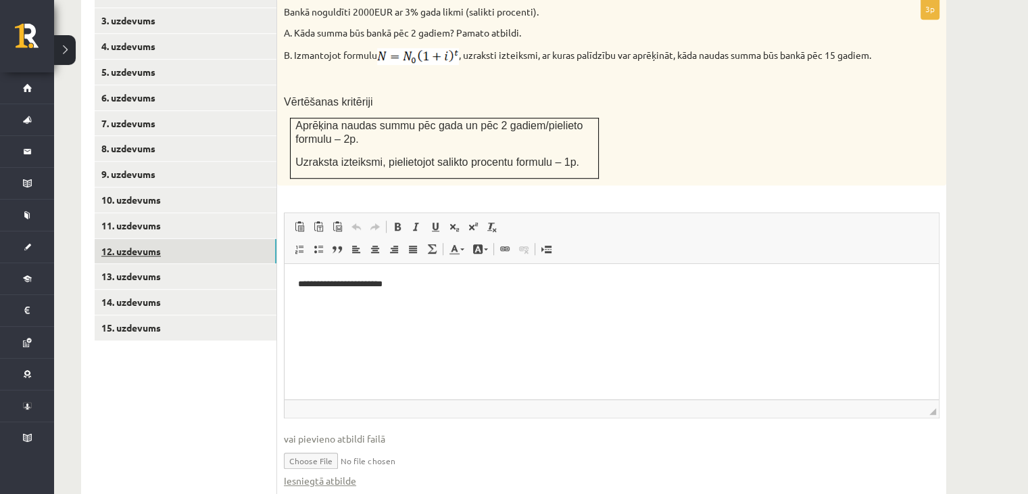
scroll to position [966, 0]
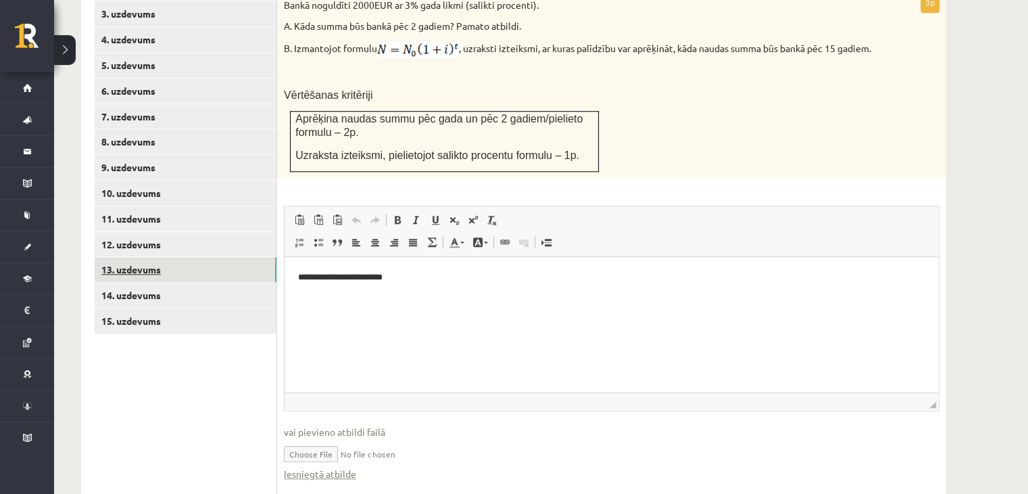
click at [208, 257] on link "13. uzdevums" at bounding box center [186, 269] width 182 height 25
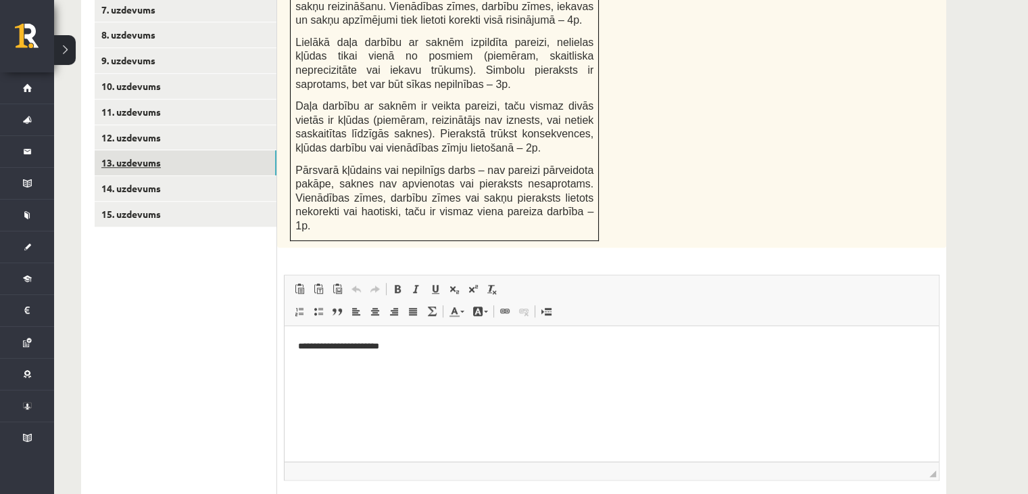
scroll to position [1071, 0]
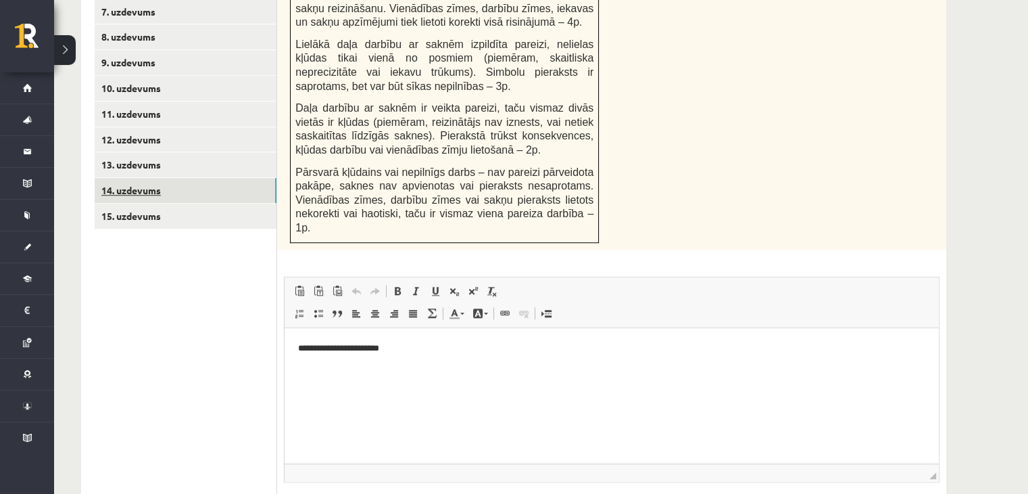
click at [192, 178] on link "14. uzdevums" at bounding box center [186, 190] width 182 height 25
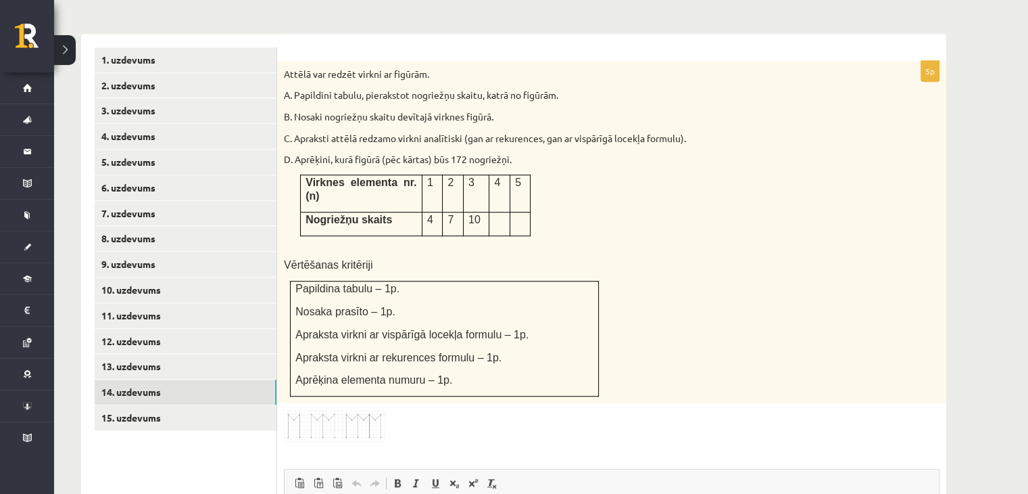
scroll to position [868, 0]
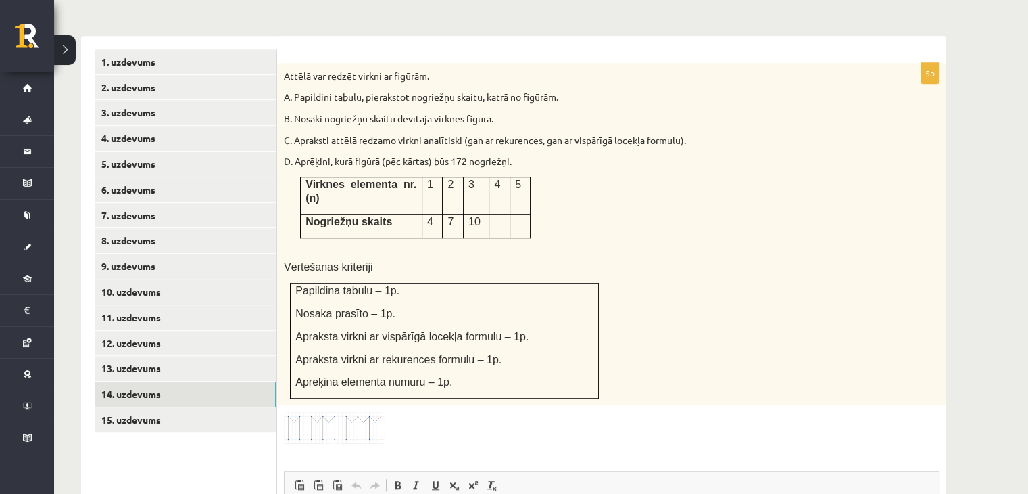
click at [328, 433] on span at bounding box center [336, 444] width 22 height 22
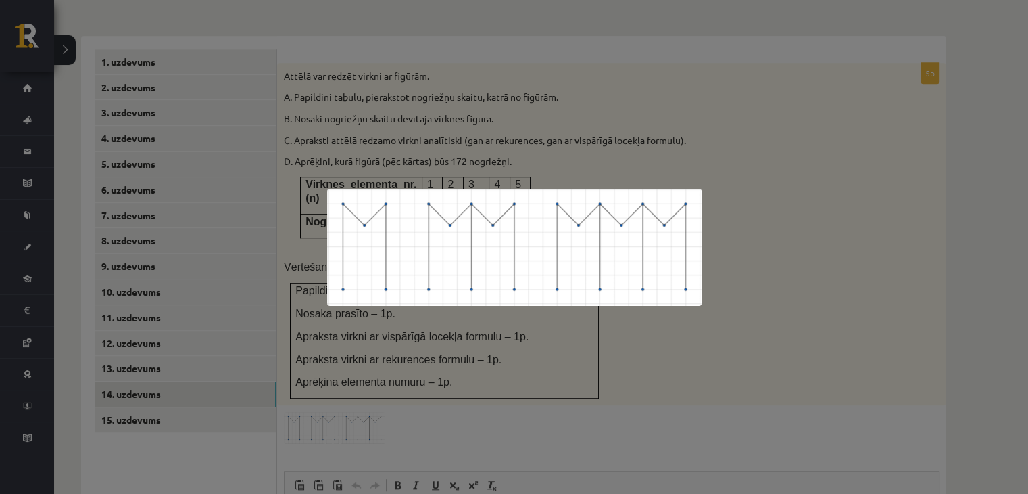
click at [592, 158] on div at bounding box center [514, 247] width 1028 height 494
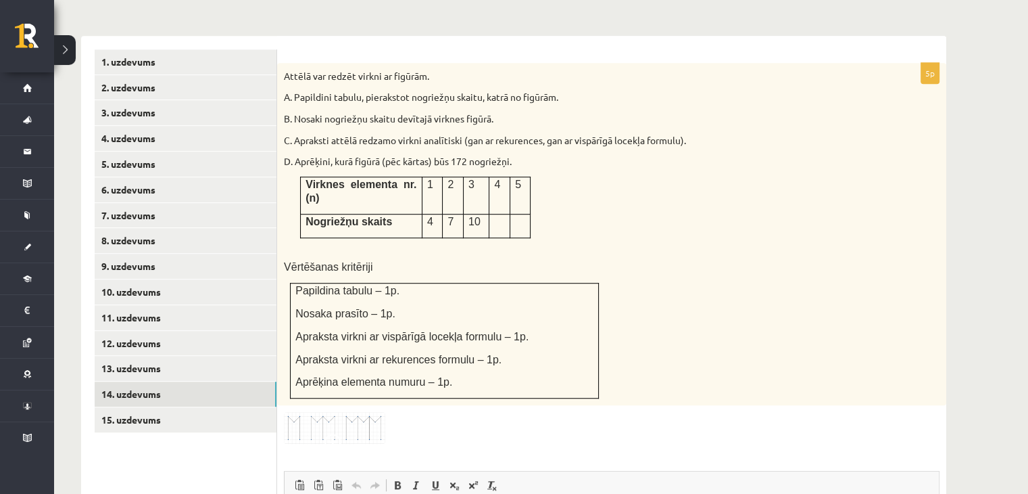
click at [348, 360] on div "5p Attēlā var redzēt virkni ar figūrām. A. Papildini tabulu, pierakstot nogriež…" at bounding box center [611, 407] width 669 height 689
click at [343, 412] on img at bounding box center [334, 428] width 101 height 32
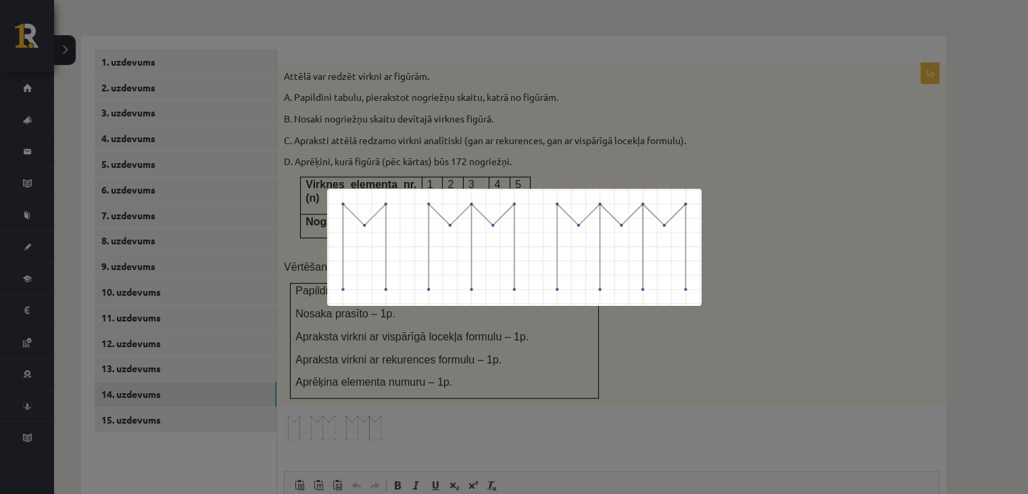
click at [690, 194] on img at bounding box center [514, 247] width 375 height 117
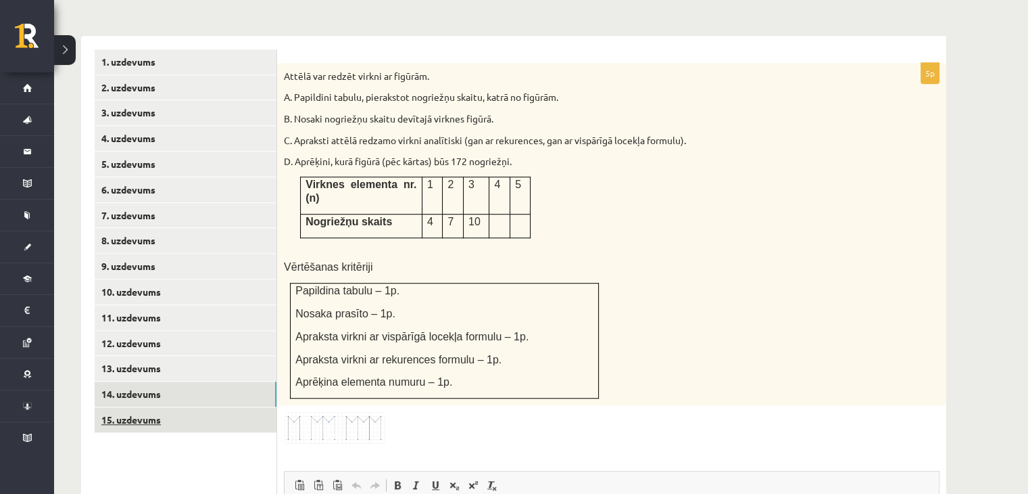
click at [224, 407] on link "15. uzdevums" at bounding box center [186, 419] width 182 height 25
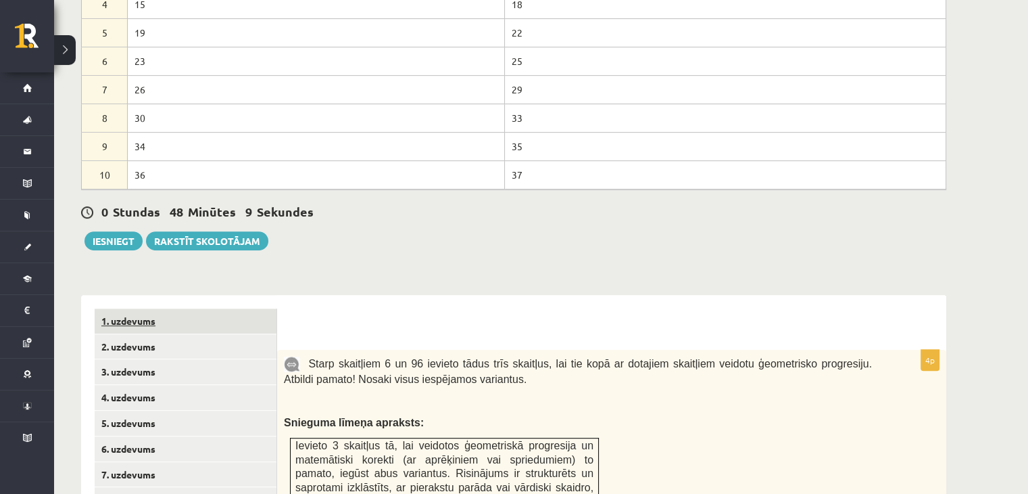
scroll to position [608, 0]
click at [126, 232] on button "Iesniegt" at bounding box center [114, 241] width 58 height 19
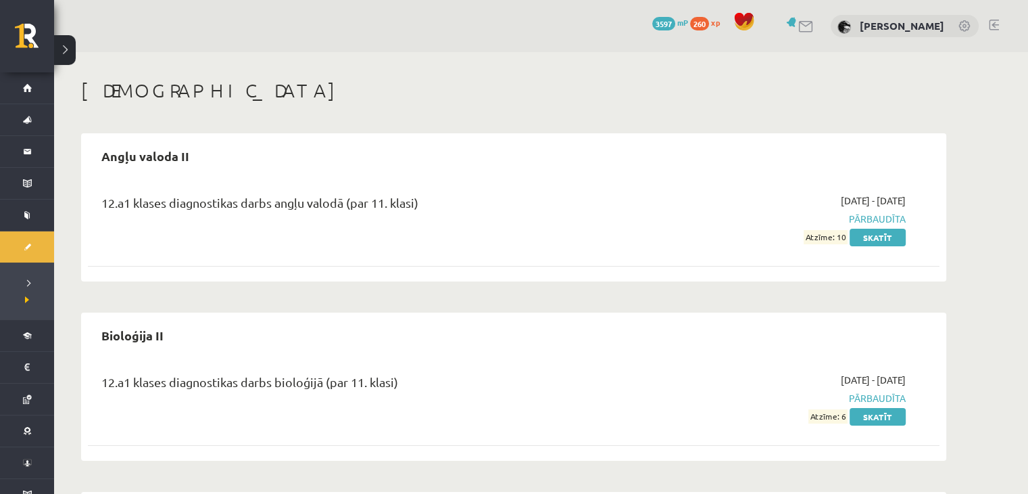
scroll to position [4, 0]
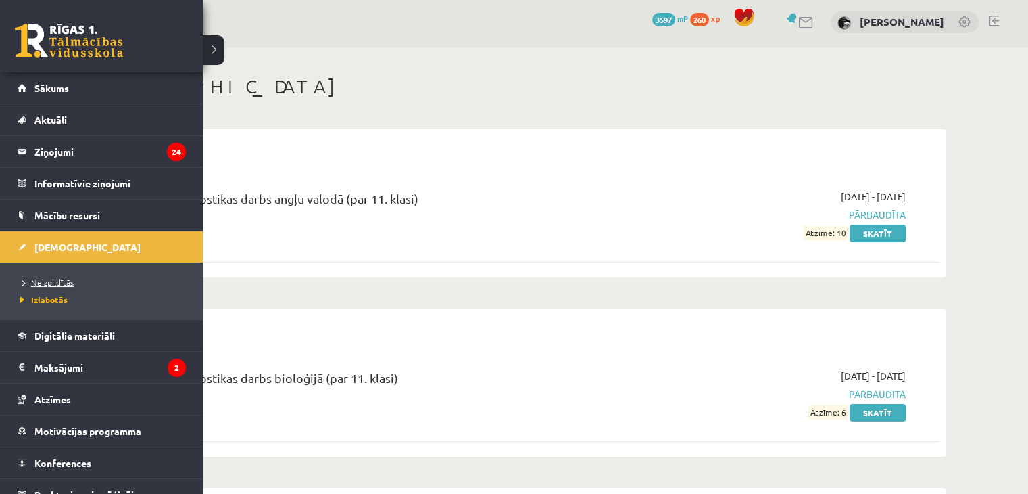
click at [32, 284] on span "Neizpildītās" at bounding box center [45, 282] width 57 height 11
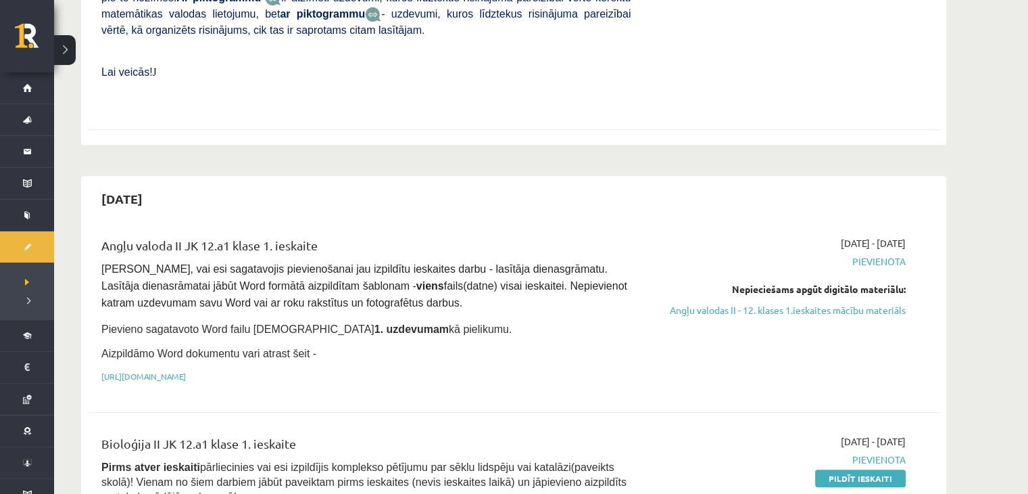
scroll to position [544, 0]
click at [186, 370] on link "https://drive.google.com/drive/folders/1IHE_ip15KOAbO2Se1NDGwZ2e__vlzPUf?usp=sh…" at bounding box center [143, 375] width 85 height 11
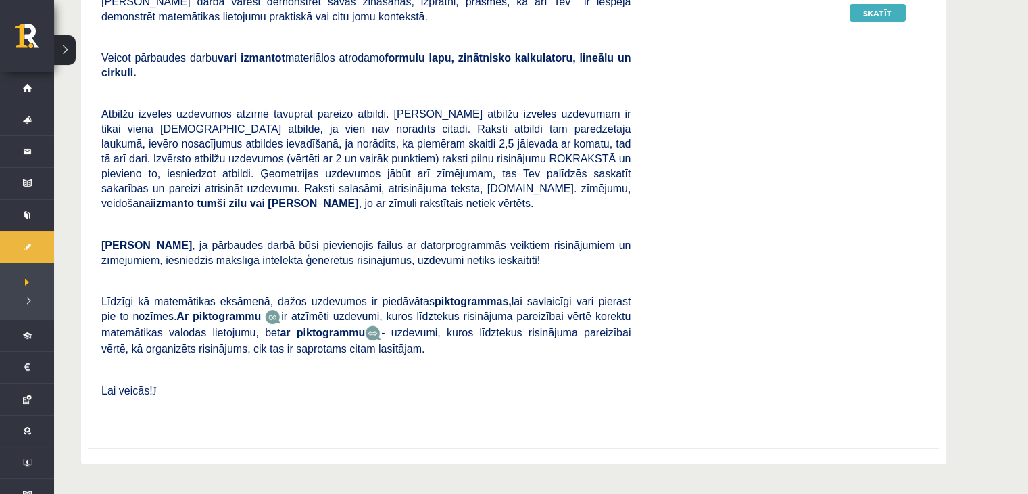
scroll to position [0, 0]
